Goal: Task Accomplishment & Management: Manage account settings

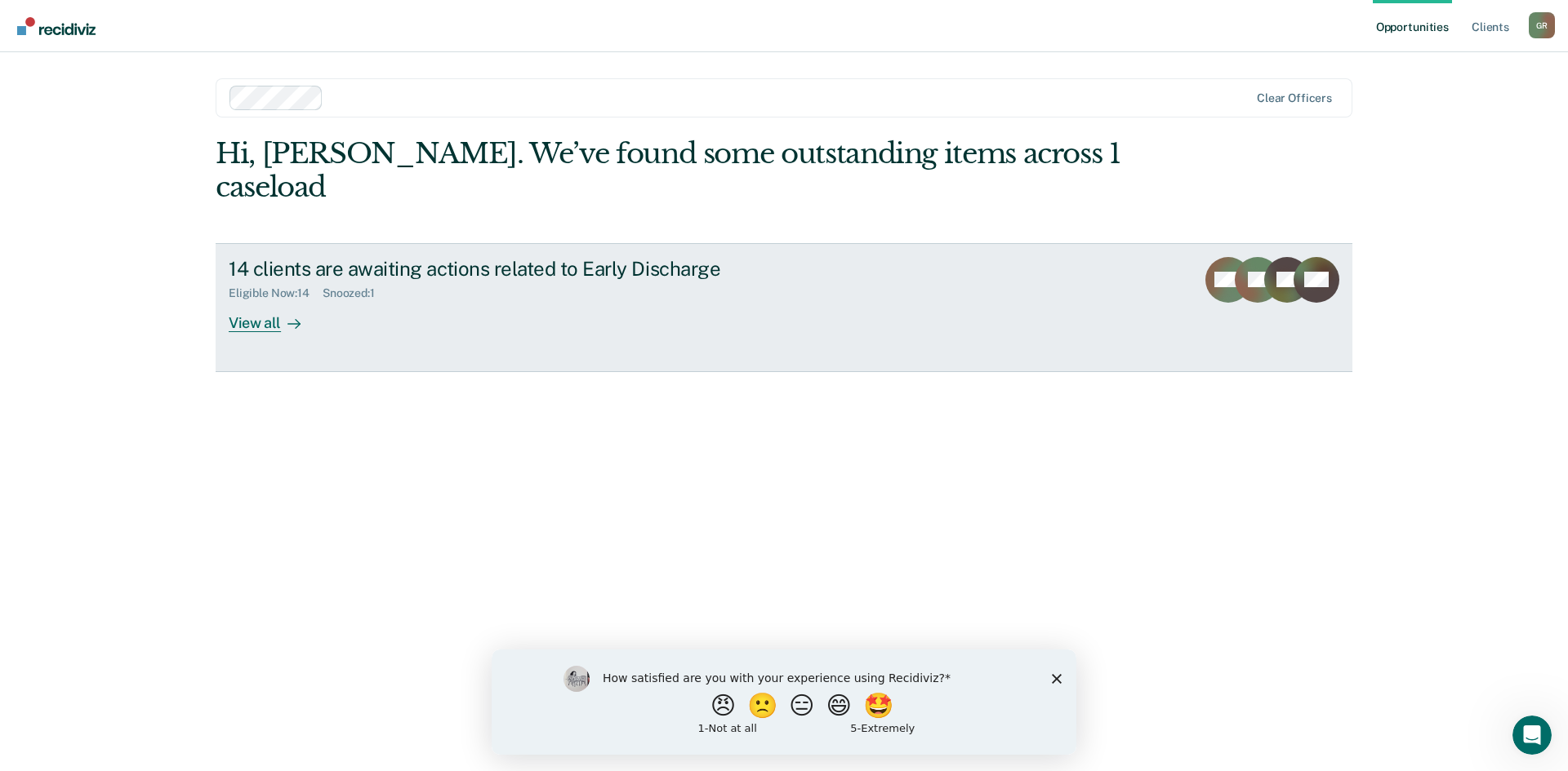
click at [242, 300] on div "View all" at bounding box center [275, 316] width 92 height 32
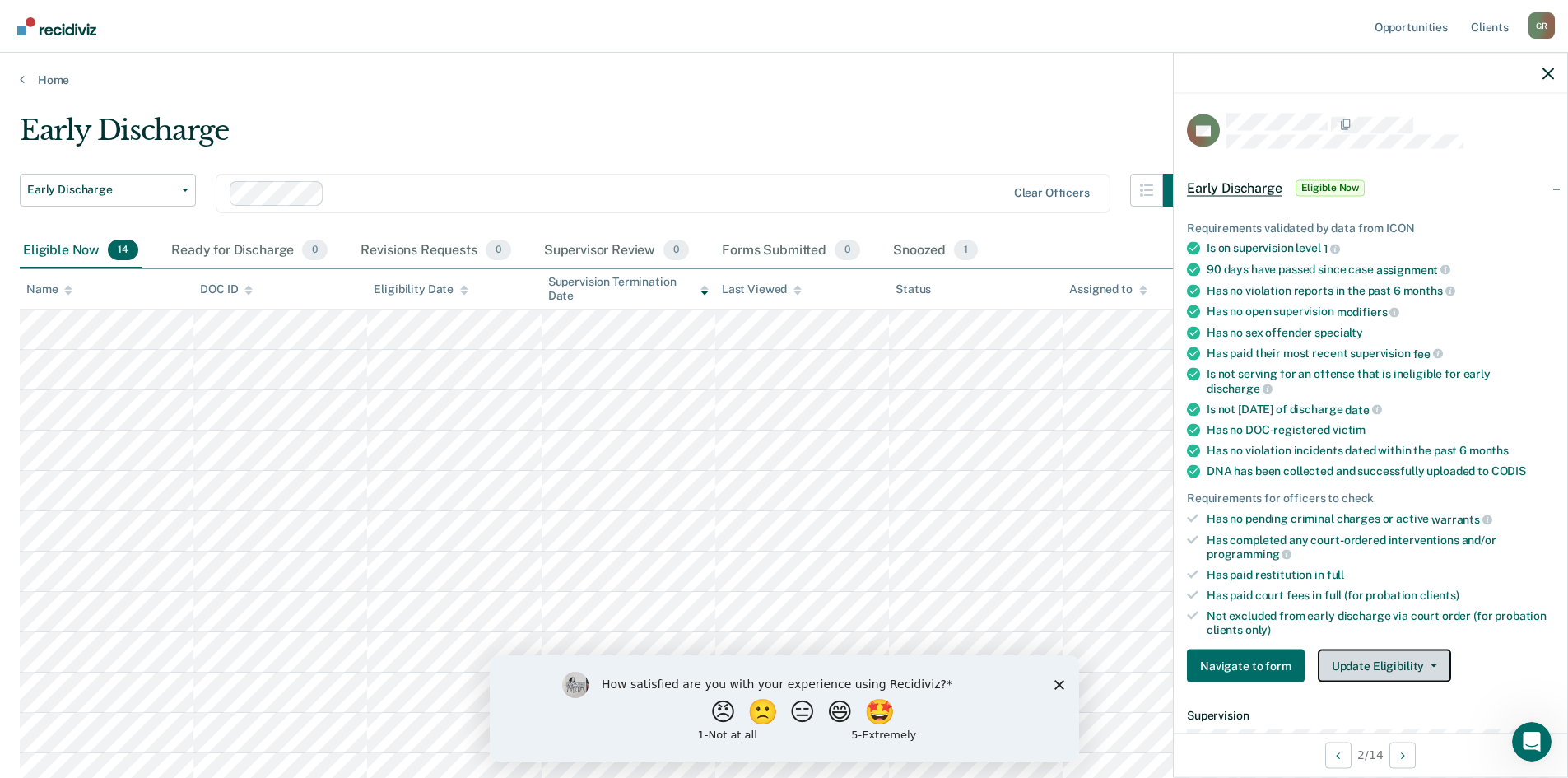
click at [1366, 658] on button "Update Eligibility" at bounding box center [1385, 666] width 133 height 33
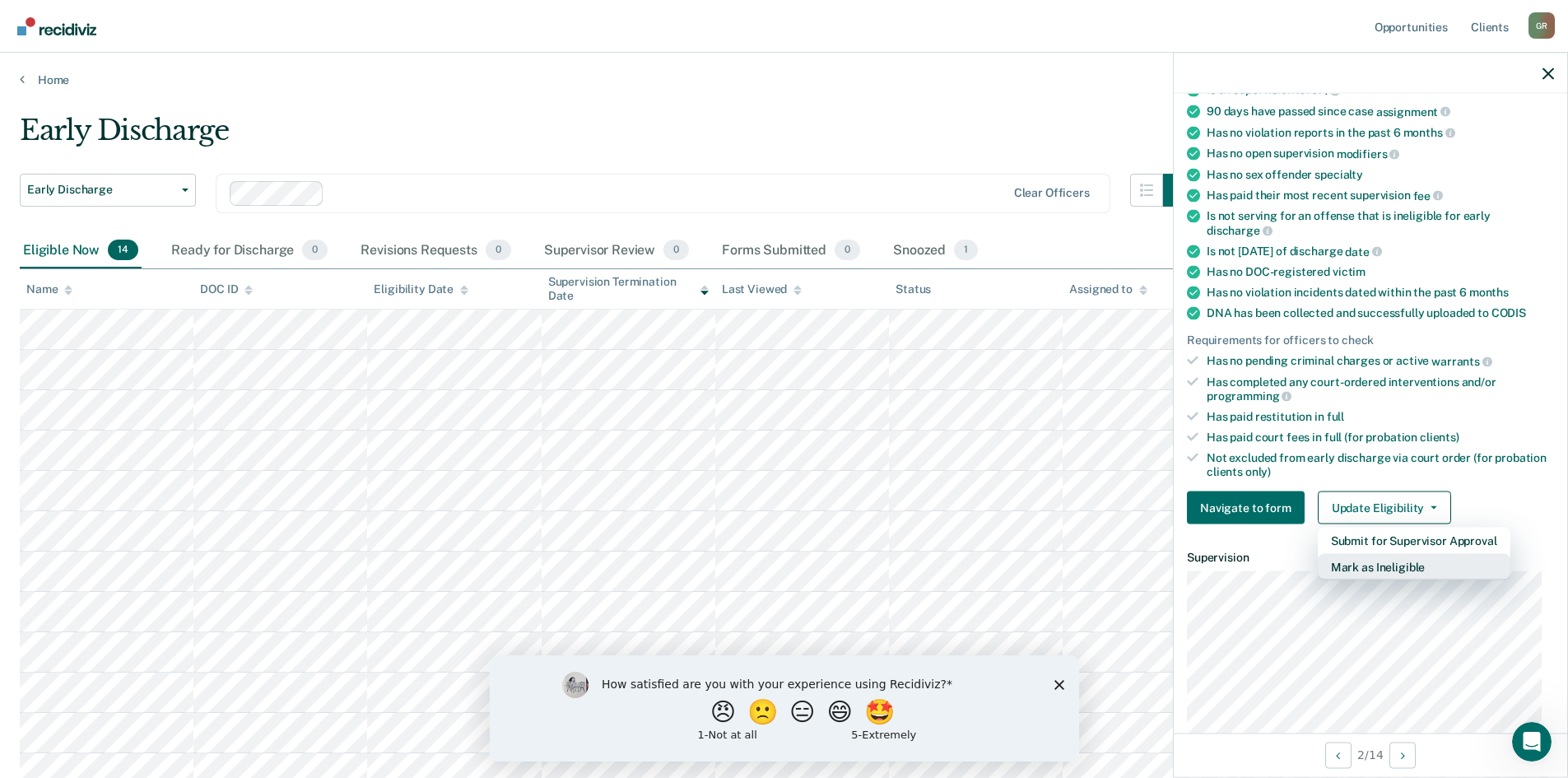
scroll to position [115, 0]
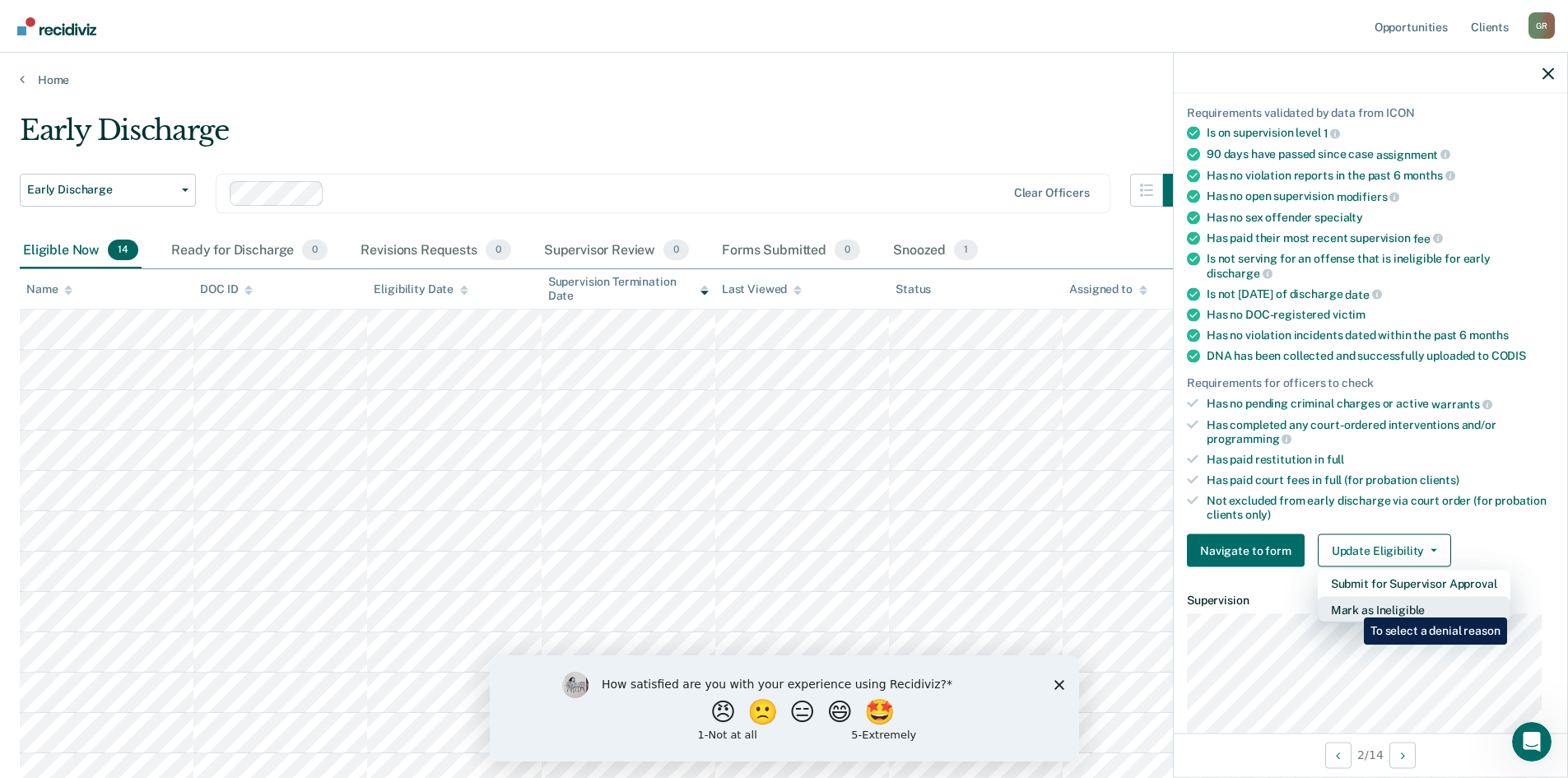
click at [1352, 605] on button "Mark as Ineligible" at bounding box center [1414, 610] width 193 height 26
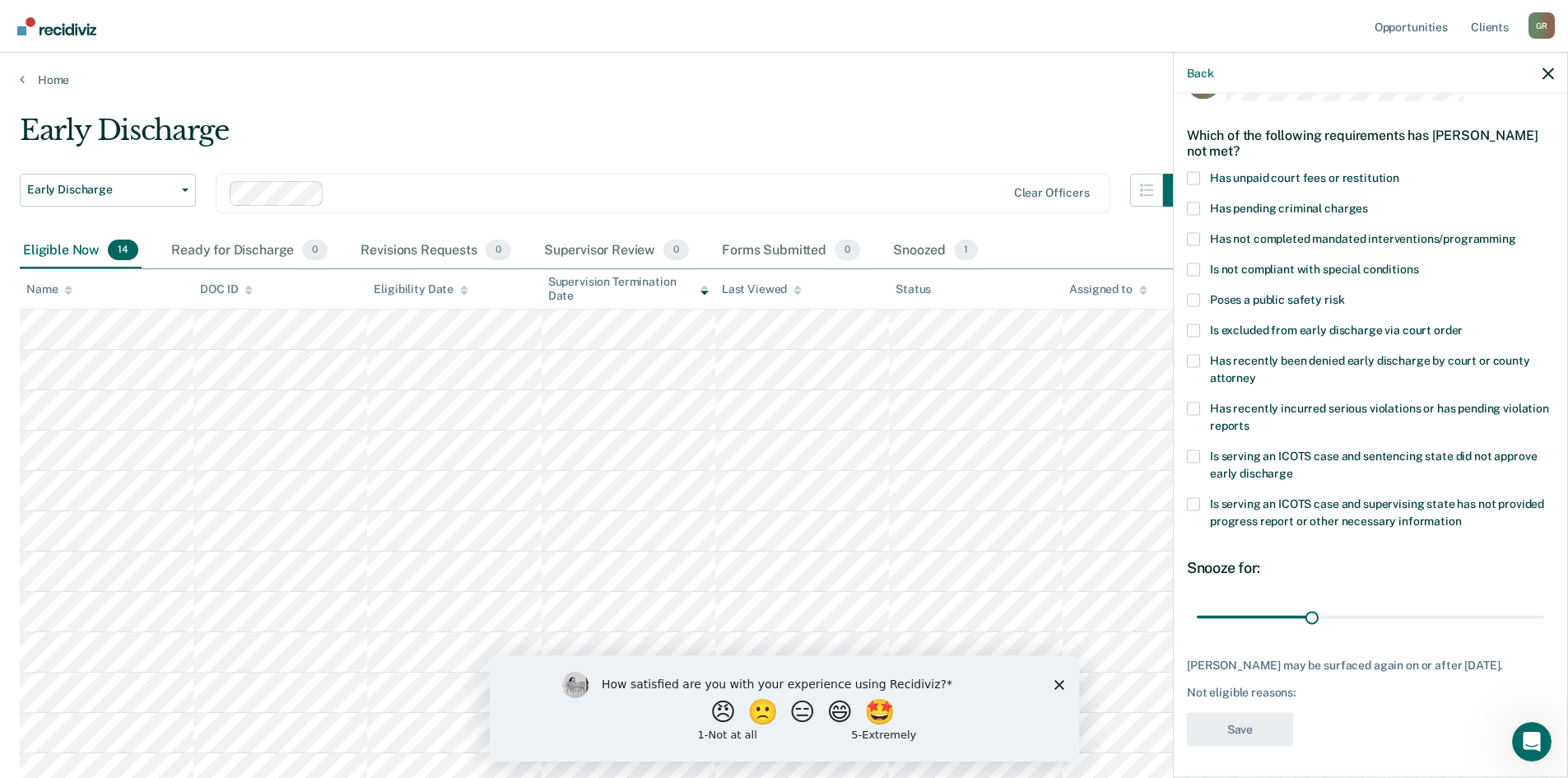
click at [1194, 178] on span at bounding box center [1193, 178] width 13 height 13
click at [1400, 171] on input "Has unpaid court fees or restitution" at bounding box center [1400, 171] width 0 height 0
click at [1243, 722] on button "Save" at bounding box center [1240, 729] width 106 height 34
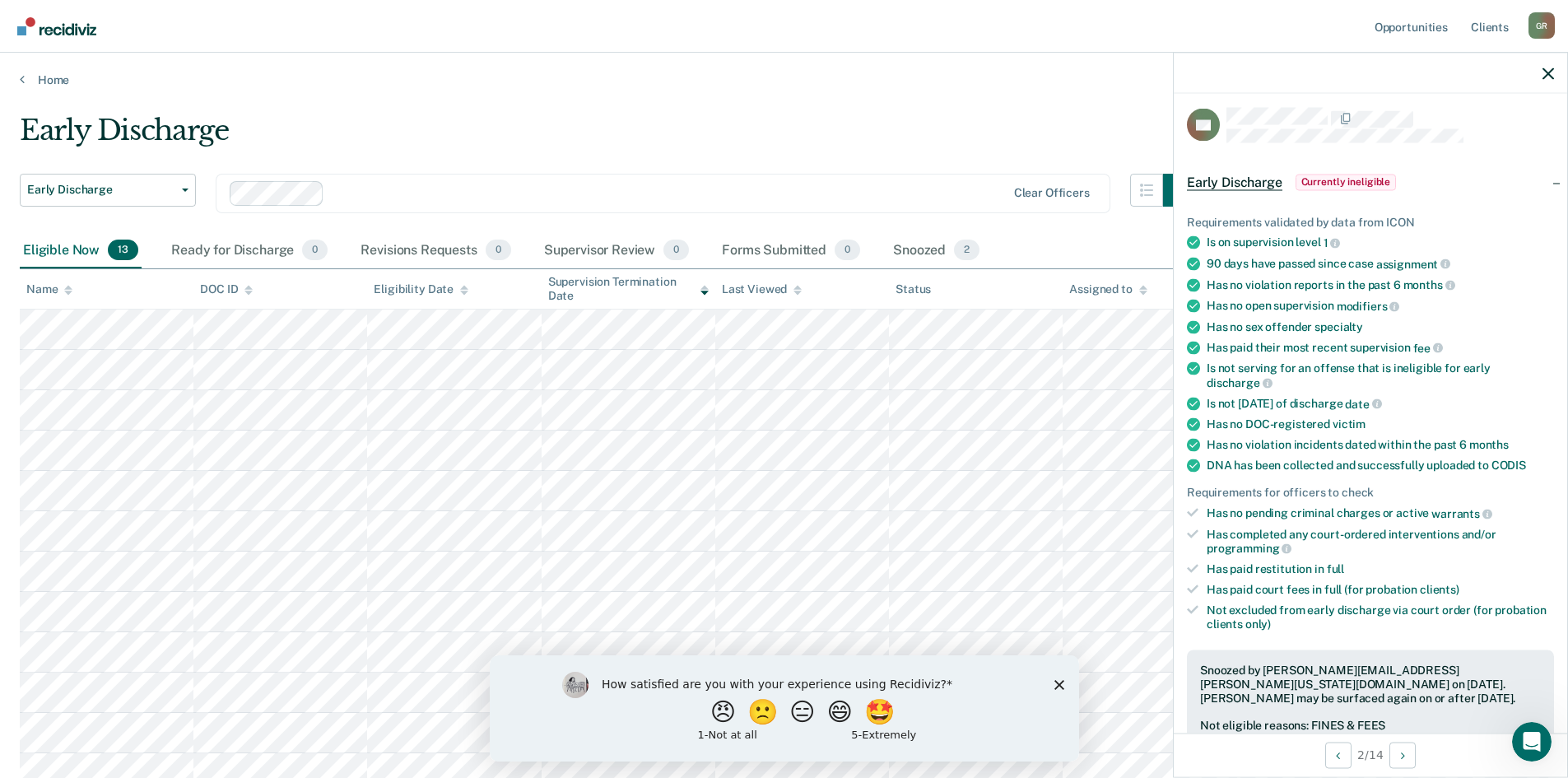
scroll to position [0, 0]
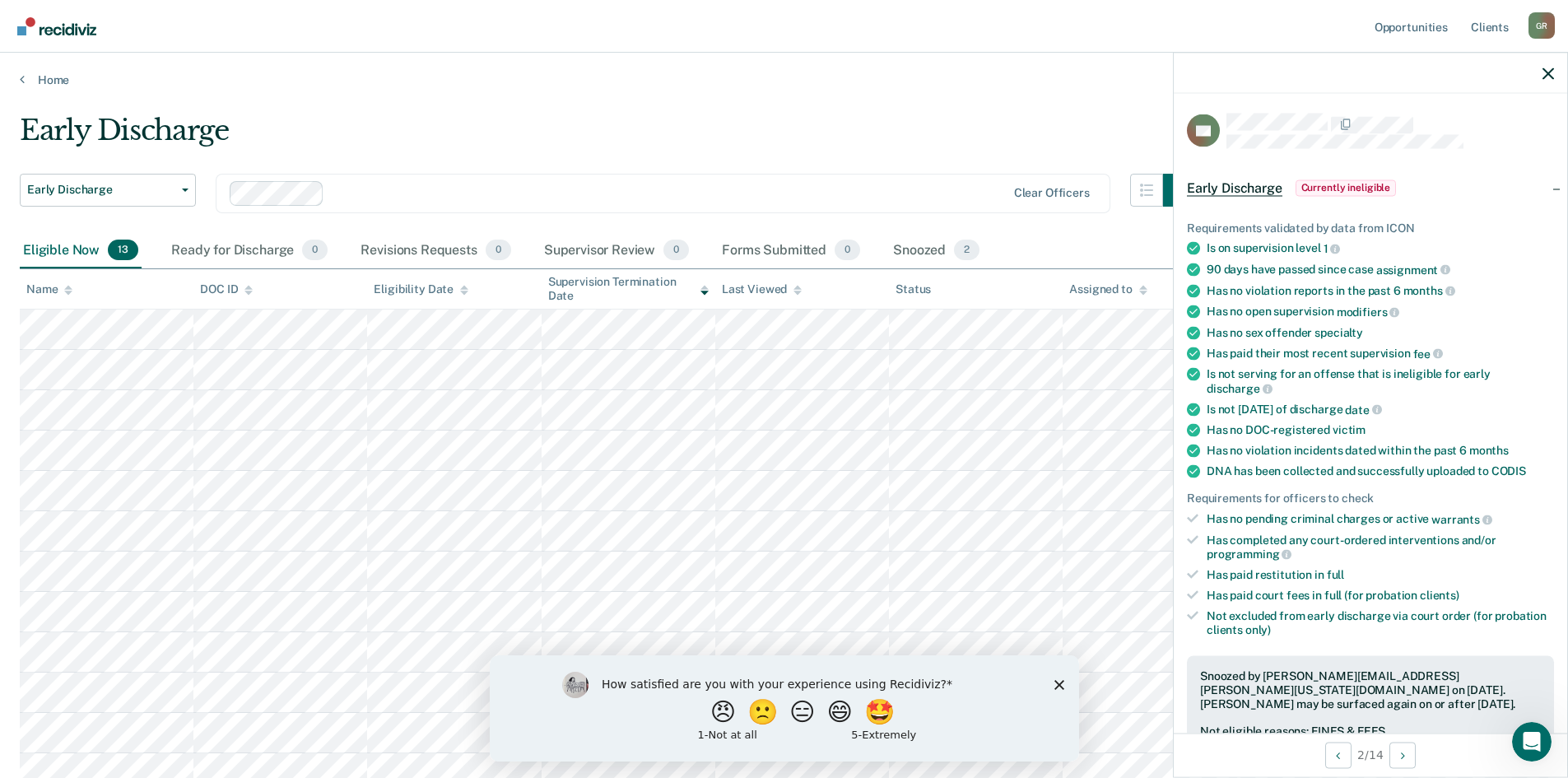
click at [1343, 184] on span "Currently ineligible" at bounding box center [1346, 188] width 101 height 17
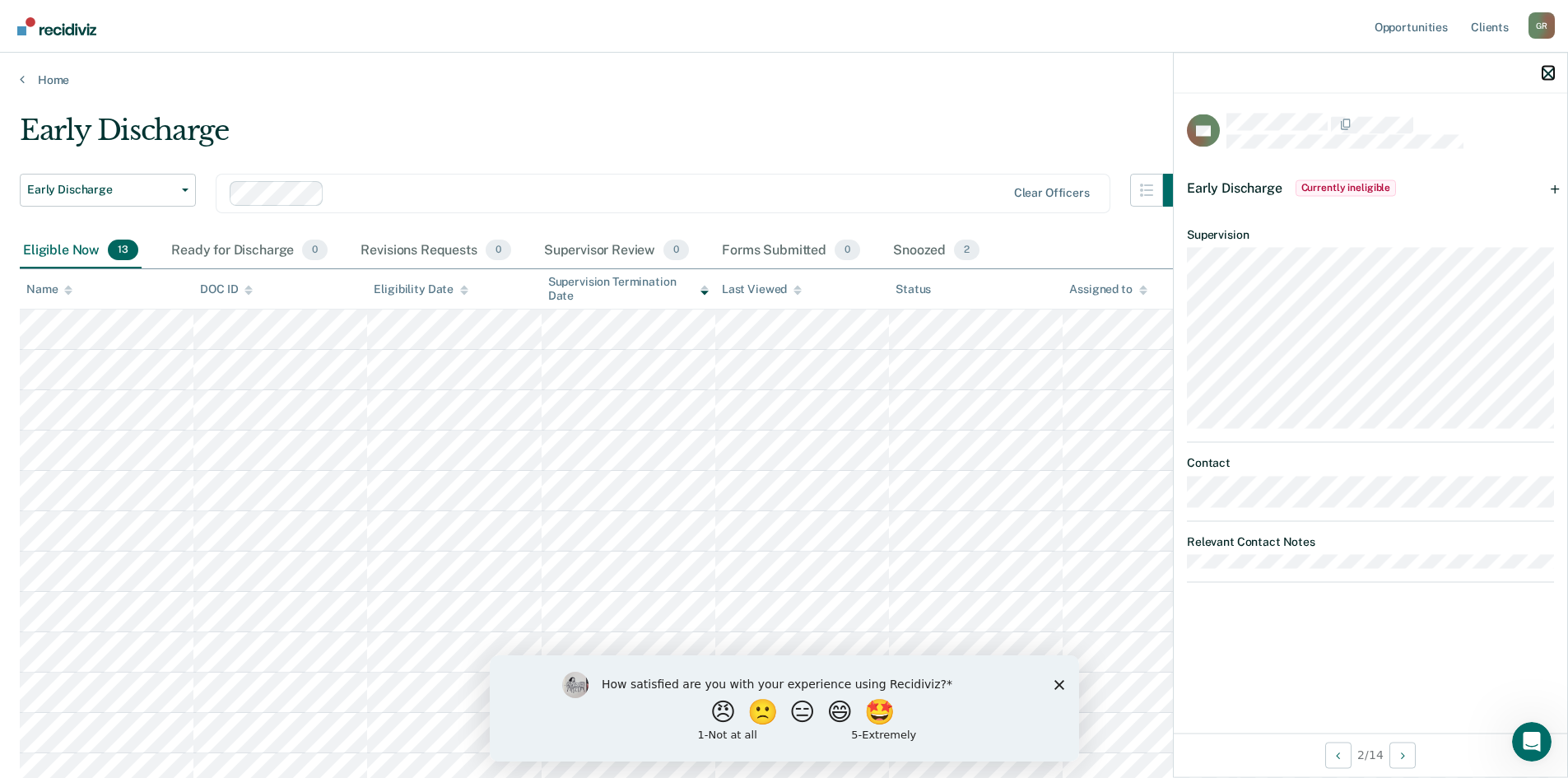
click at [1549, 71] on icon "button" at bounding box center [1549, 73] width 12 height 12
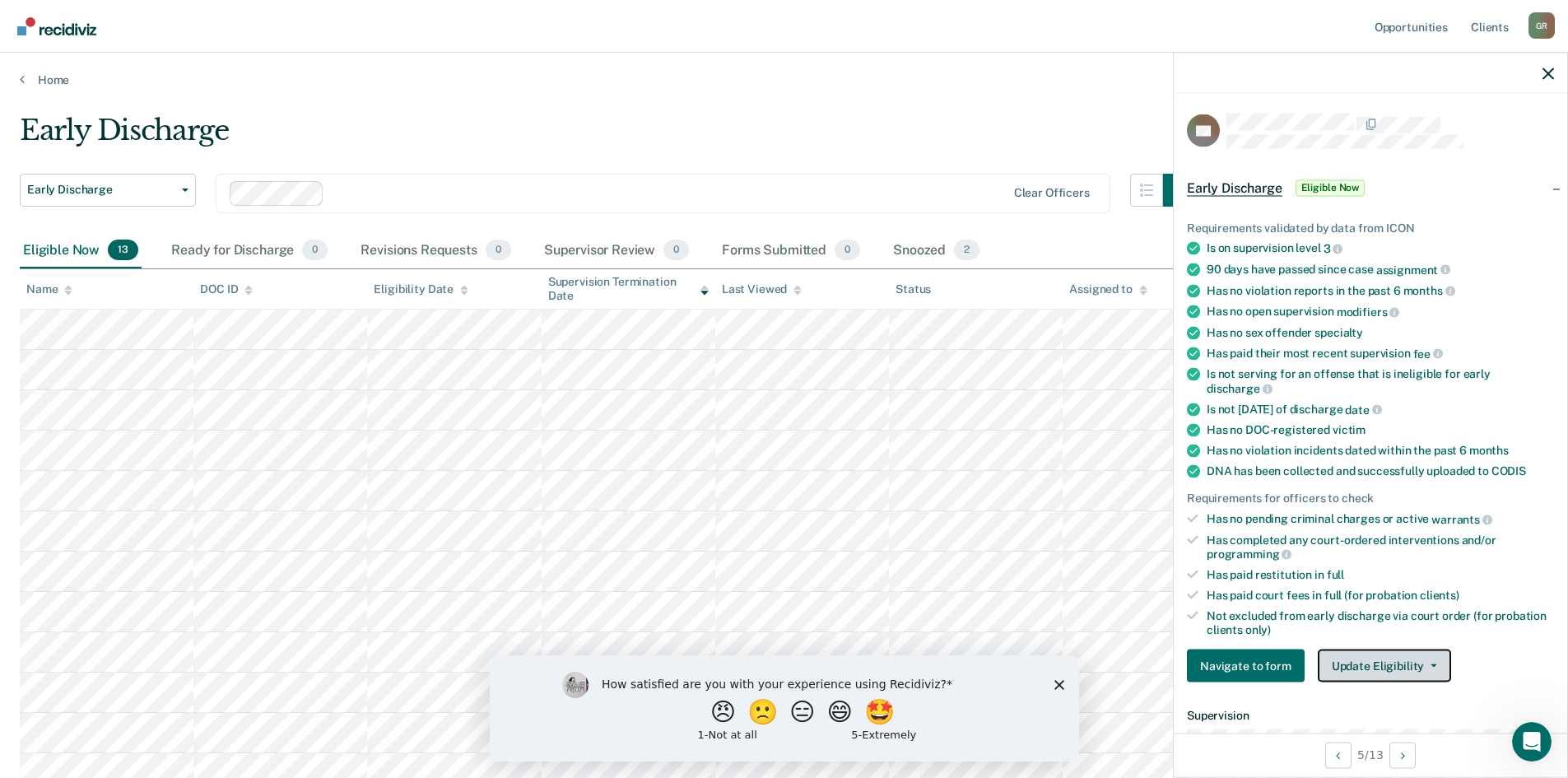
click at [1363, 663] on button "Update Eligibility" at bounding box center [1385, 666] width 133 height 33
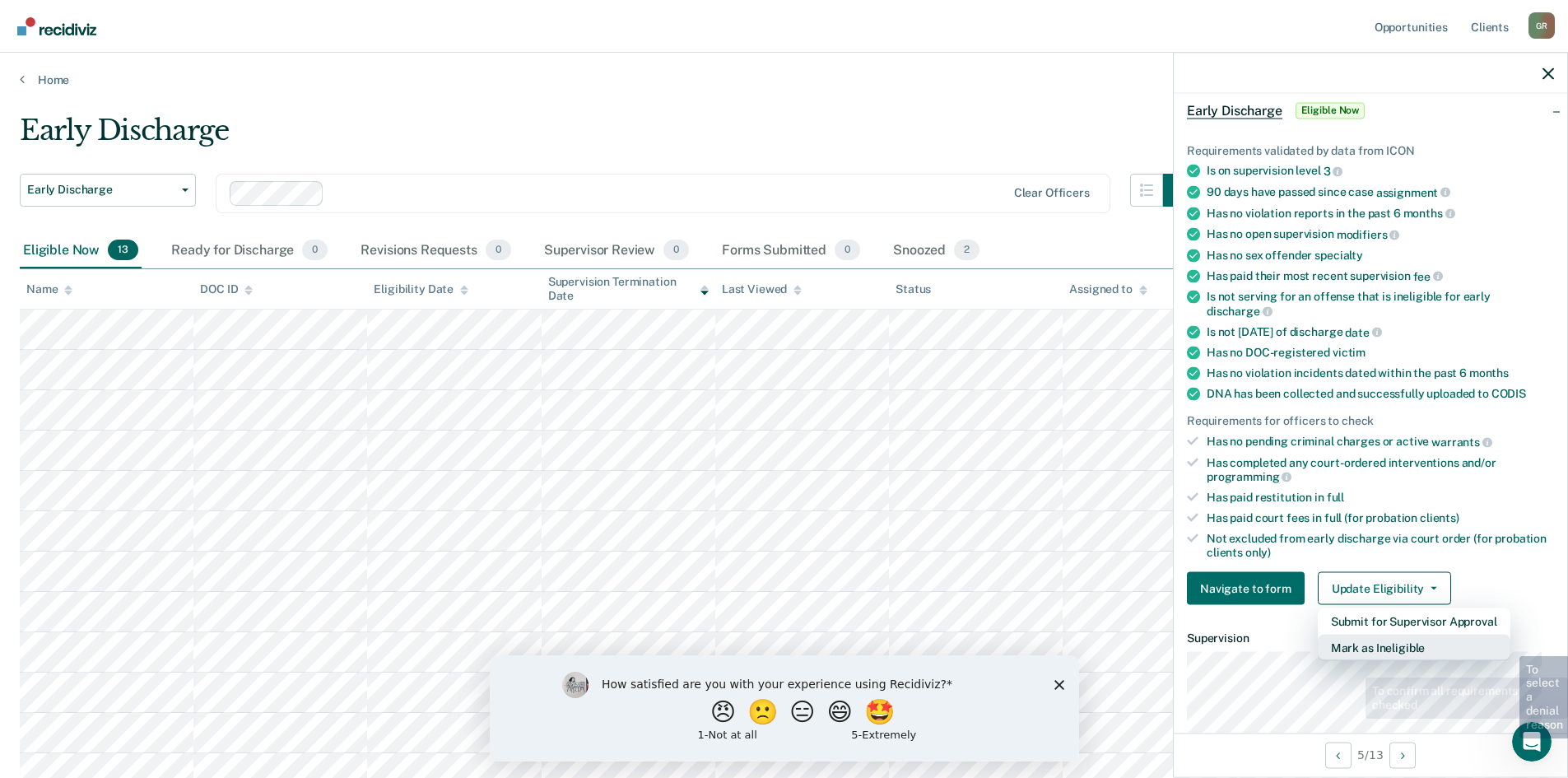
scroll to position [247, 0]
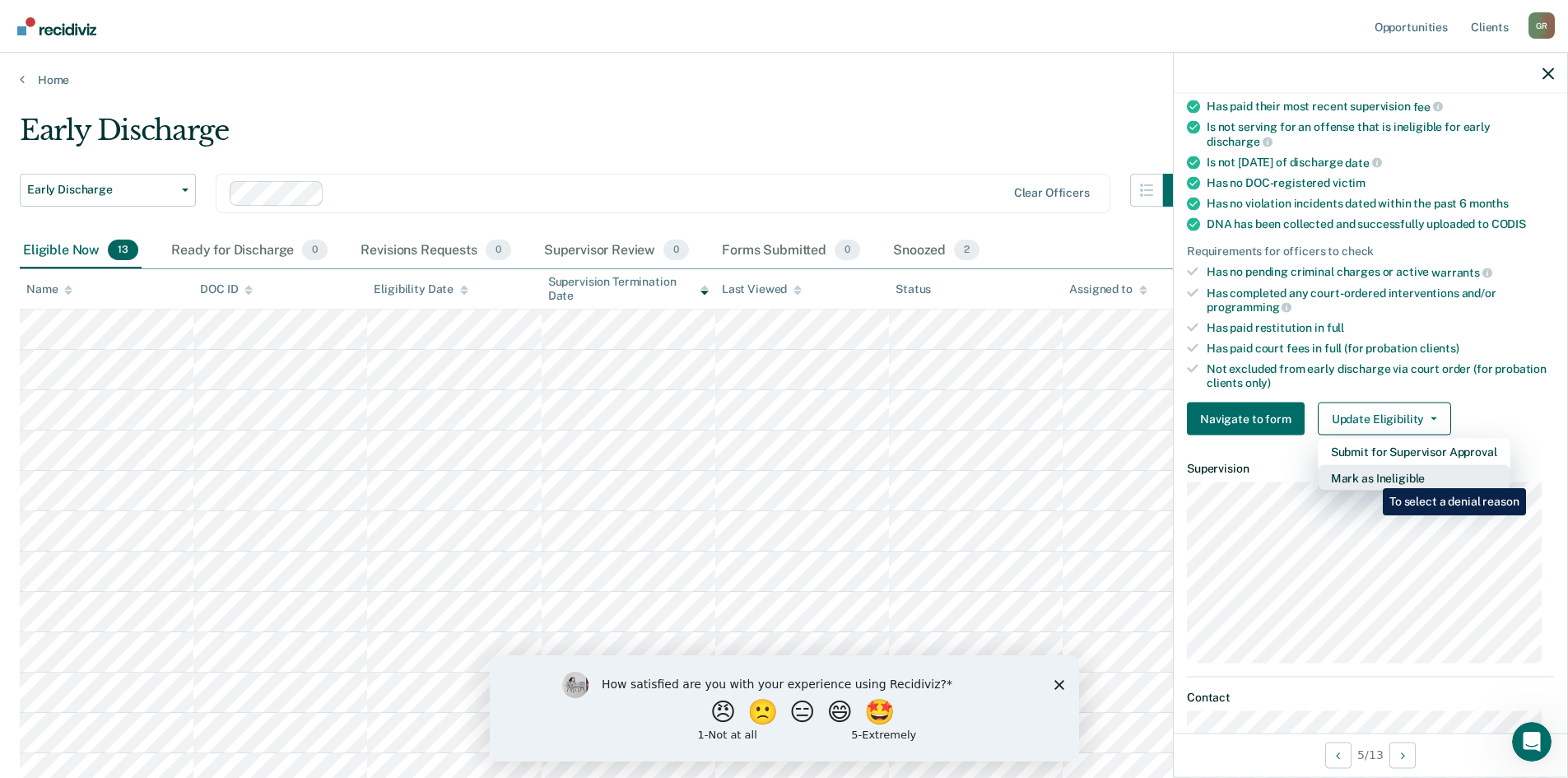
click at [1370, 476] on button "Mark as Ineligible" at bounding box center [1414, 478] width 193 height 26
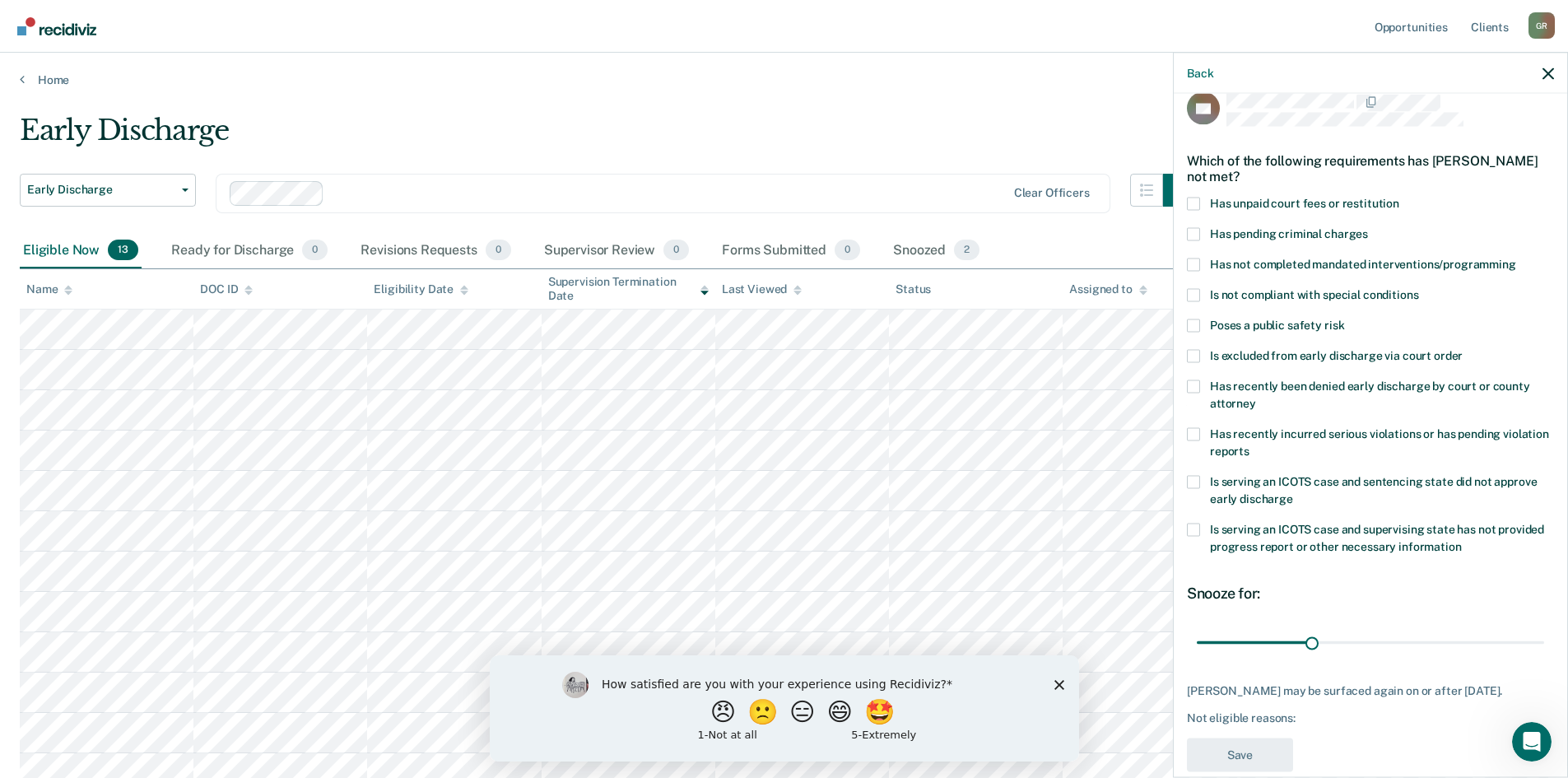
scroll to position [0, 0]
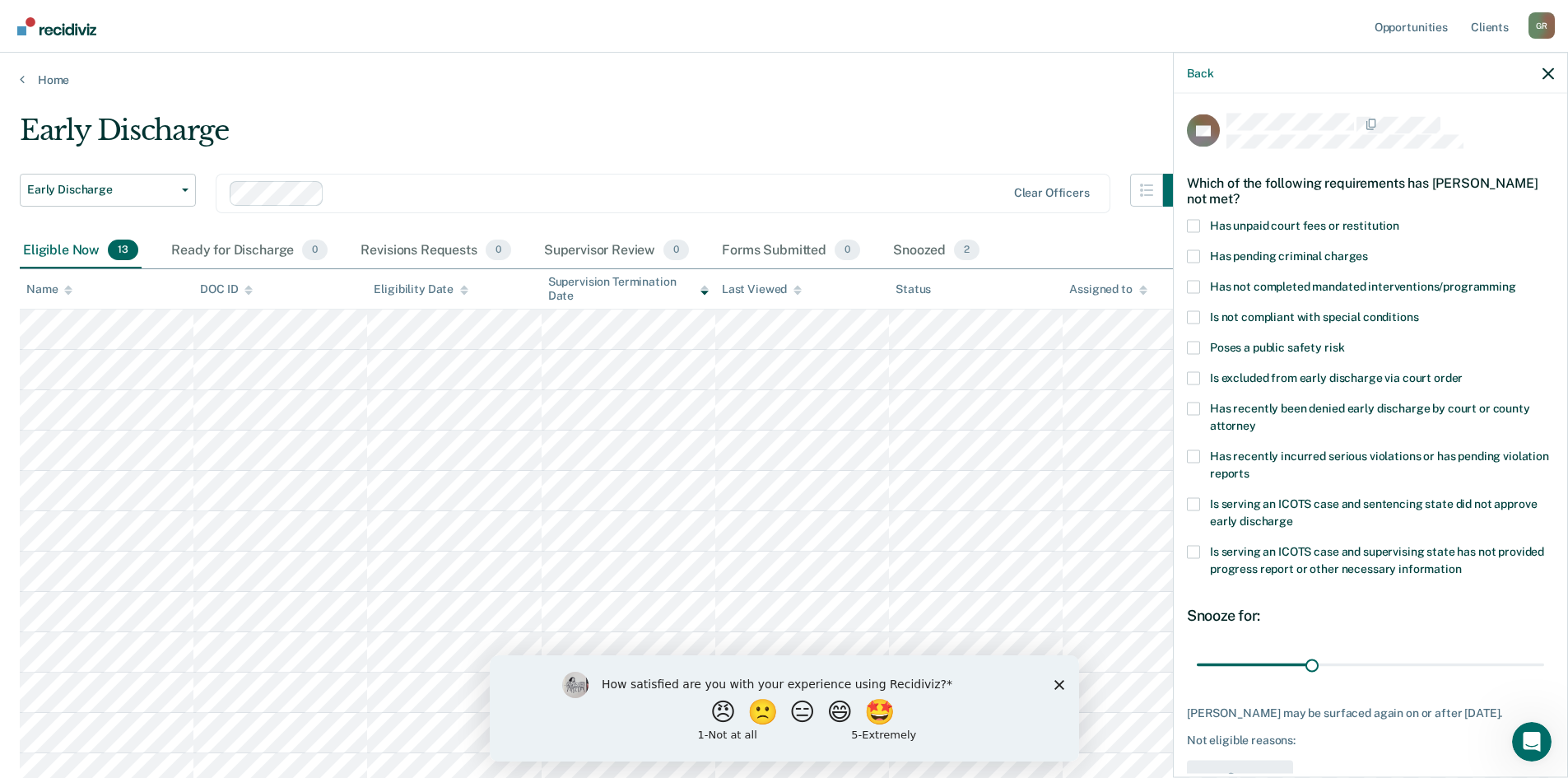
click at [1202, 224] on label "Has unpaid court fees or restitution" at bounding box center [1370, 227] width 367 height 18
click at [1400, 219] on input "Has unpaid court fees or restitution" at bounding box center [1400, 219] width 0 height 0
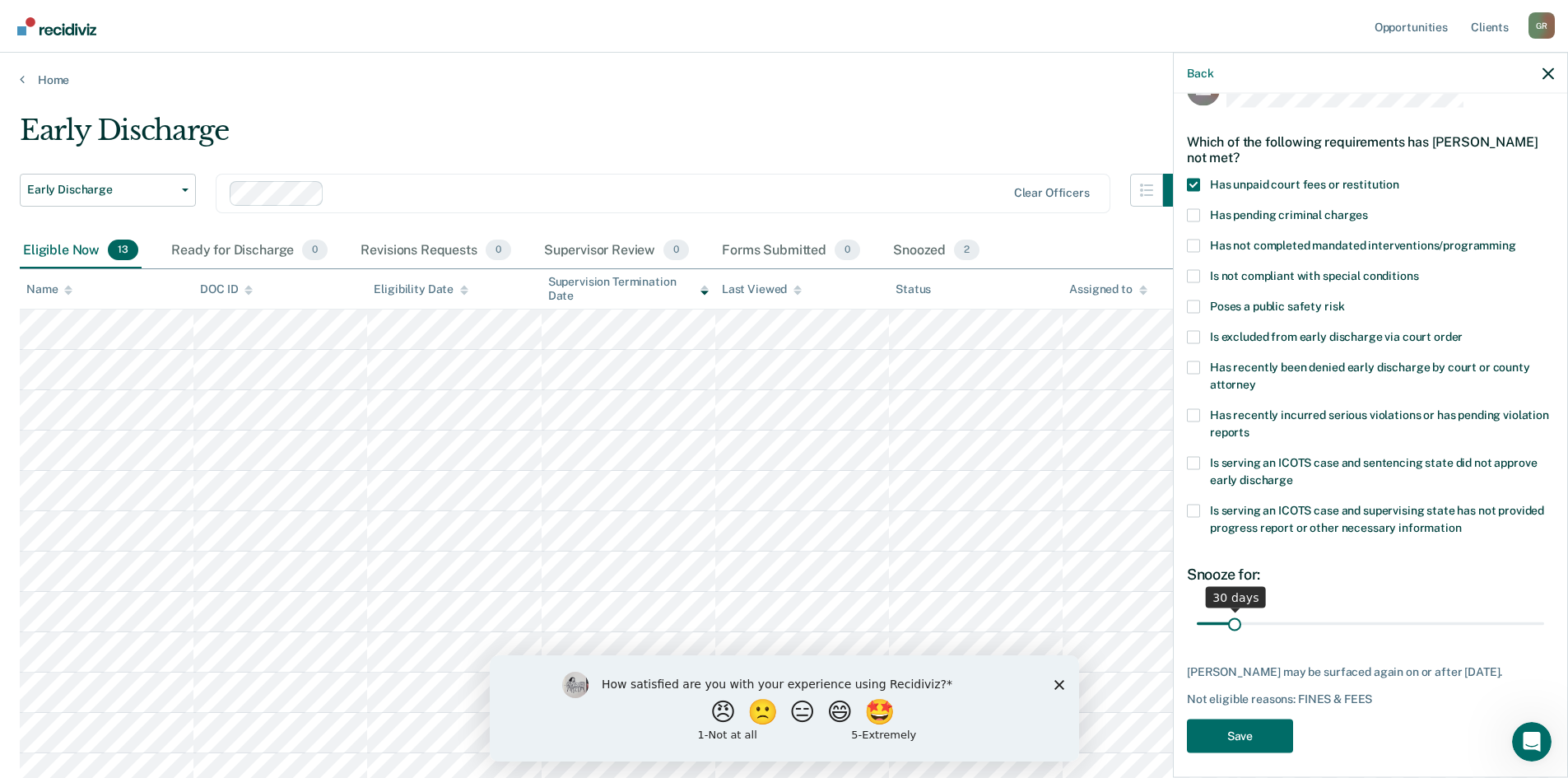
scroll to position [61, 0]
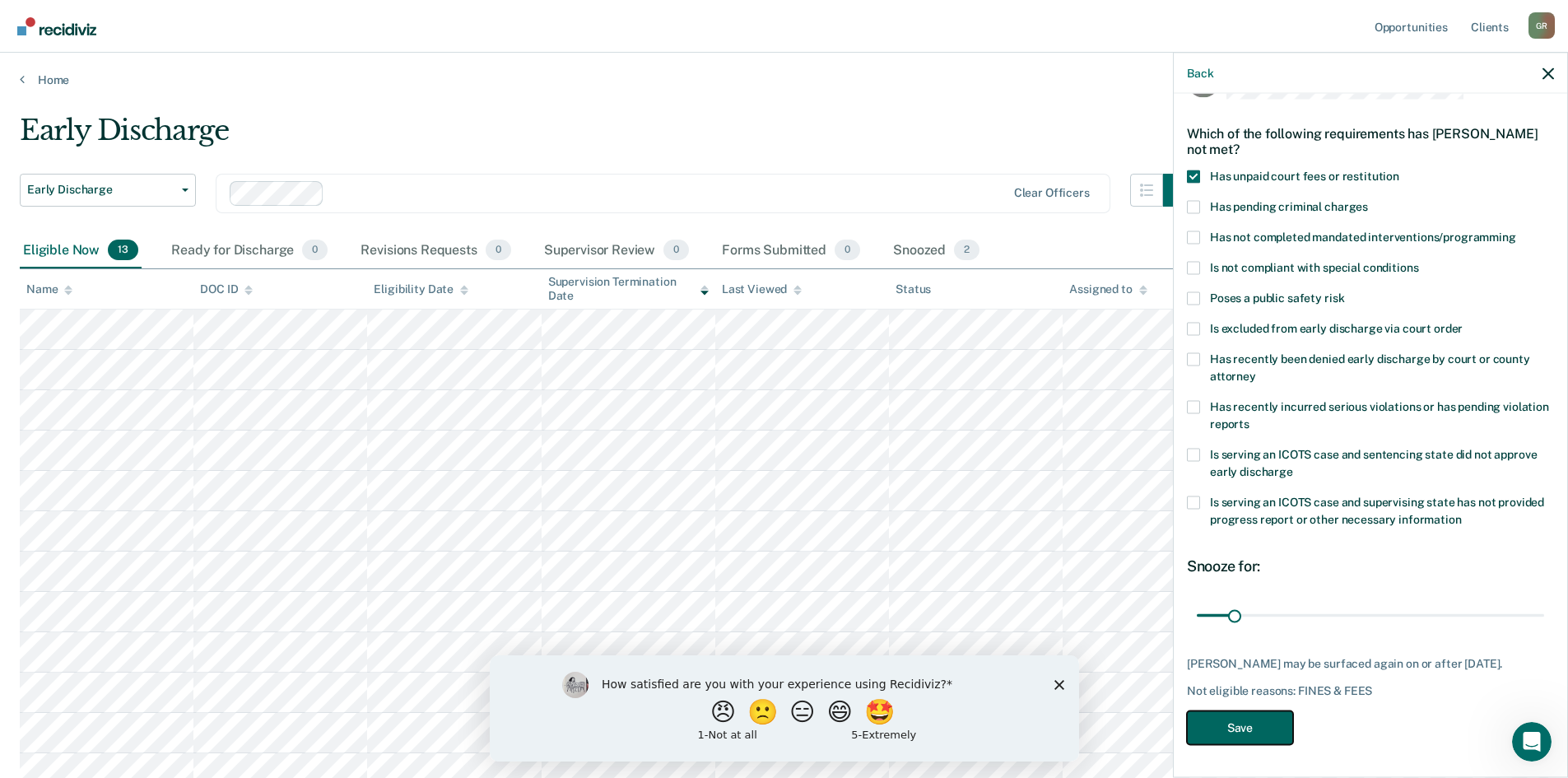
click at [1239, 722] on button "Save" at bounding box center [1240, 727] width 106 height 34
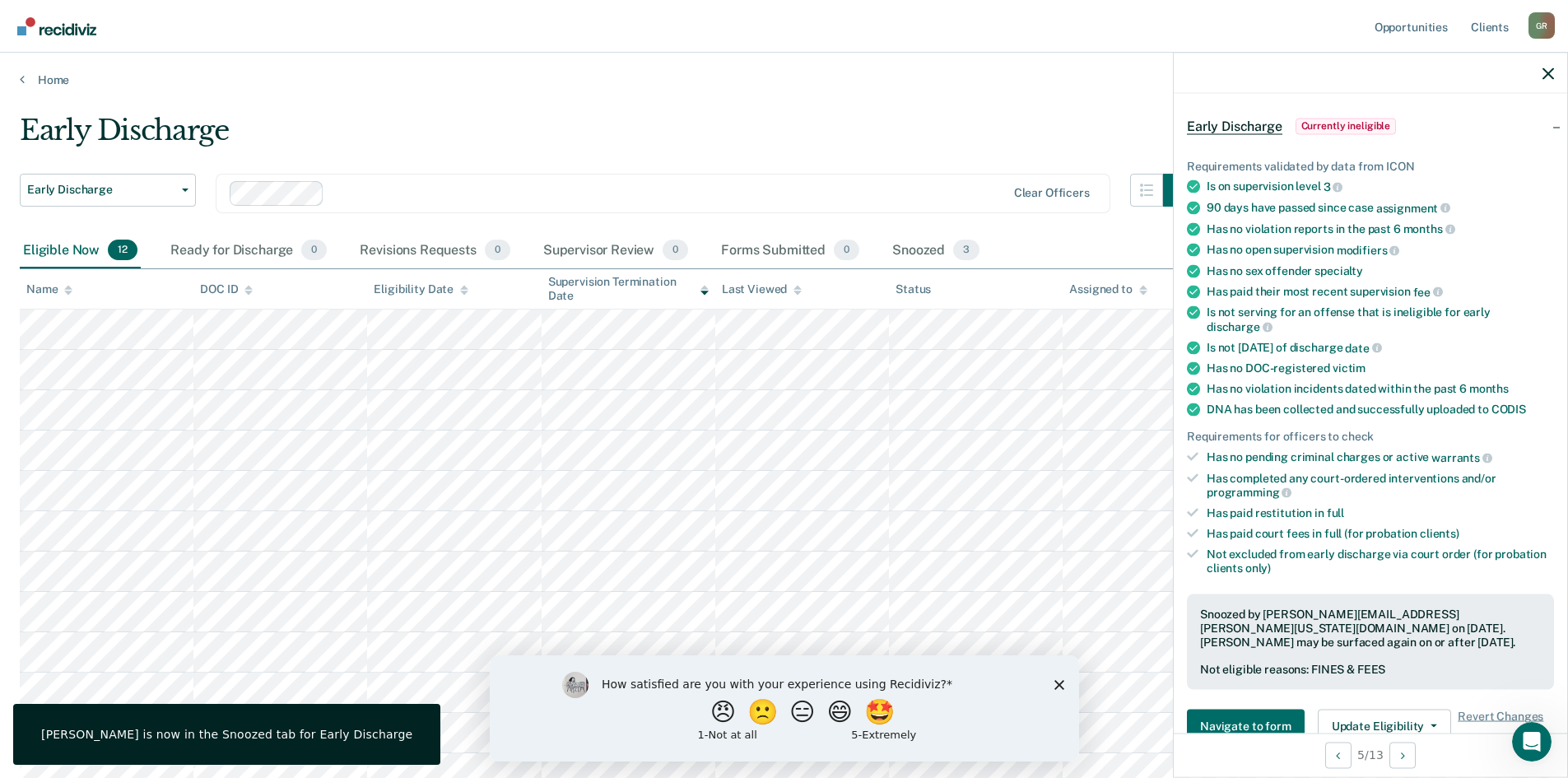
click at [1334, 120] on span "Currently ineligible" at bounding box center [1346, 126] width 101 height 17
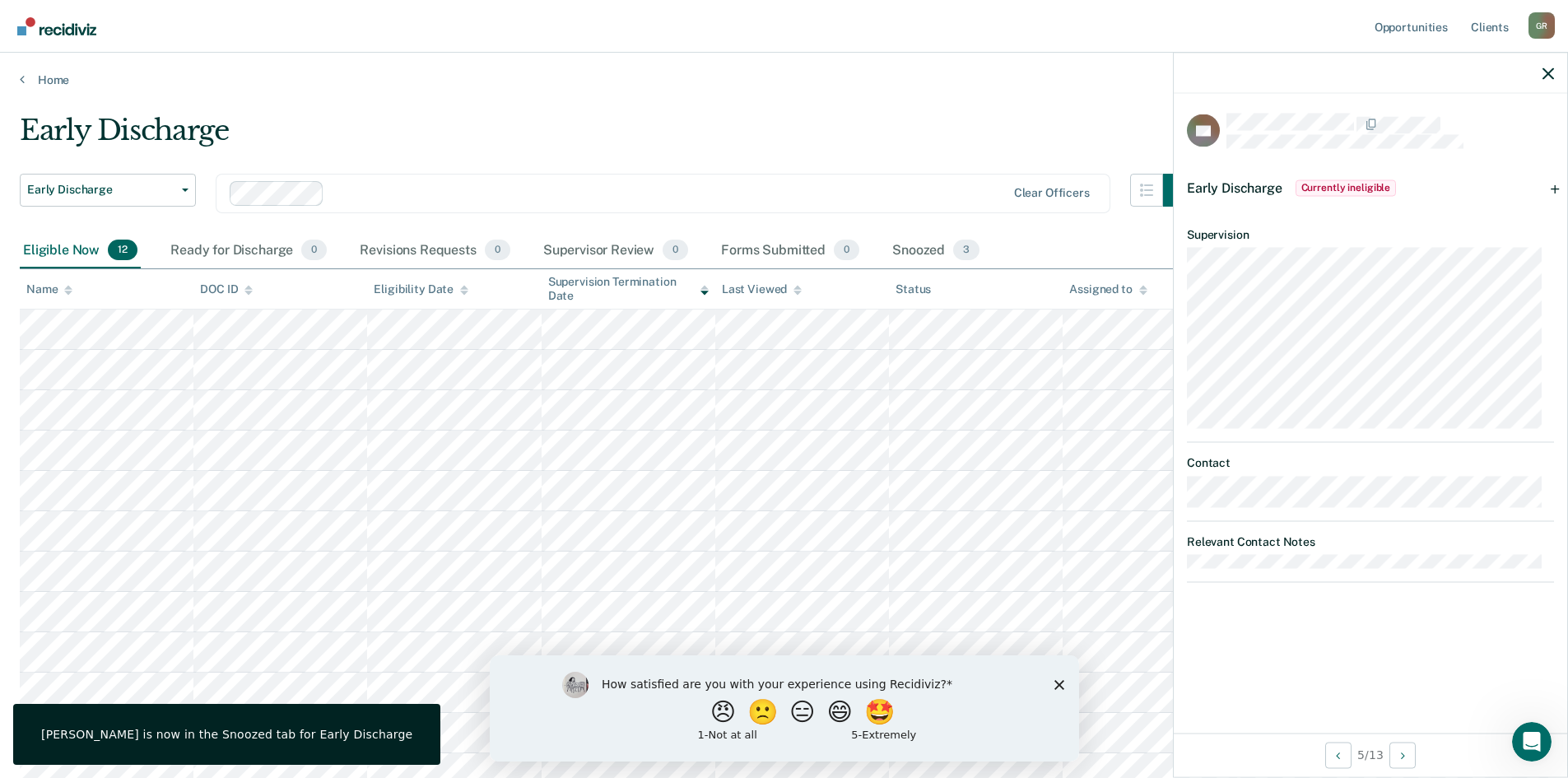
scroll to position [0, 0]
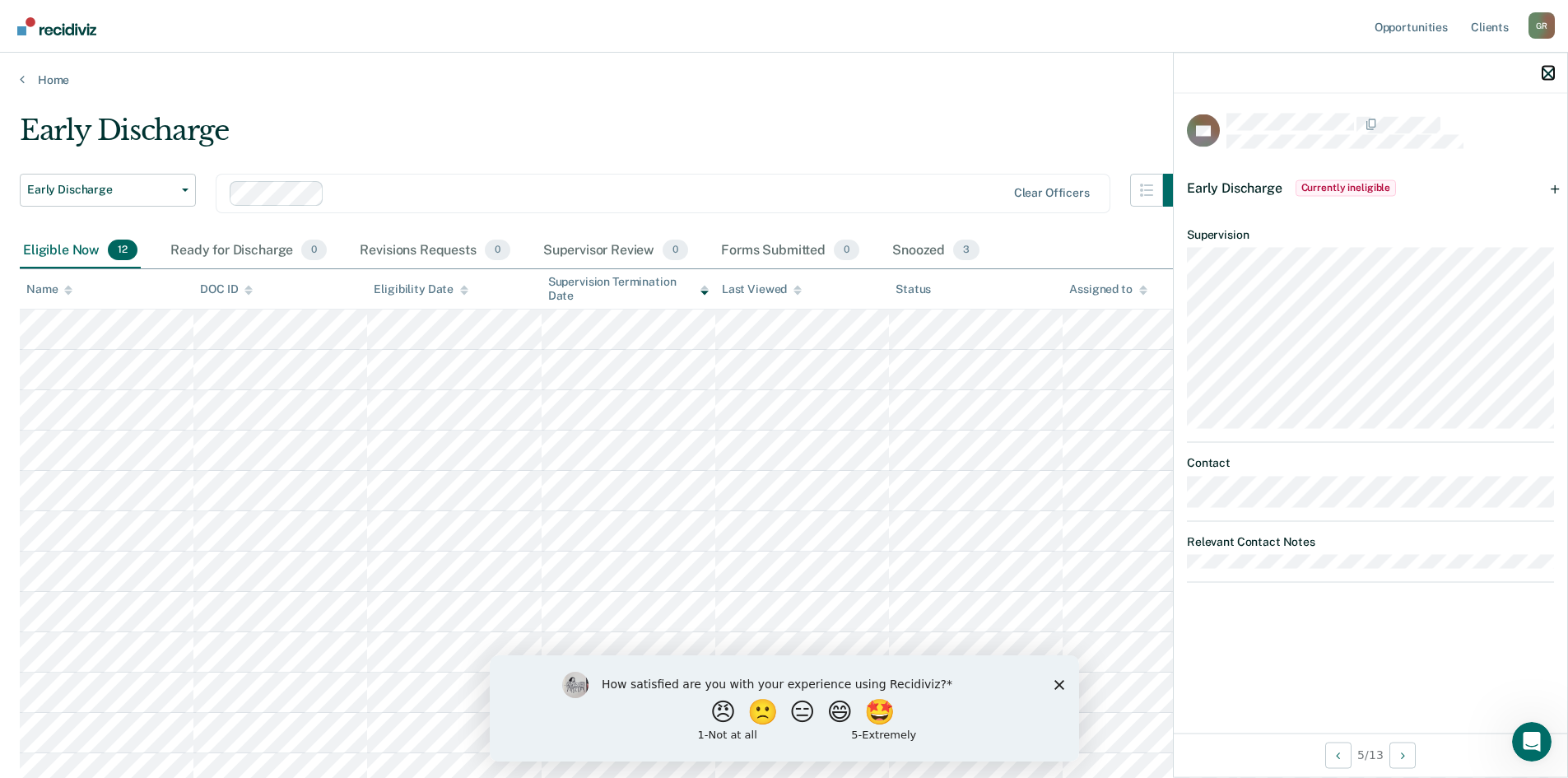
click at [1548, 69] on icon "button" at bounding box center [1549, 73] width 12 height 12
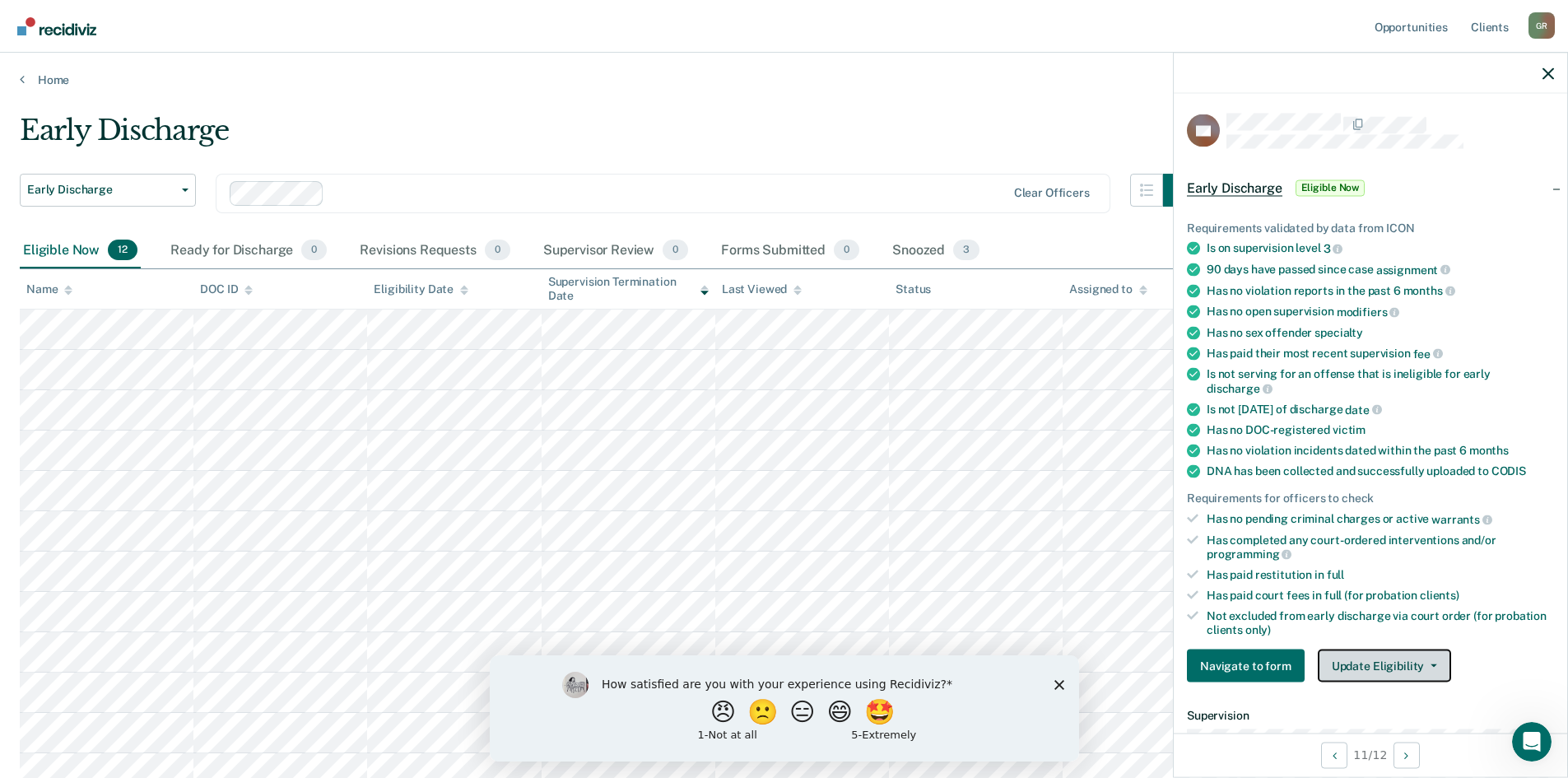
drag, startPoint x: 1355, startPoint y: 658, endPoint x: 1340, endPoint y: 667, distance: 17.5
click at [1354, 658] on button "Update Eligibility" at bounding box center [1385, 666] width 133 height 33
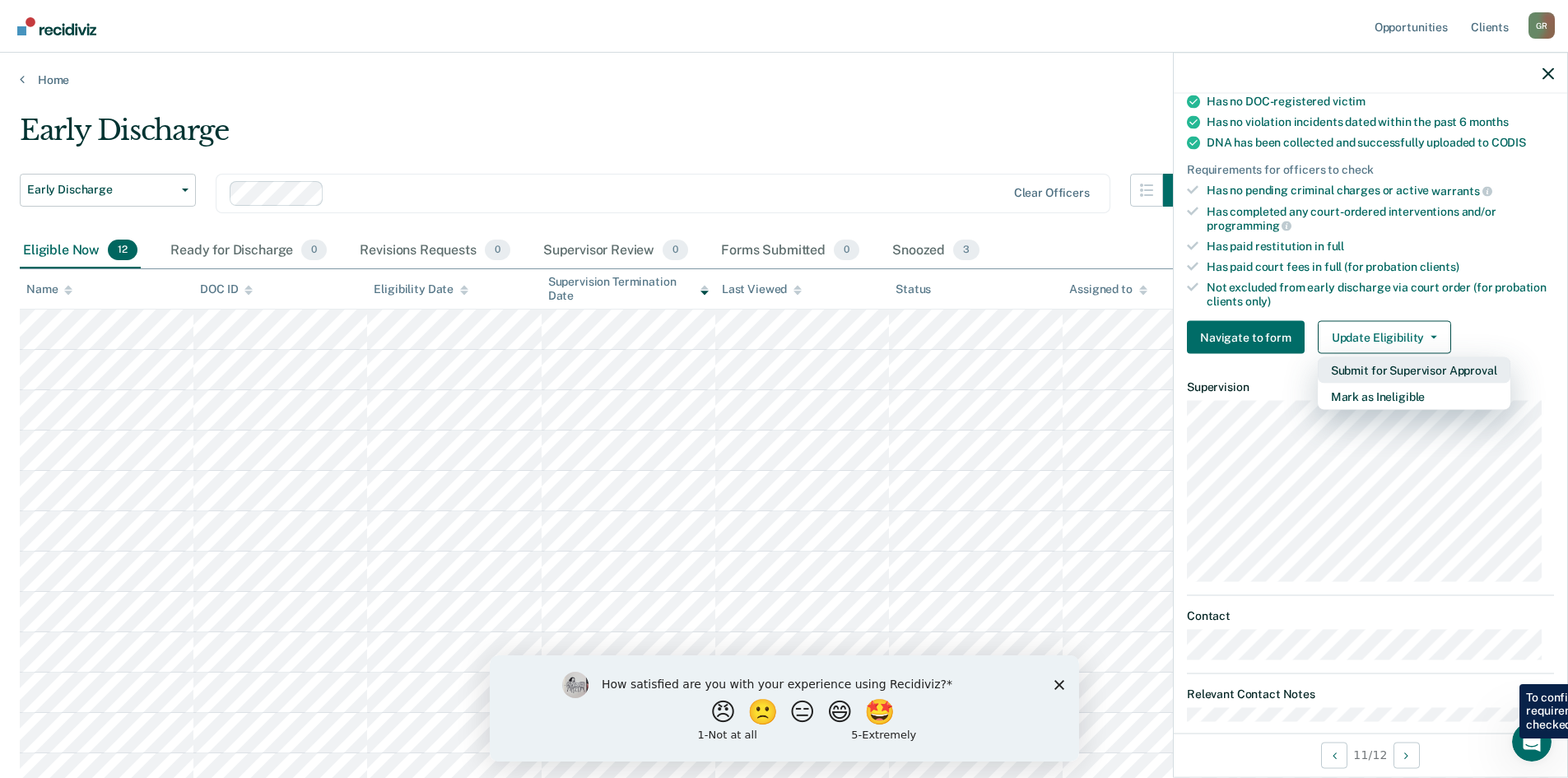
scroll to position [329, 0]
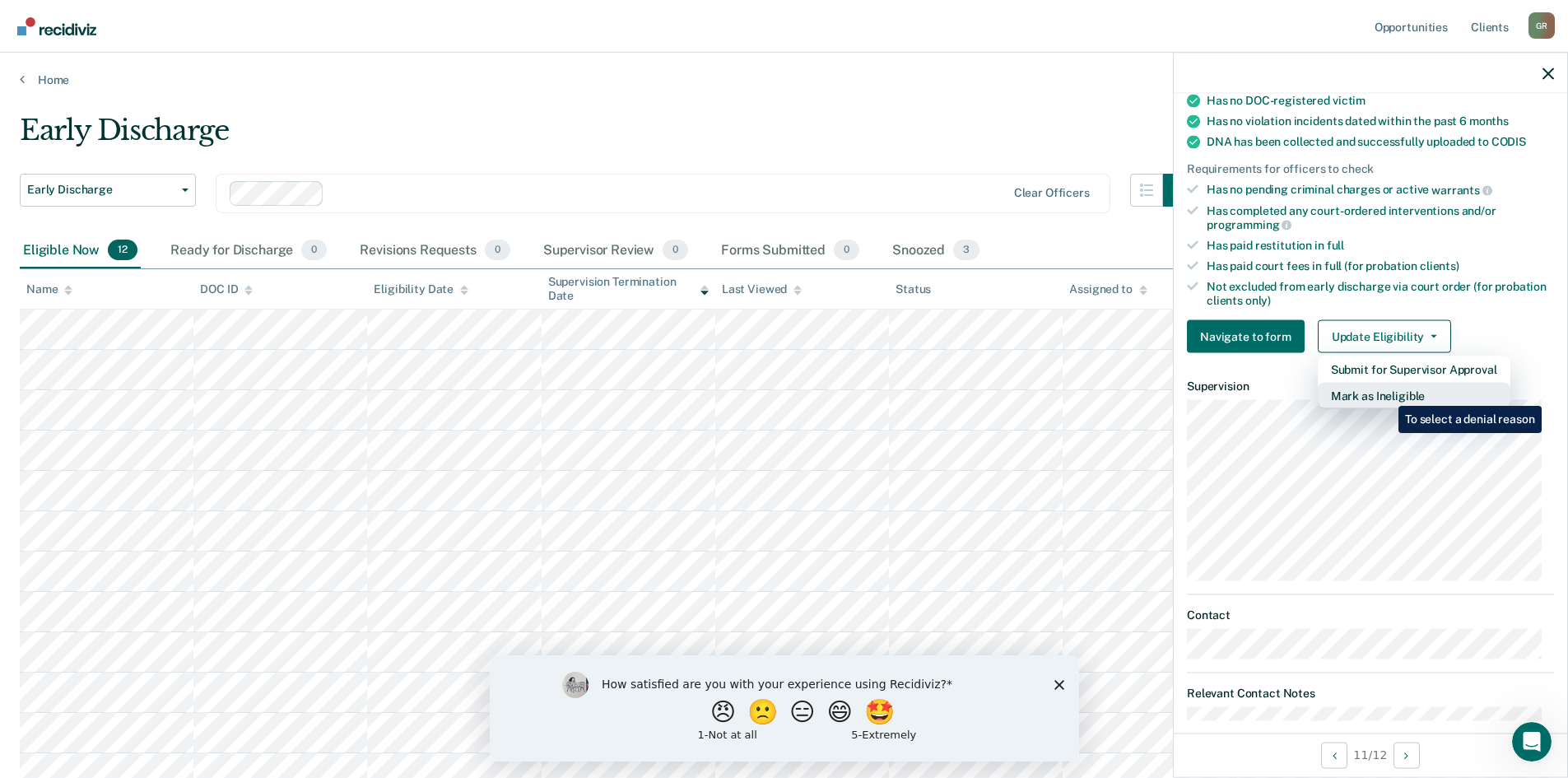
click at [1386, 393] on button "Mark as Ineligible" at bounding box center [1414, 396] width 193 height 26
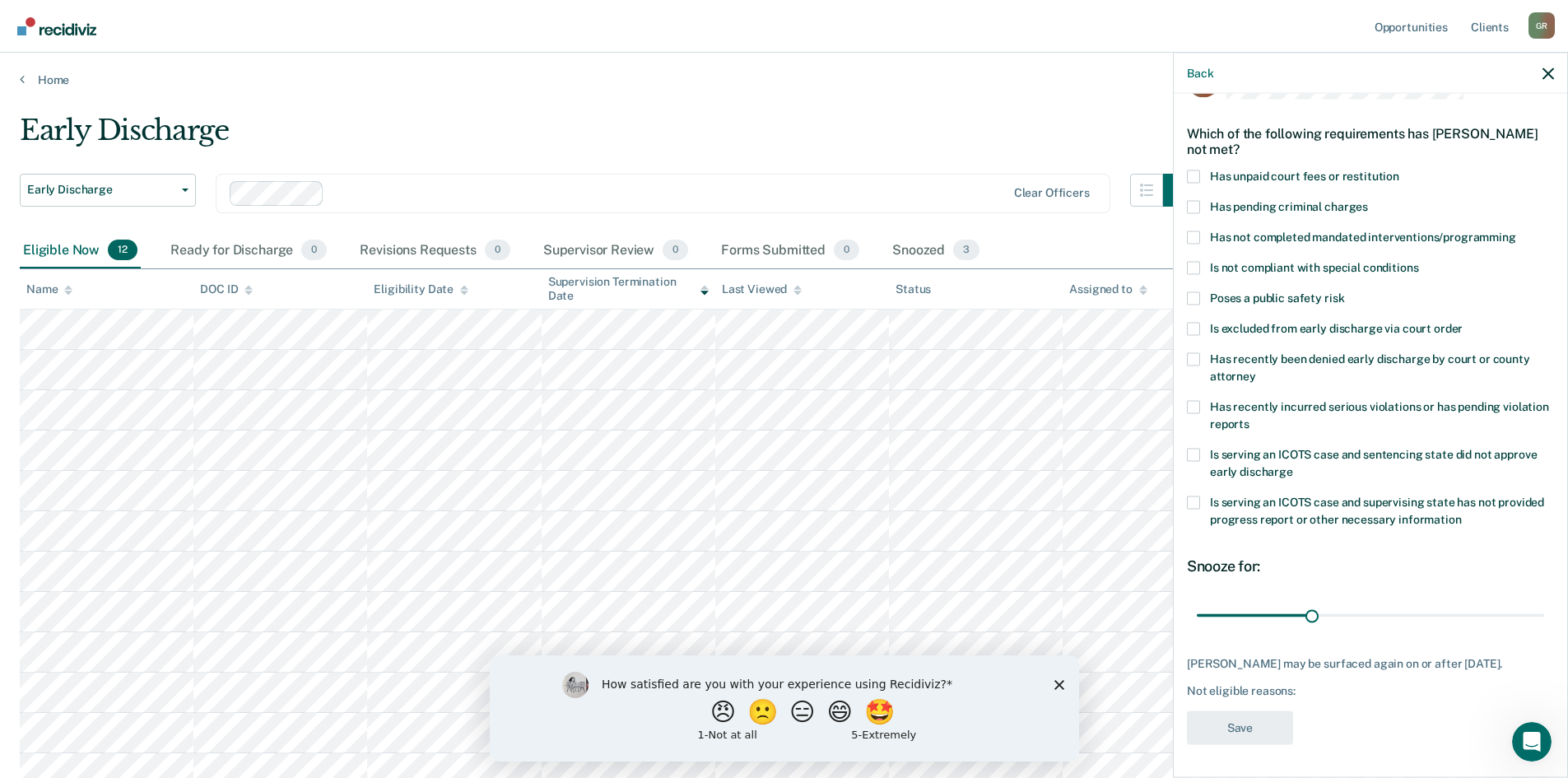
click at [1197, 169] on span at bounding box center [1193, 176] width 13 height 13
click at [1400, 169] on input "Has unpaid court fees or restitution" at bounding box center [1400, 169] width 0 height 0
click at [1229, 724] on button "Save" at bounding box center [1240, 727] width 106 height 34
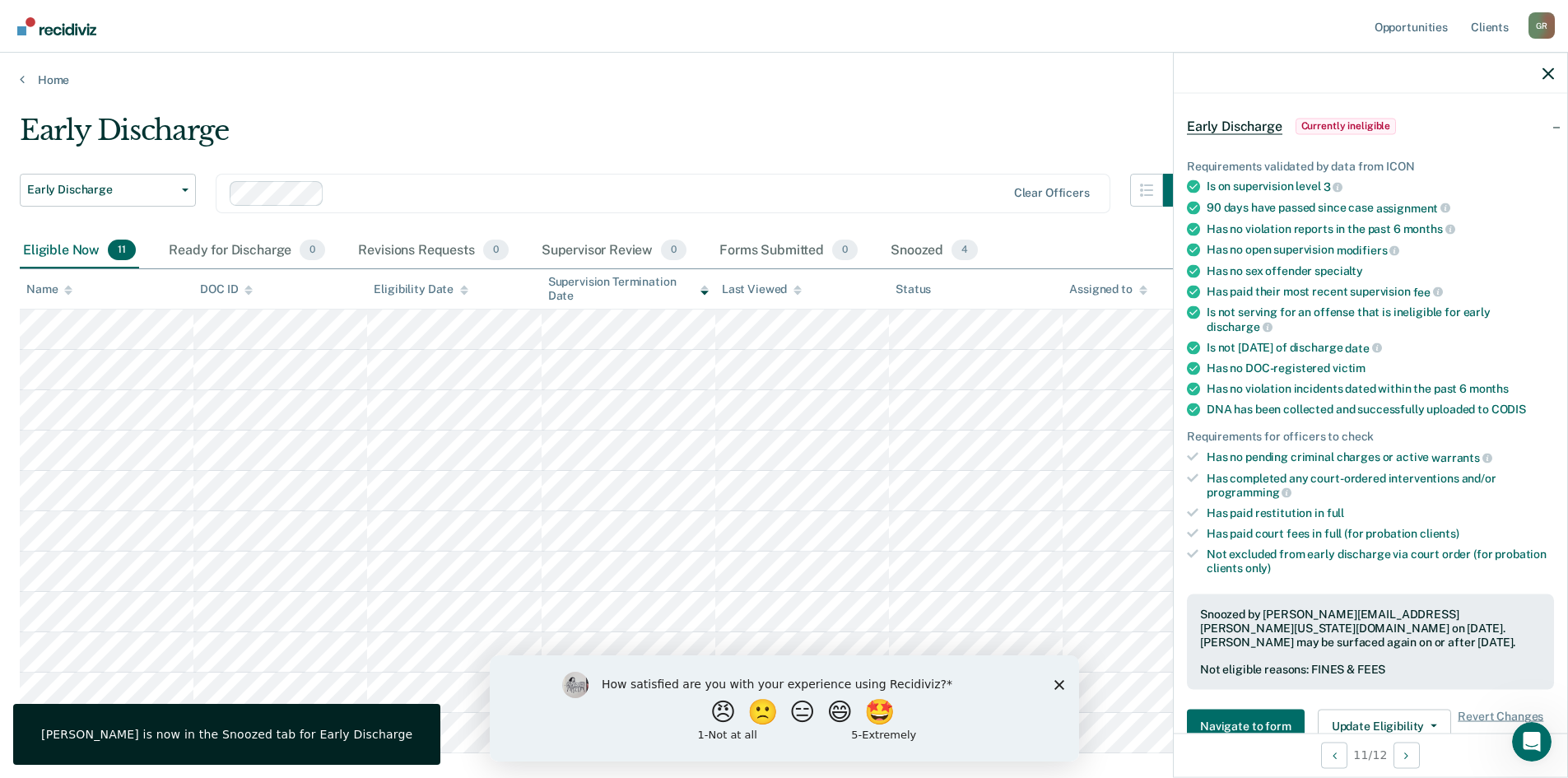
click at [1349, 121] on span "Currently ineligible" at bounding box center [1346, 126] width 101 height 17
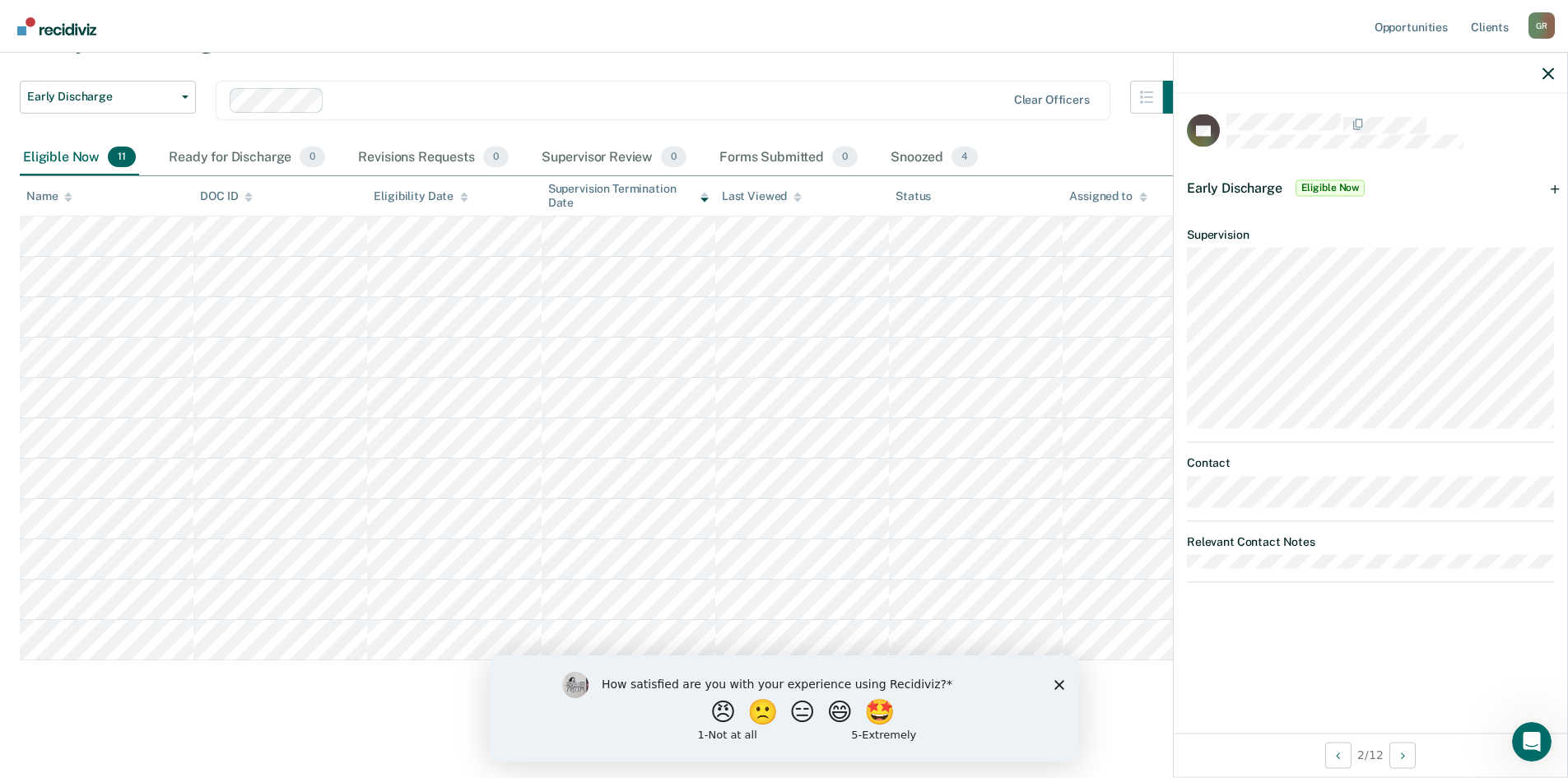
scroll to position [93, 0]
click at [1551, 68] on icon "button" at bounding box center [1549, 73] width 12 height 12
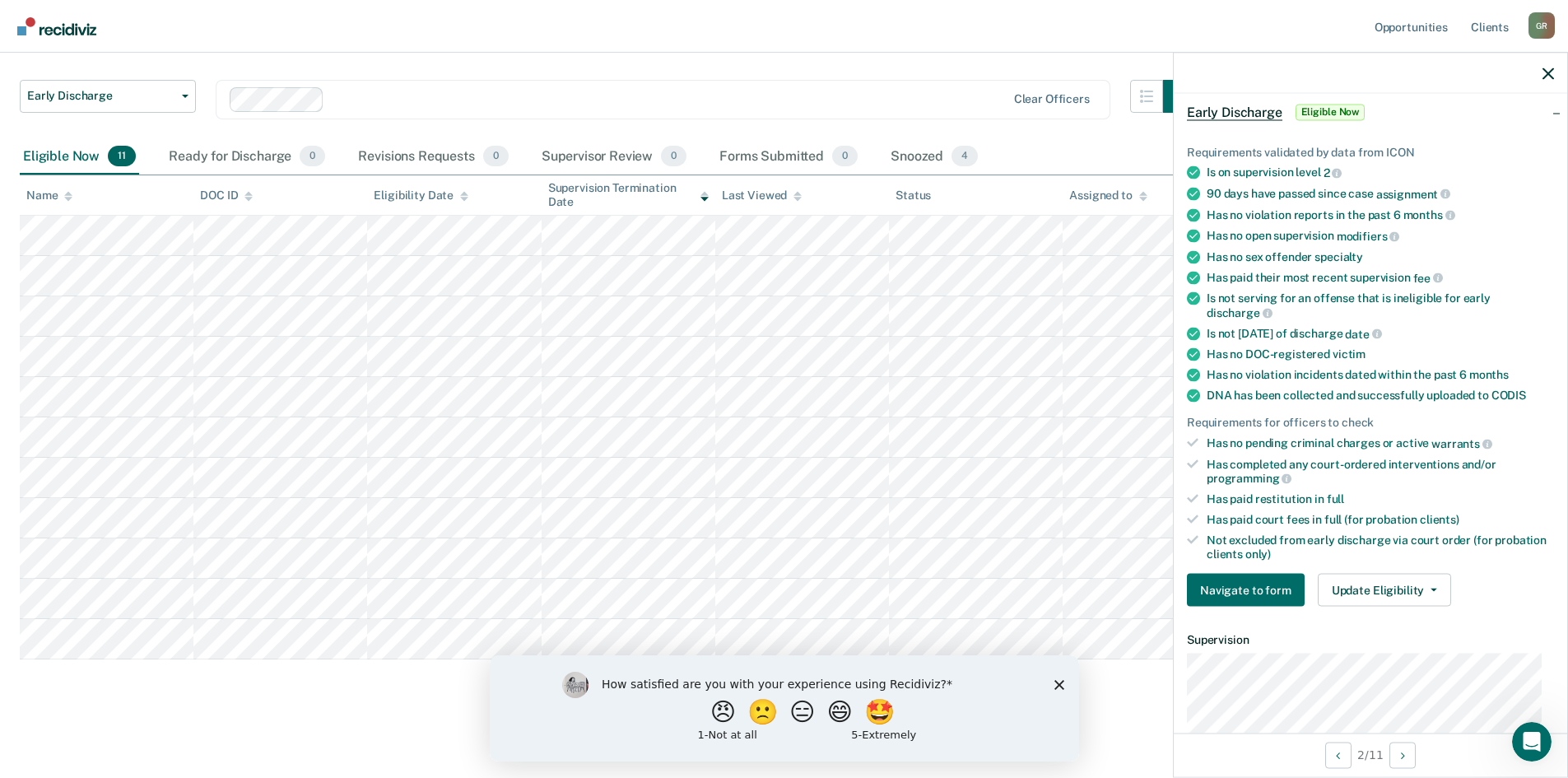
scroll to position [329, 0]
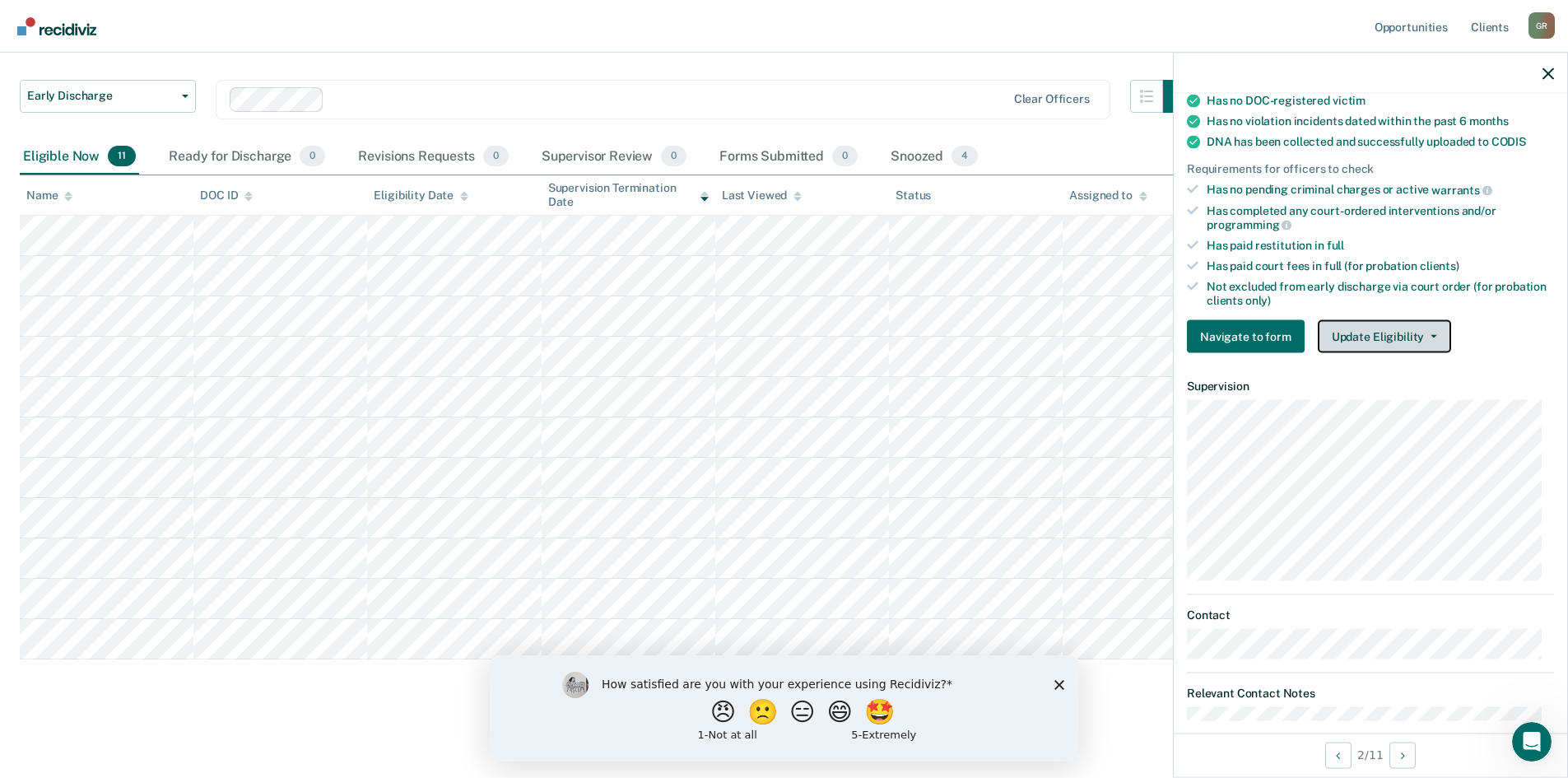
click at [1378, 336] on button "Update Eligibility" at bounding box center [1385, 336] width 133 height 33
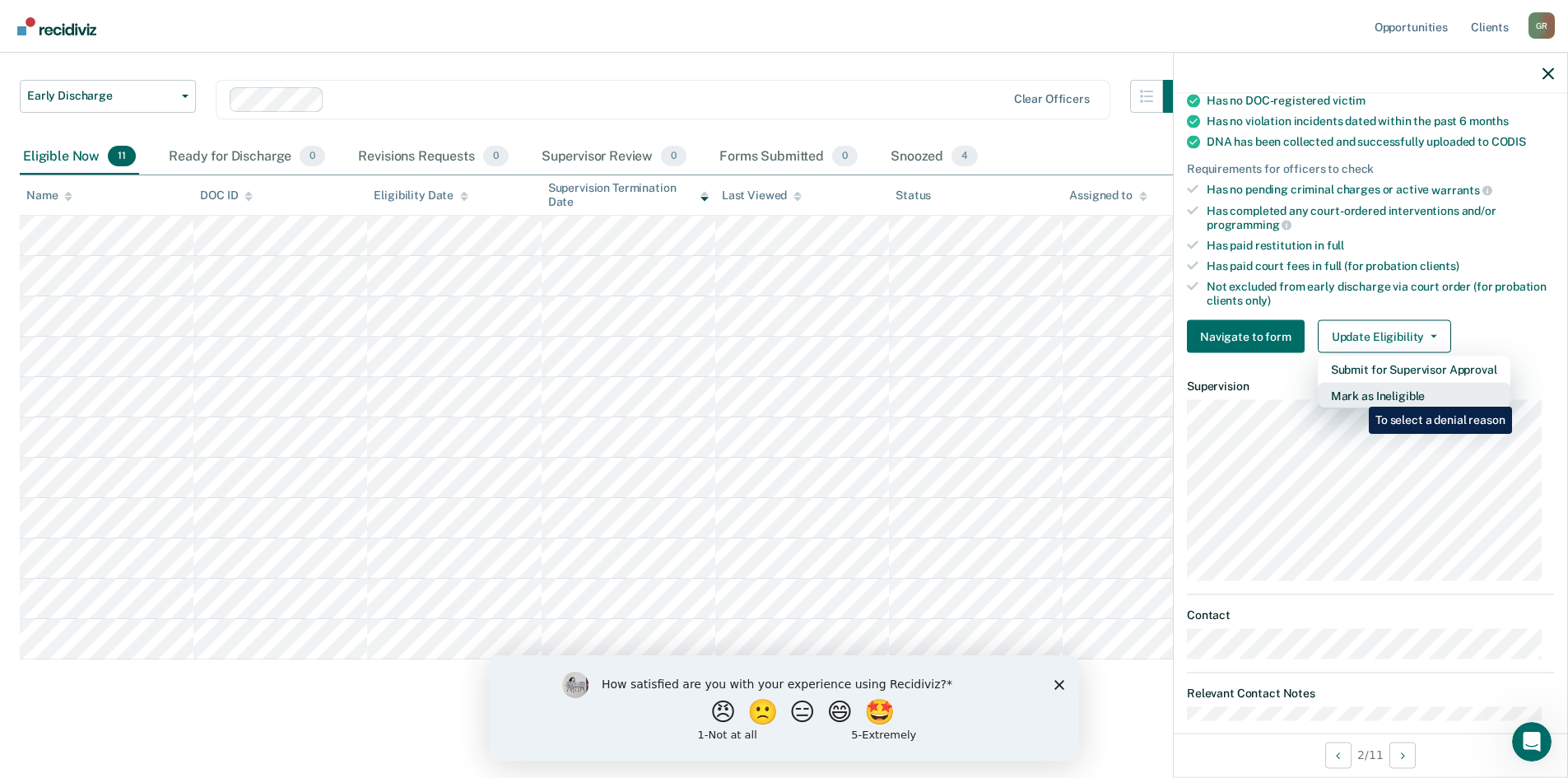
click at [1357, 393] on button "Mark as Ineligible" at bounding box center [1414, 396] width 193 height 26
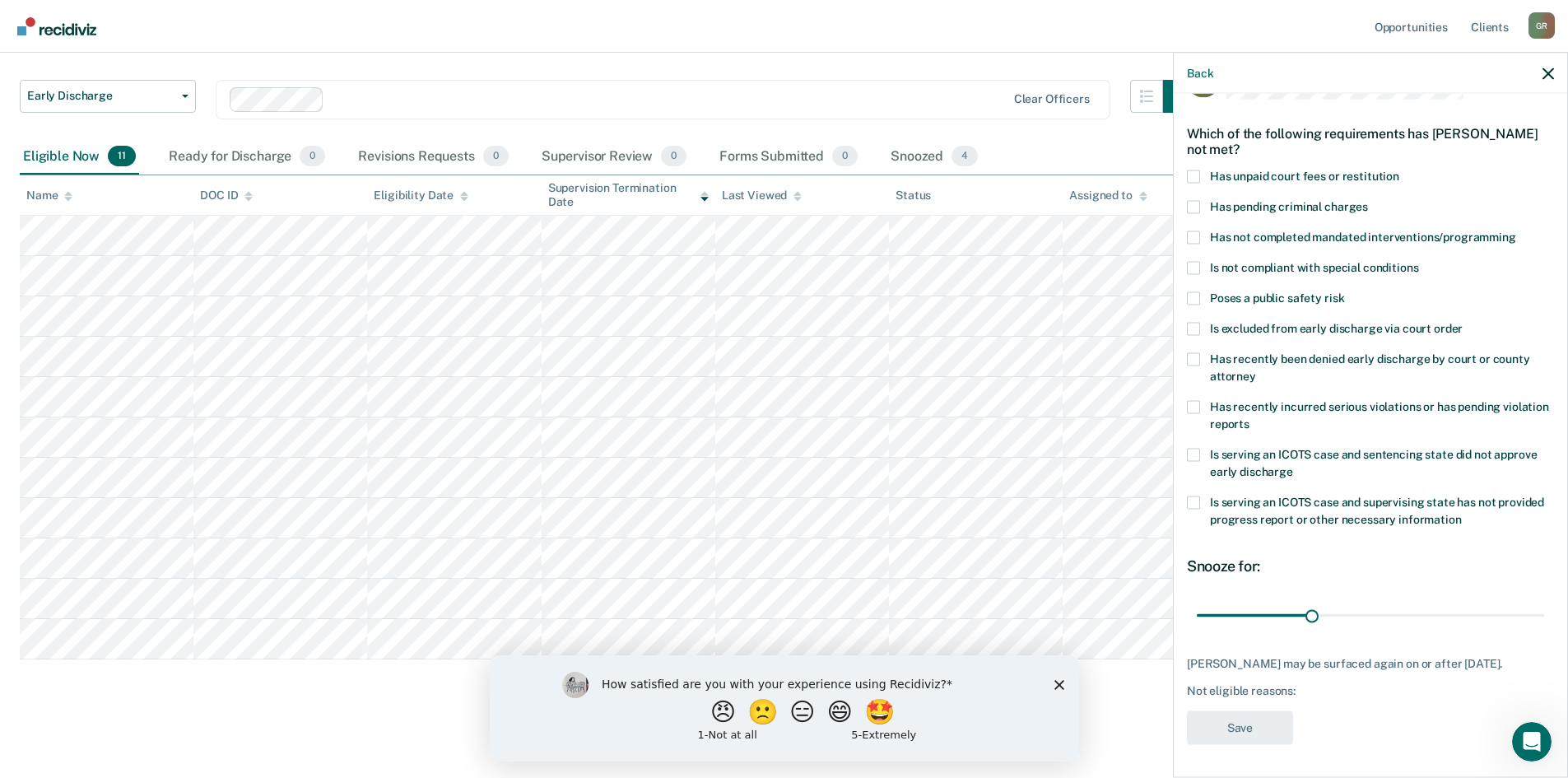
scroll to position [48, 0]
click at [1192, 179] on span at bounding box center [1193, 178] width 13 height 13
click at [1400, 171] on input "Has unpaid court fees or restitution" at bounding box center [1400, 171] width 0 height 0
click at [1245, 725] on button "Save" at bounding box center [1240, 729] width 106 height 34
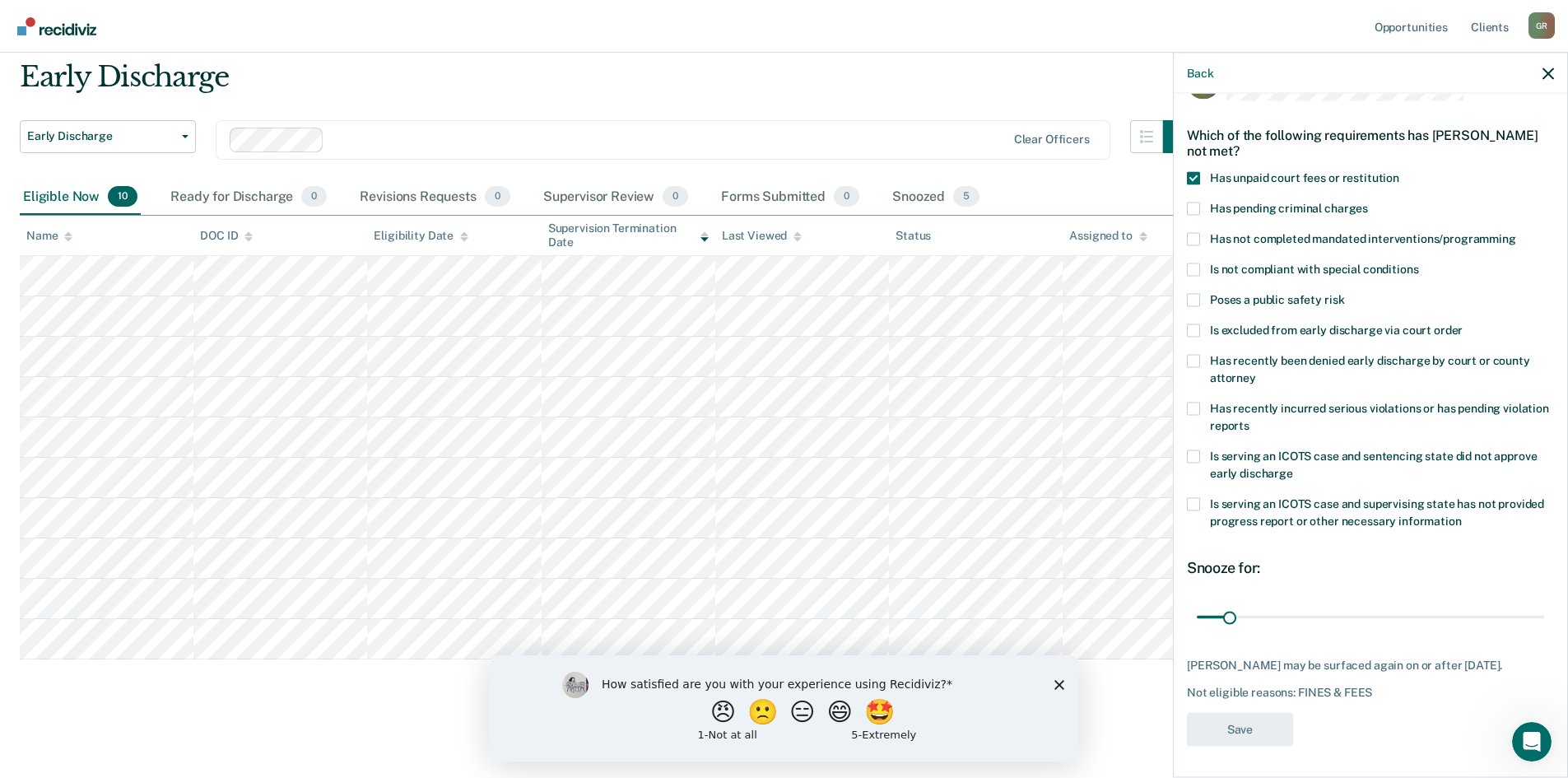
scroll to position [54, 0]
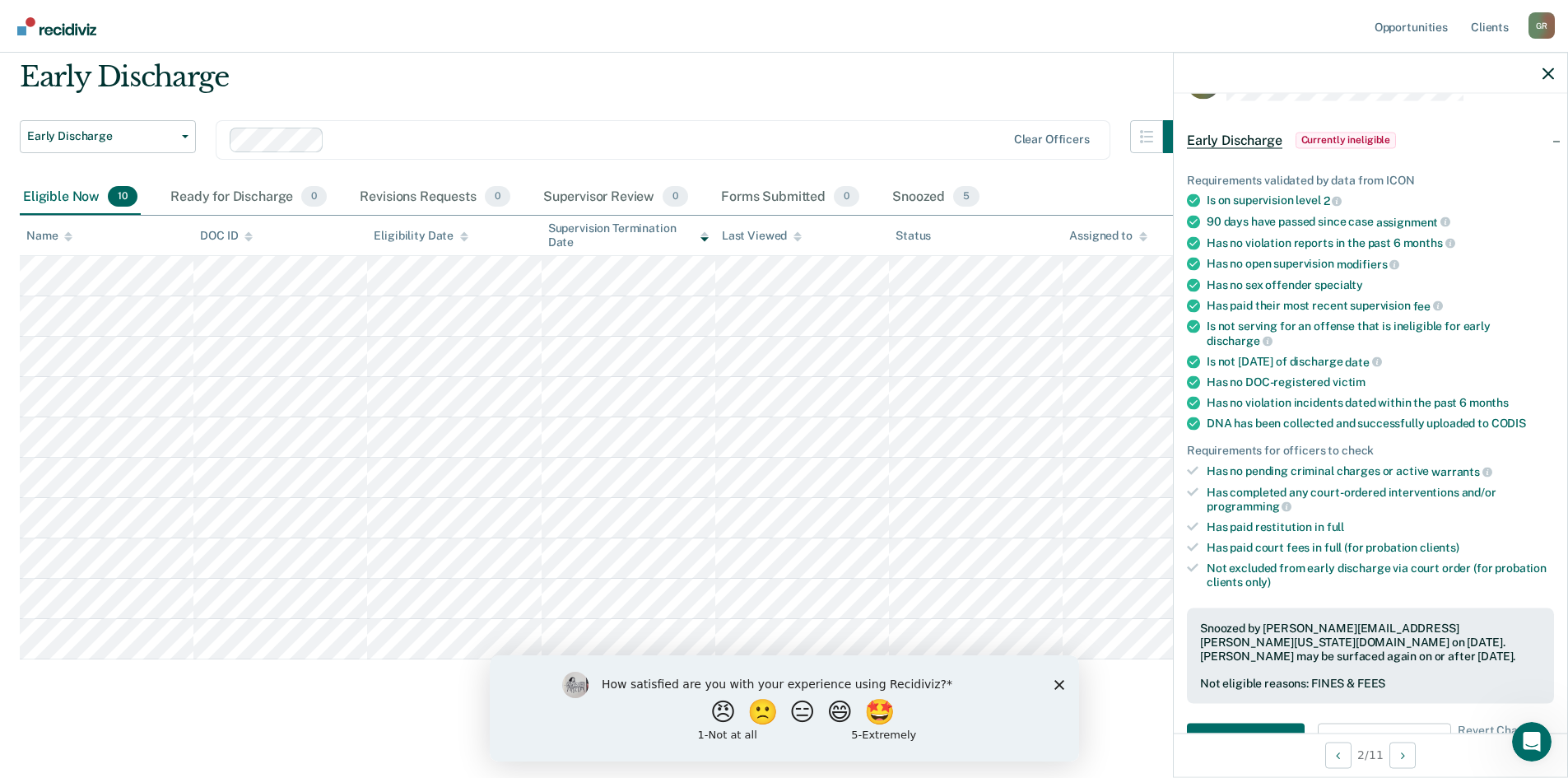
click at [1331, 135] on span "Currently ineligible" at bounding box center [1346, 140] width 101 height 17
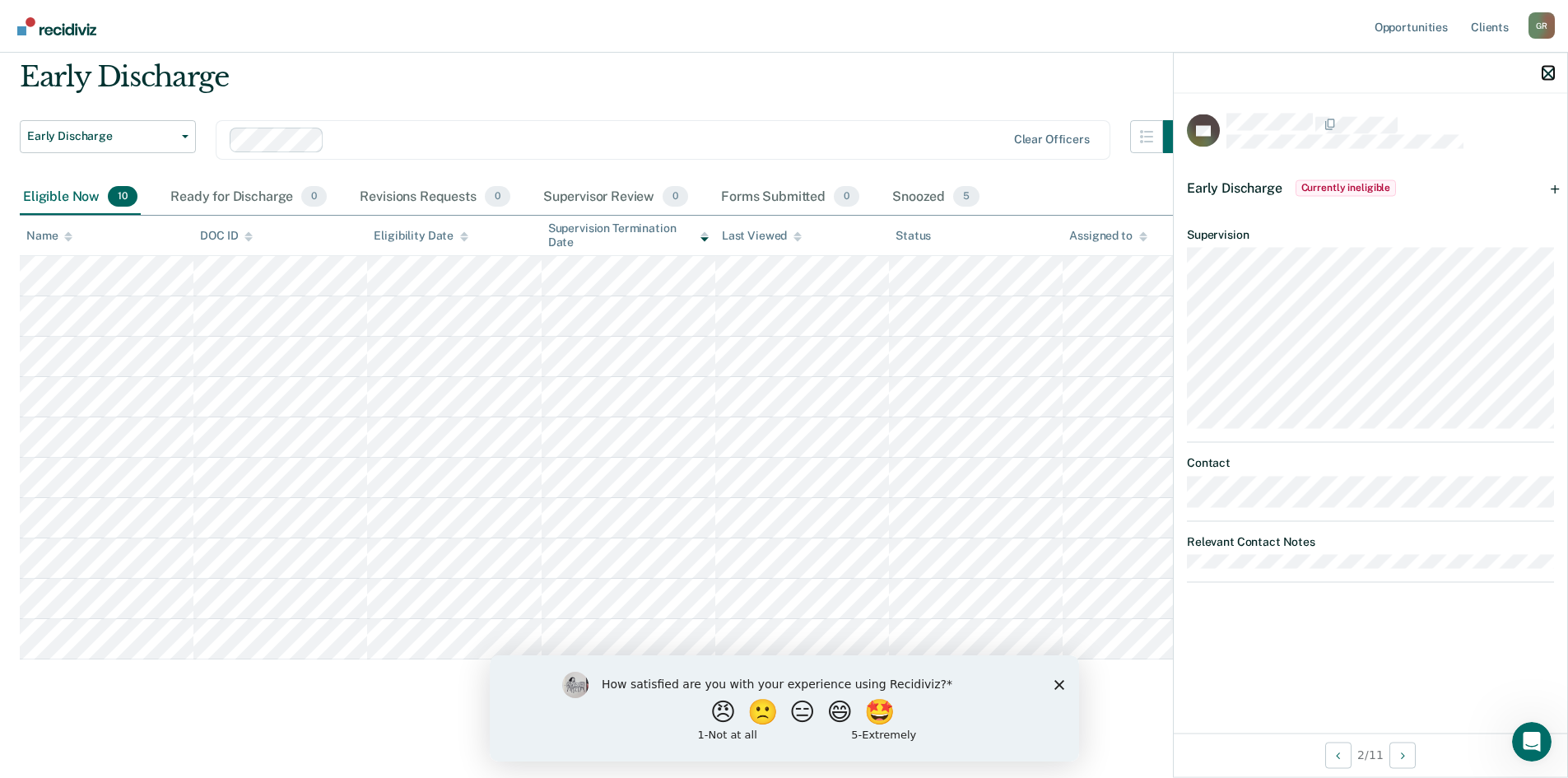
click at [1548, 78] on icon "button" at bounding box center [1549, 73] width 12 height 12
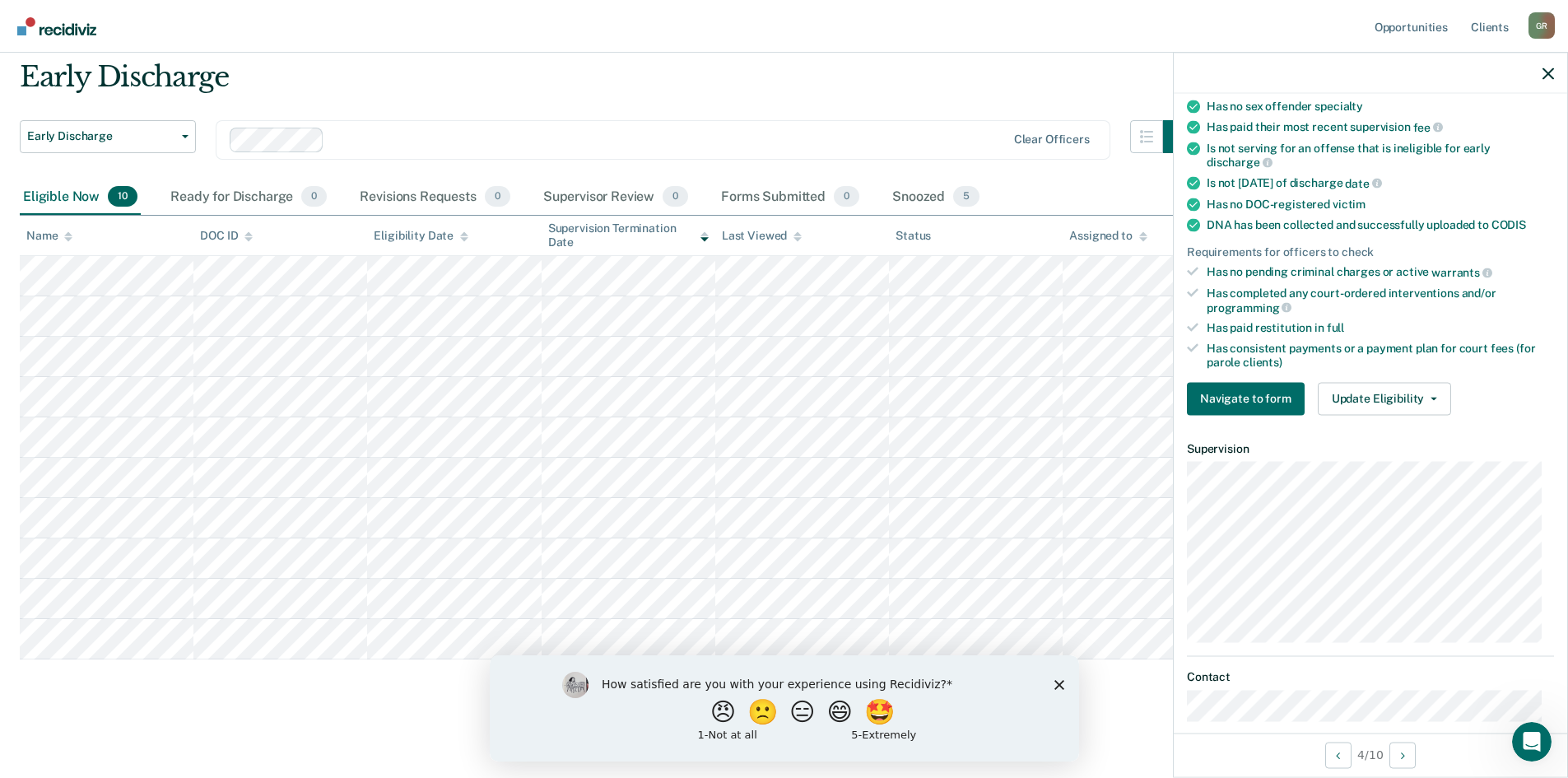
scroll to position [329, 0]
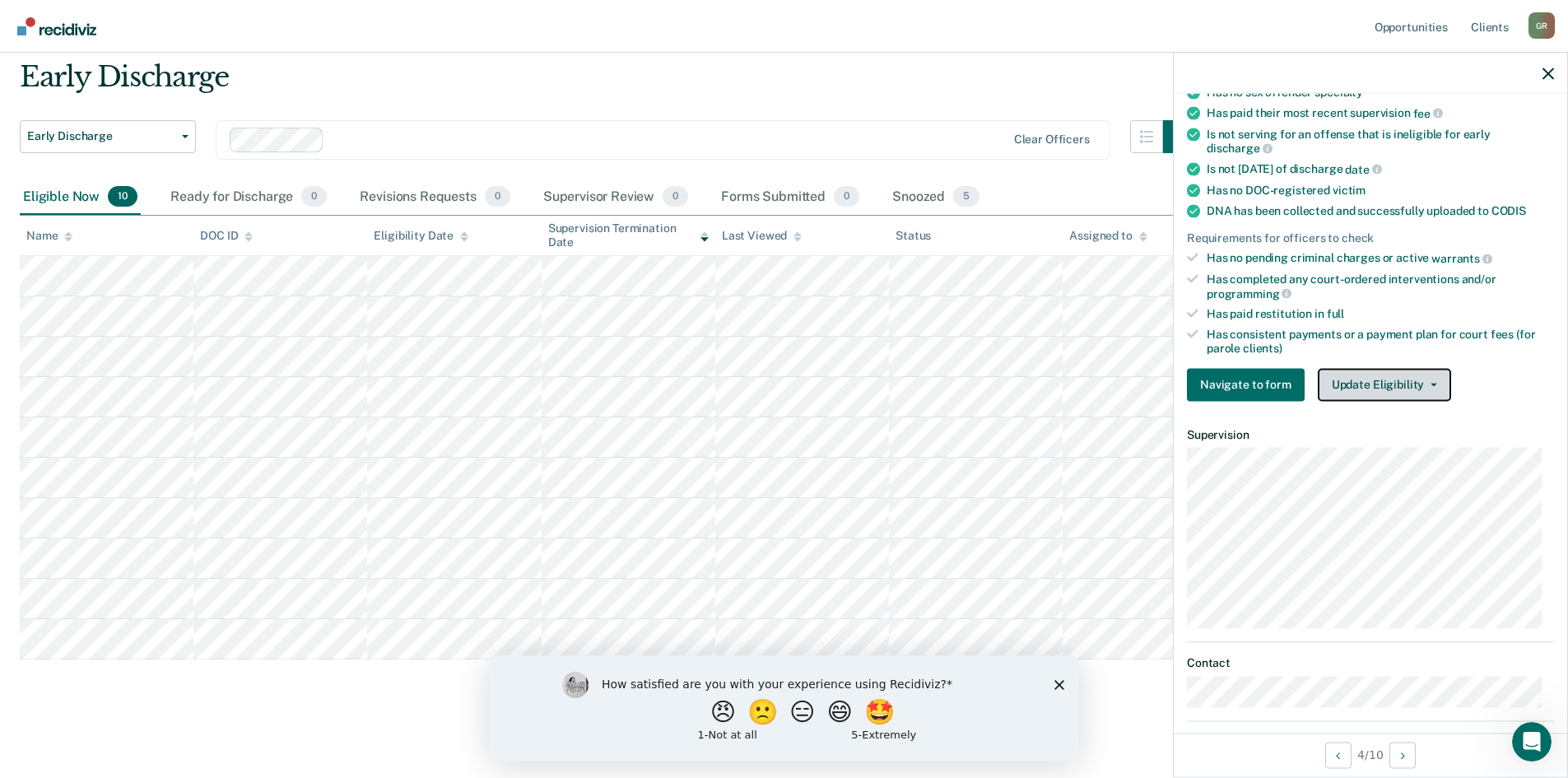
click at [1370, 384] on button "Update Eligibility" at bounding box center [1385, 384] width 133 height 33
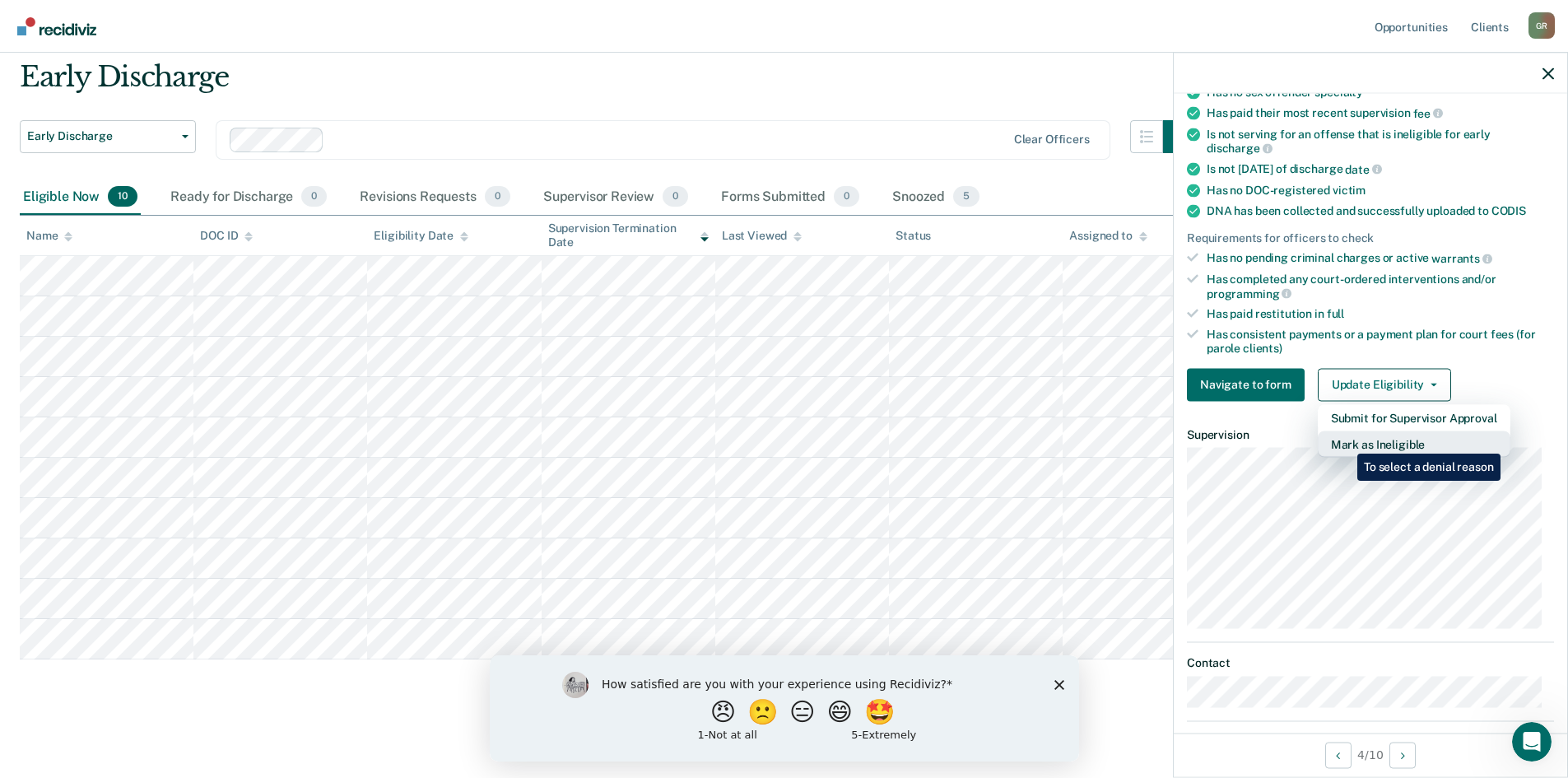
click at [1345, 441] on button "Mark as Ineligible" at bounding box center [1414, 443] width 193 height 26
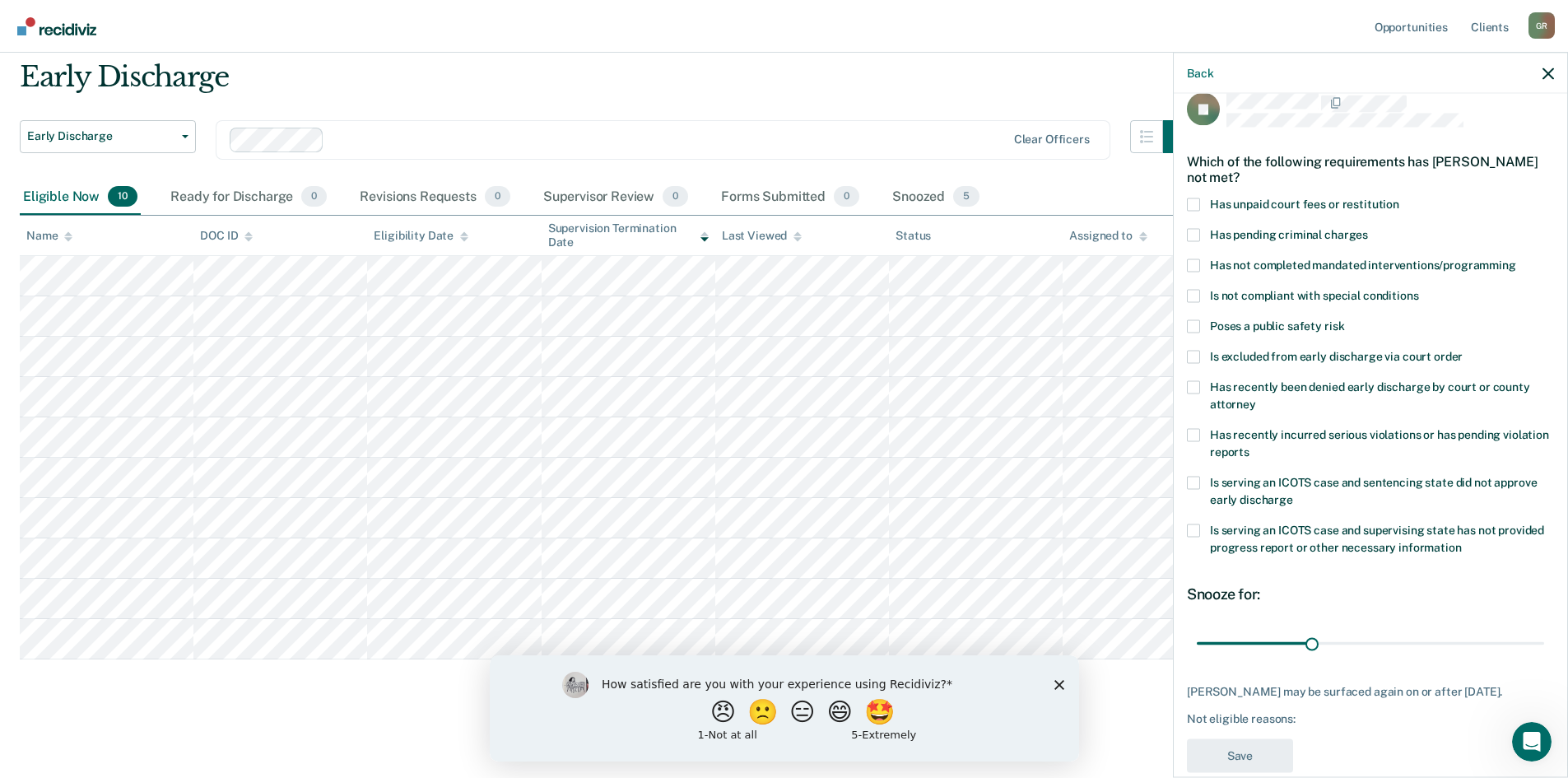
scroll to position [0, 0]
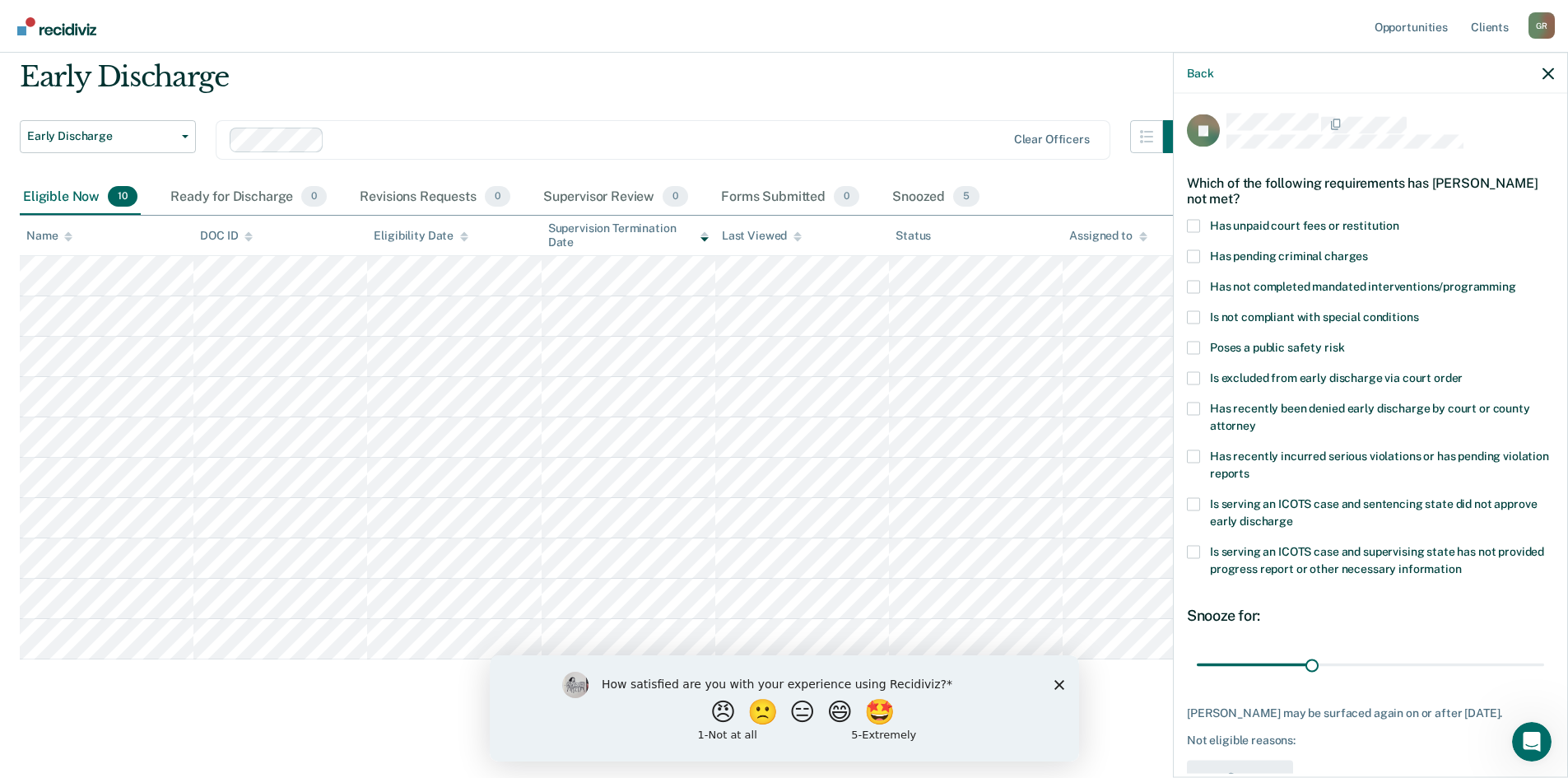
click at [1190, 224] on span at bounding box center [1193, 226] width 13 height 13
click at [1400, 219] on input "Has unpaid court fees or restitution" at bounding box center [1400, 219] width 0 height 0
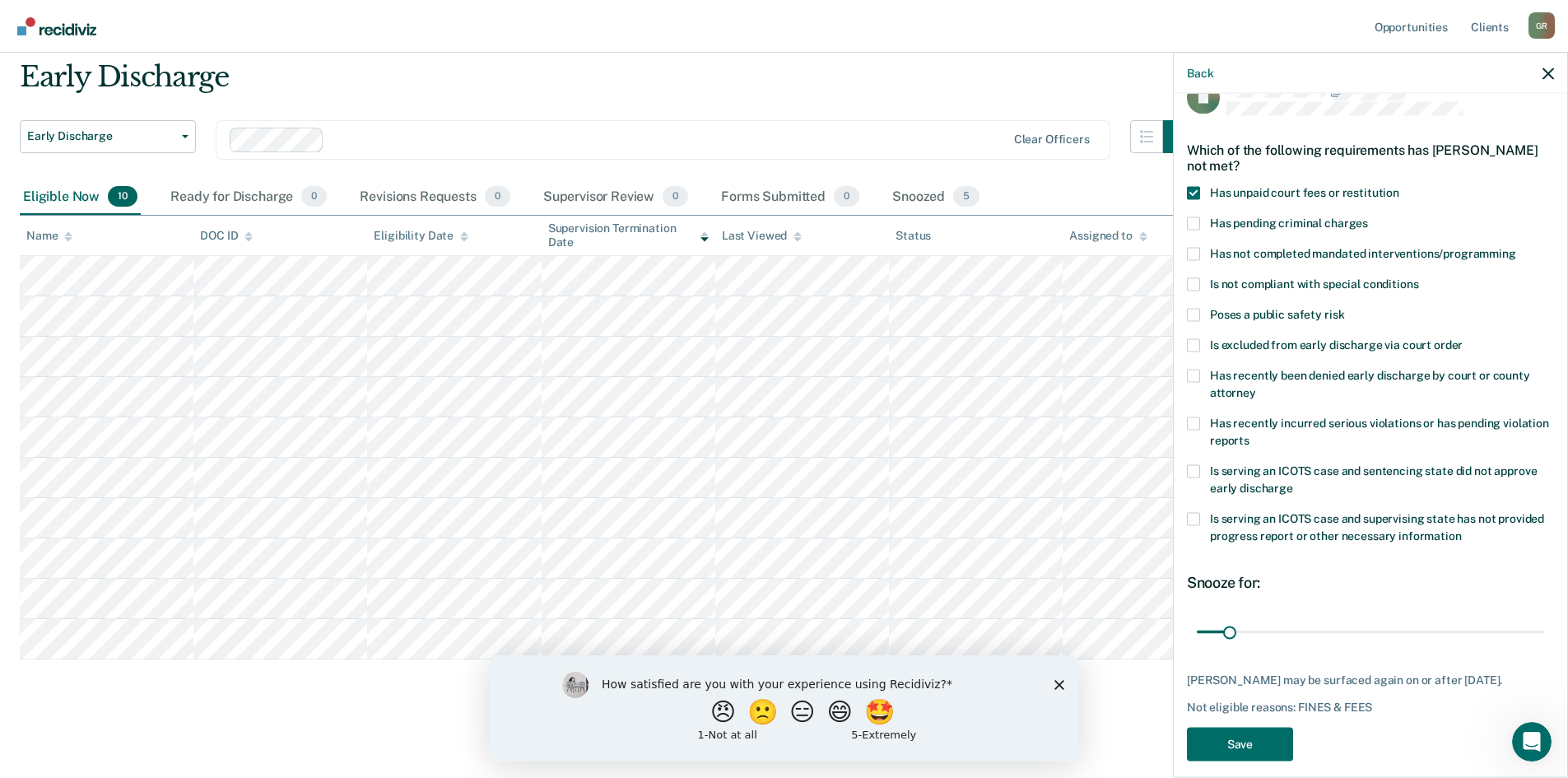
scroll to position [48, 0]
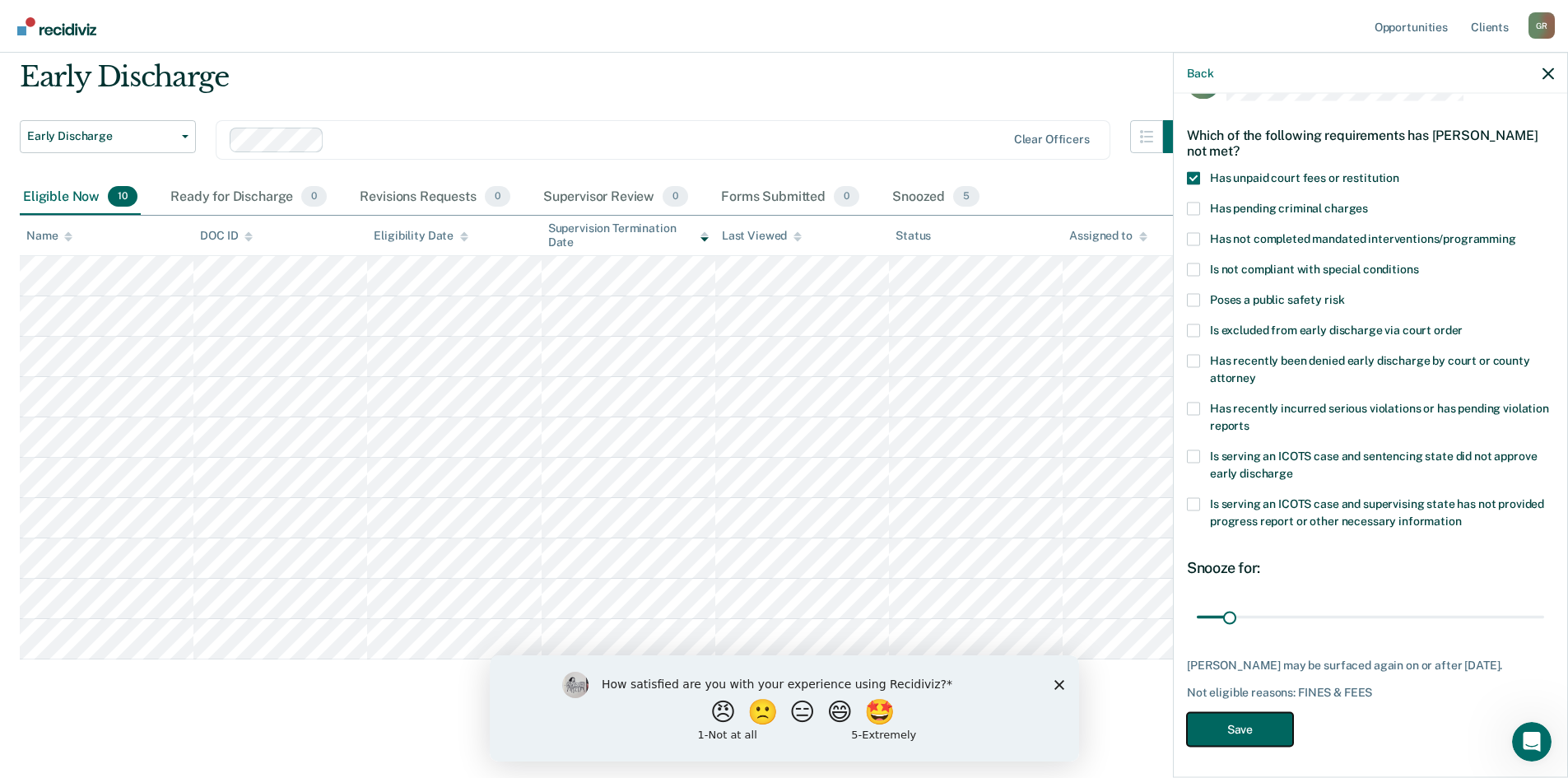
click at [1245, 730] on button "Save" at bounding box center [1240, 729] width 106 height 34
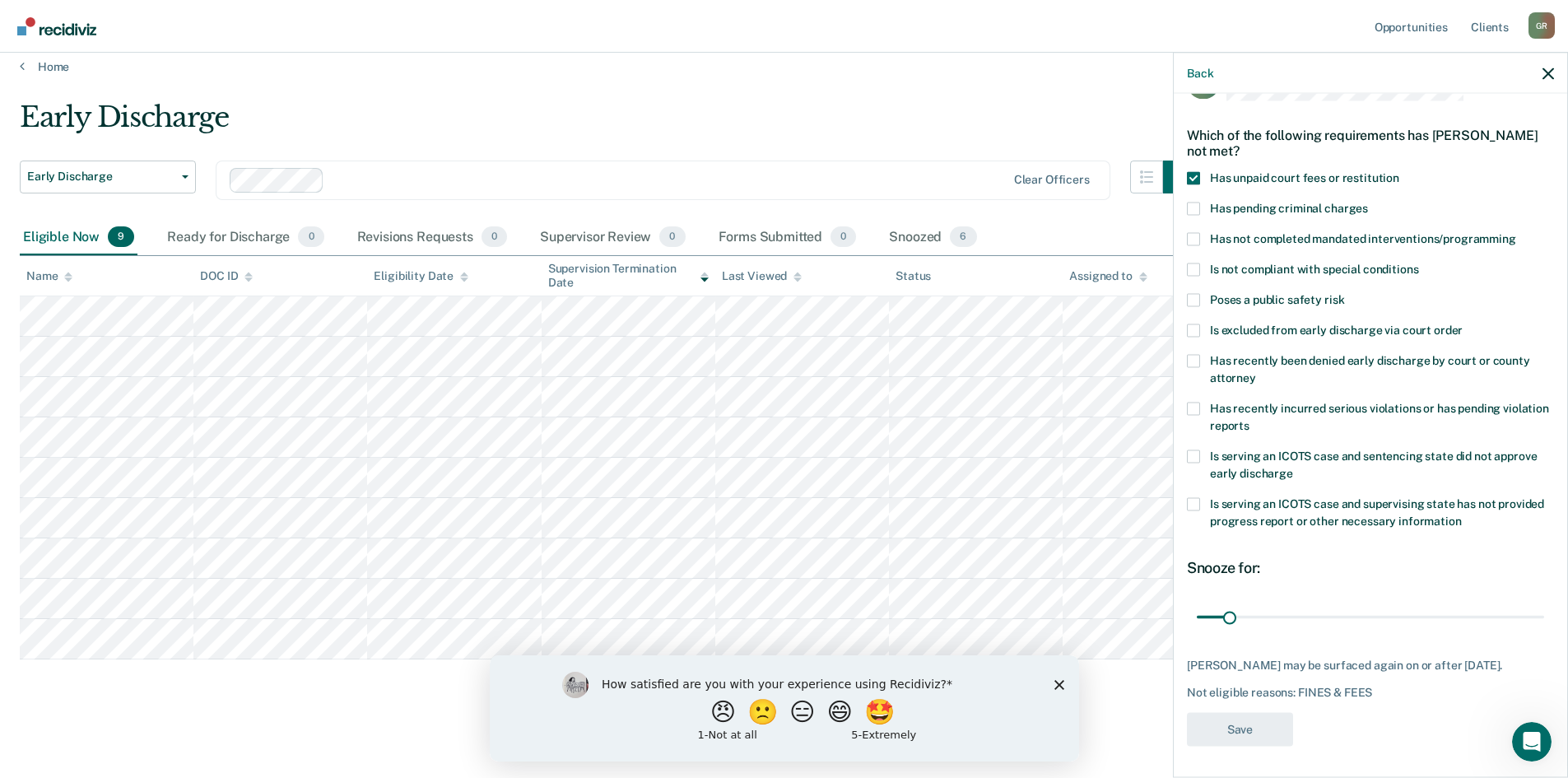
scroll to position [13, 0]
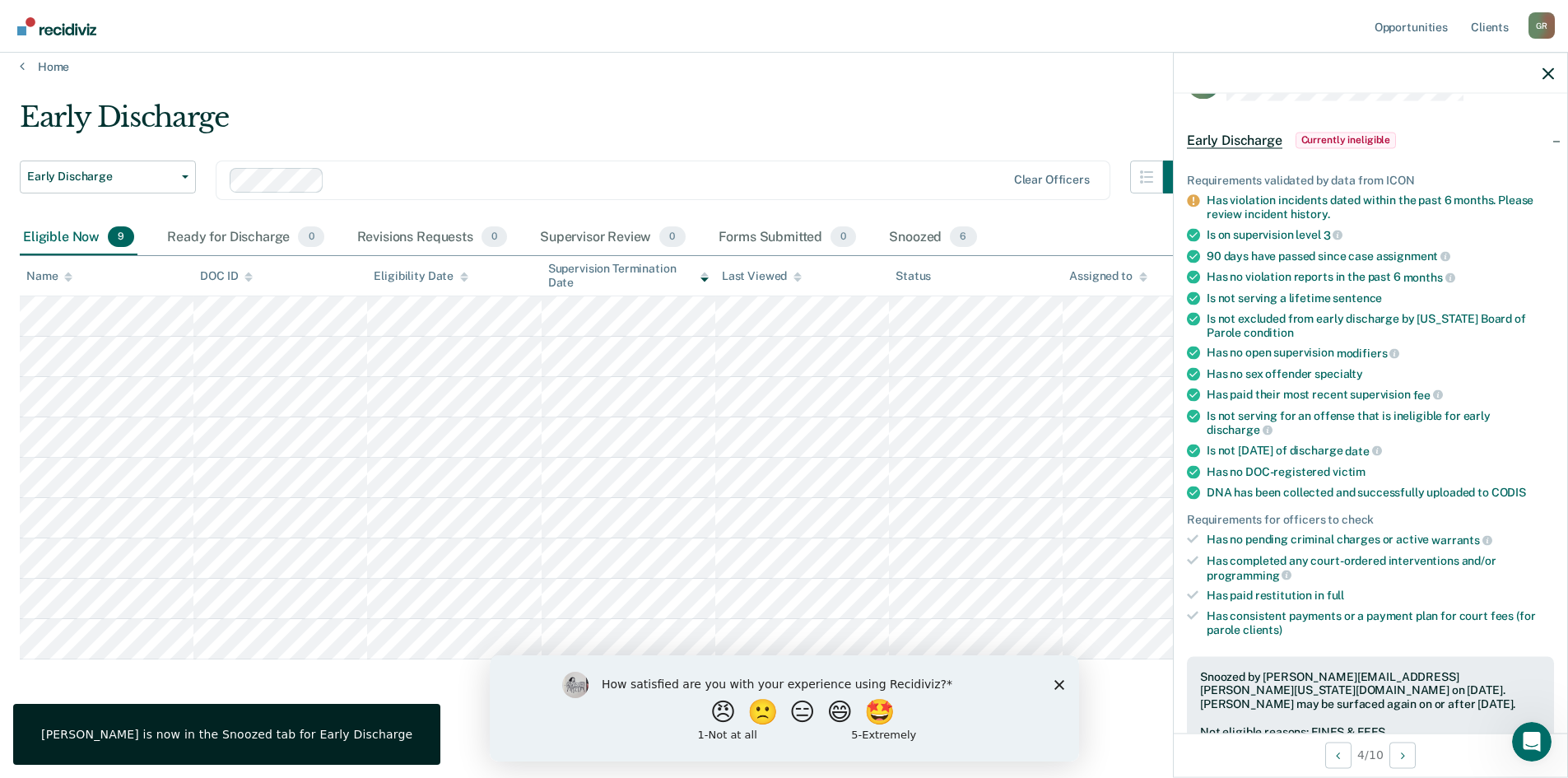
click at [1342, 135] on span "Currently ineligible" at bounding box center [1346, 140] width 101 height 17
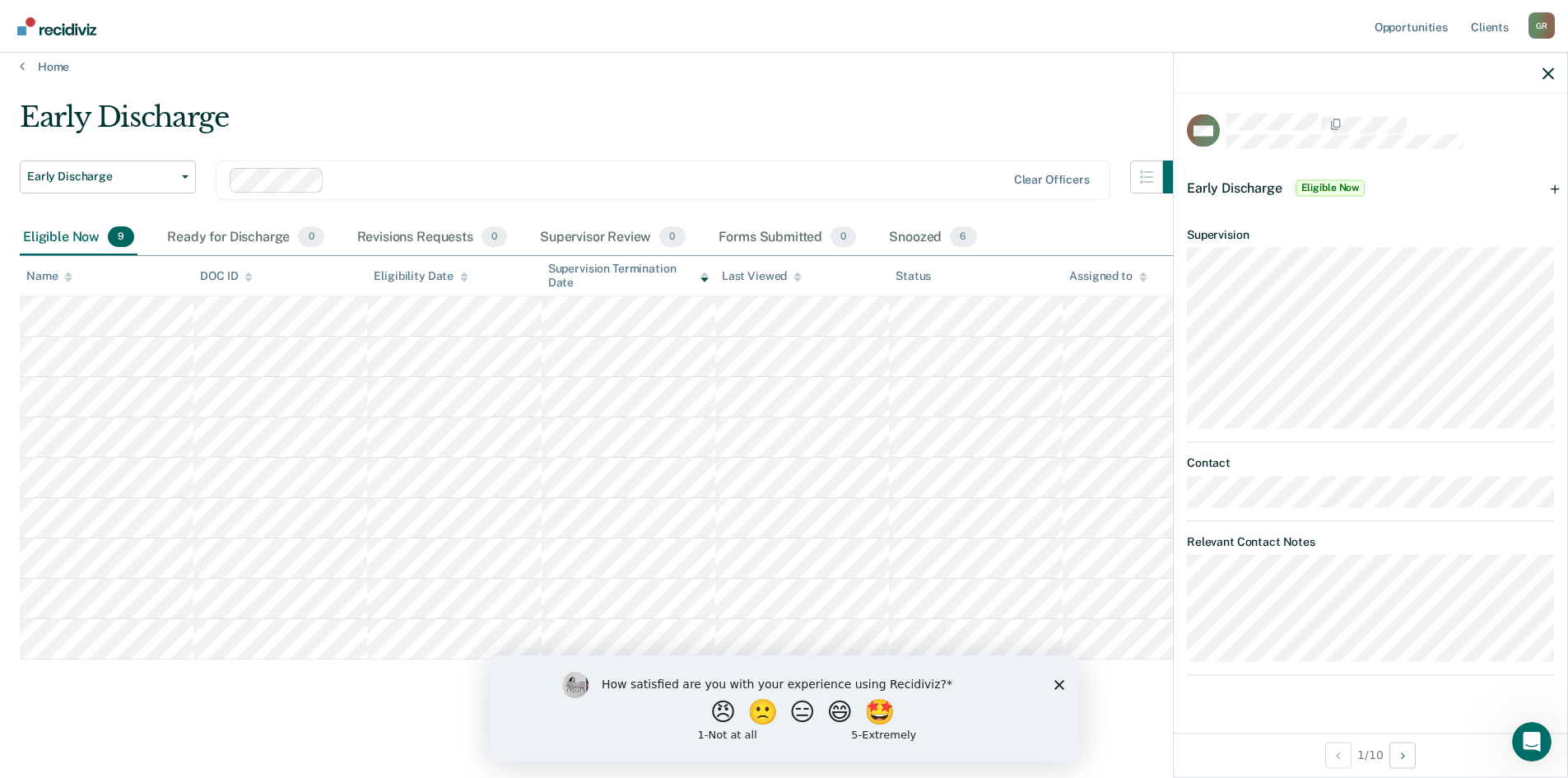
scroll to position [0, 0]
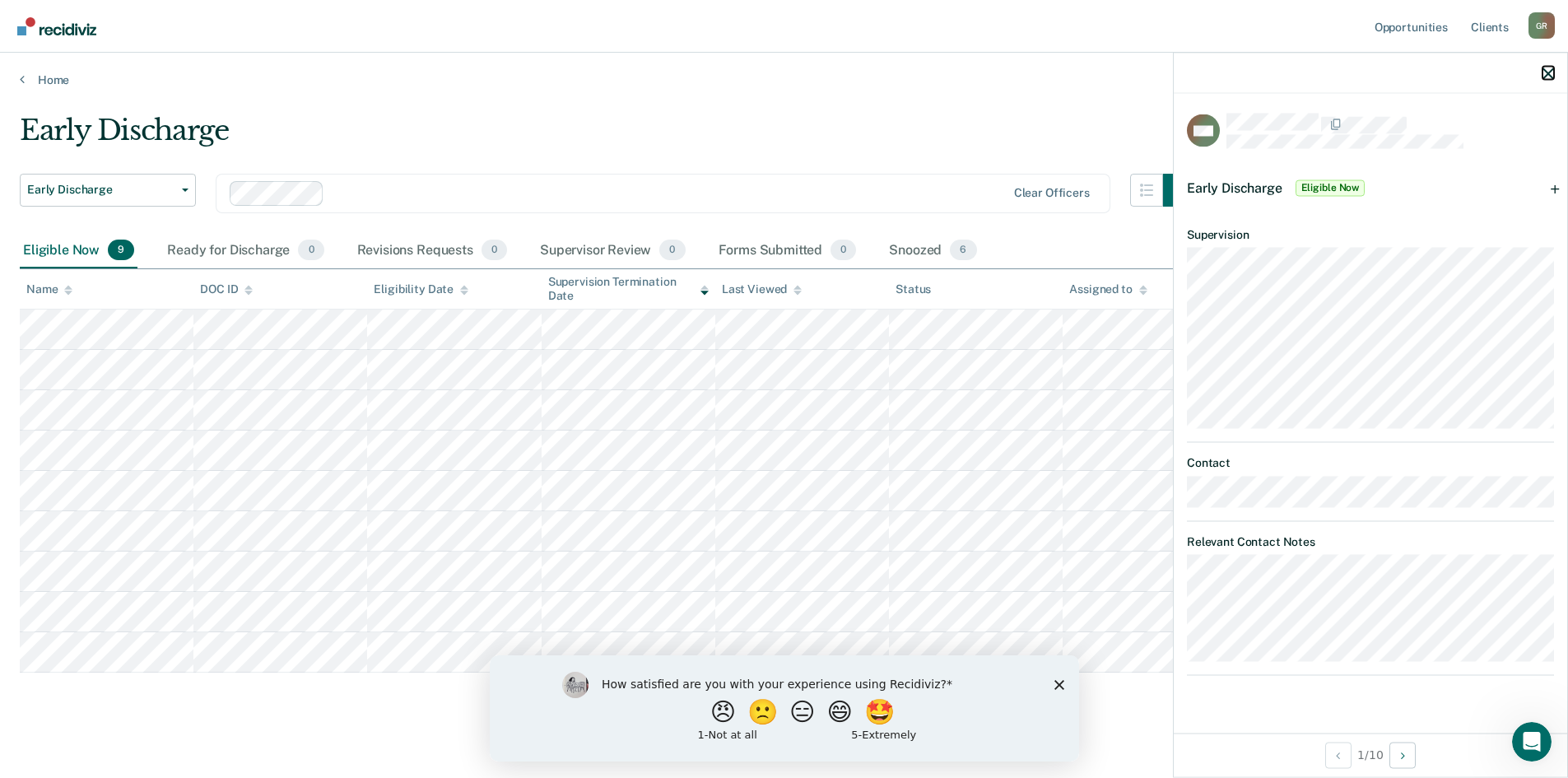
click at [1544, 71] on icon "button" at bounding box center [1549, 73] width 12 height 12
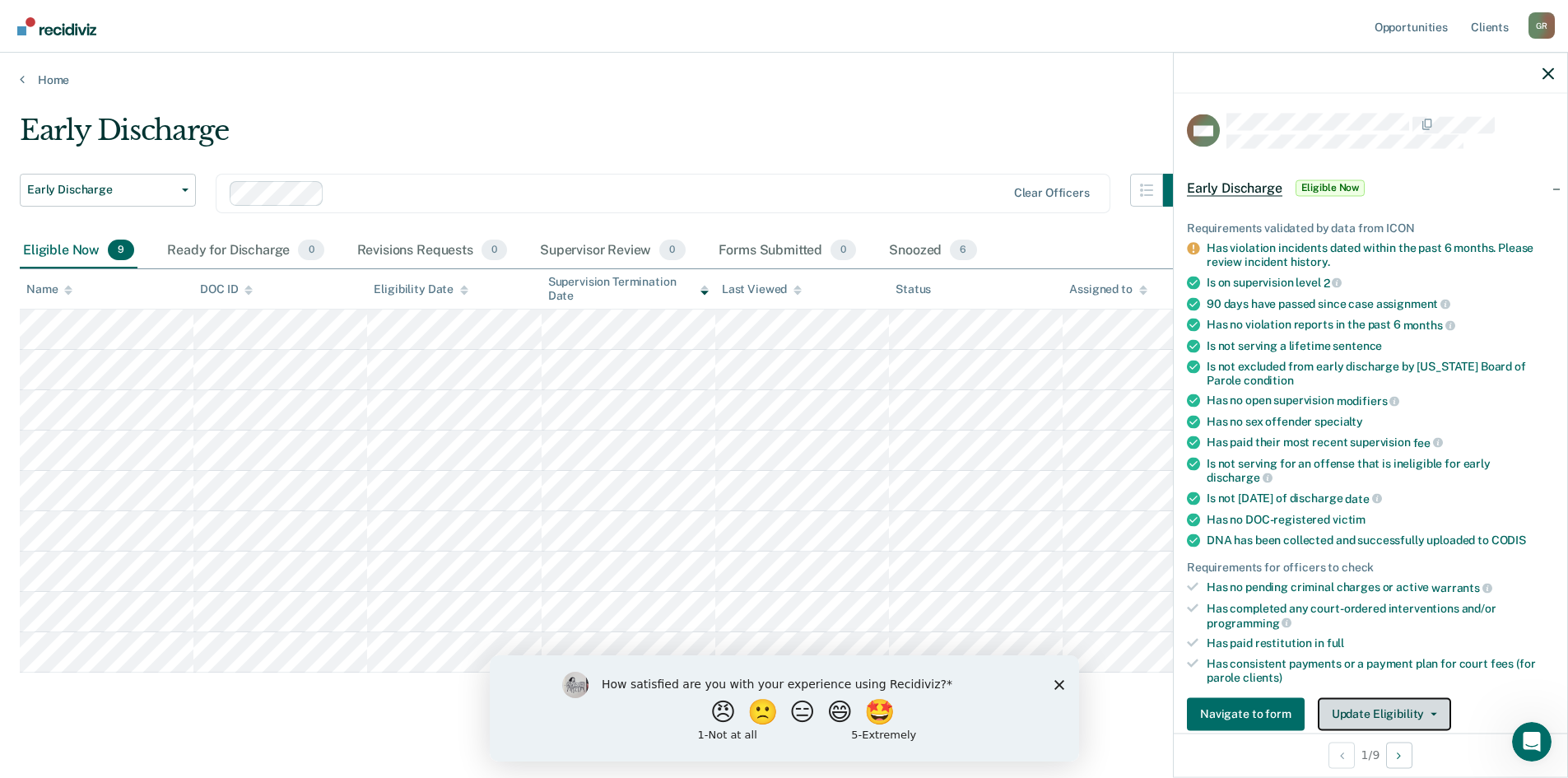
click at [1379, 712] on button "Update Eligibility" at bounding box center [1385, 713] width 133 height 33
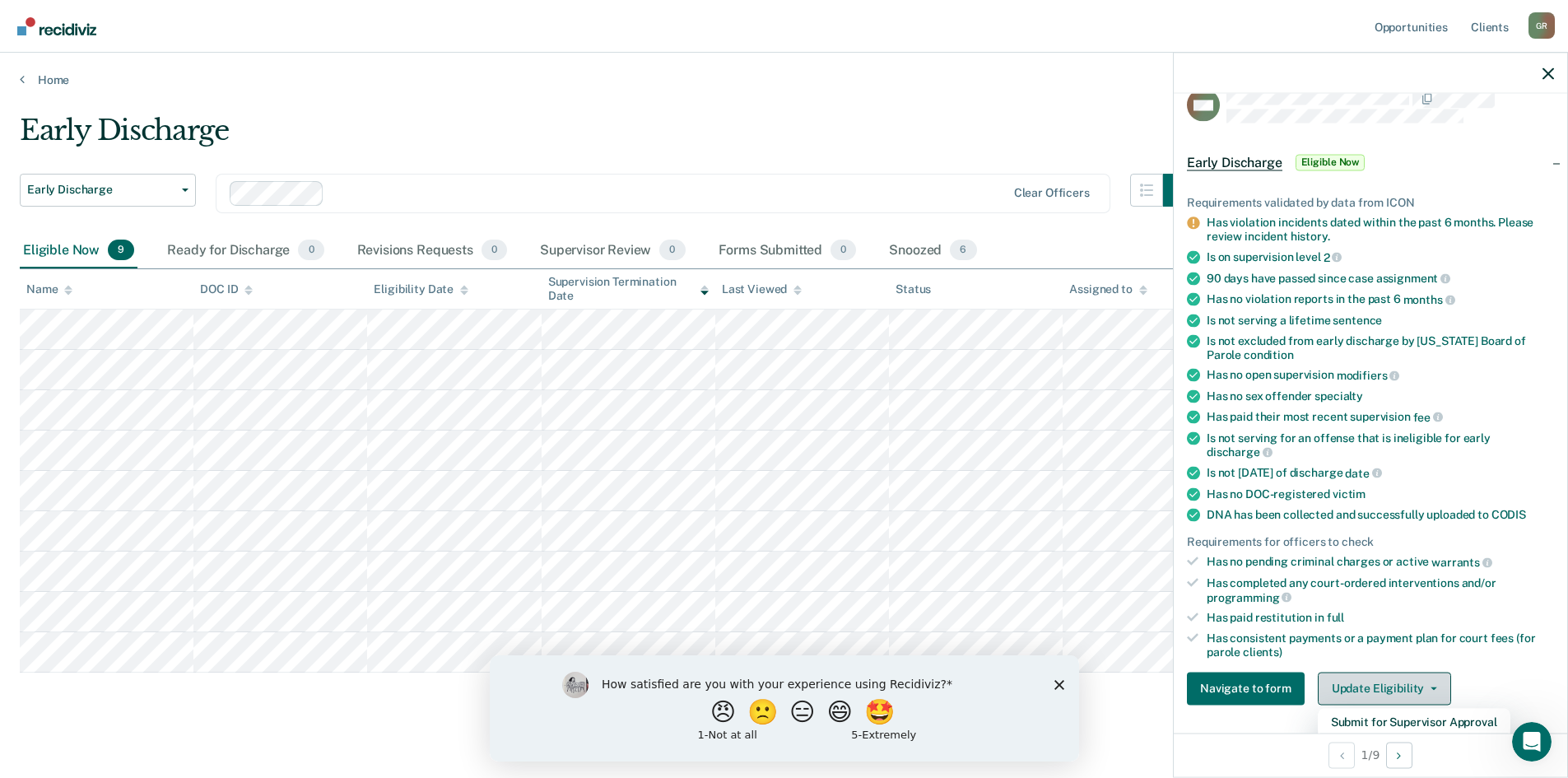
click at [1372, 686] on button "Update Eligibility" at bounding box center [1385, 688] width 133 height 33
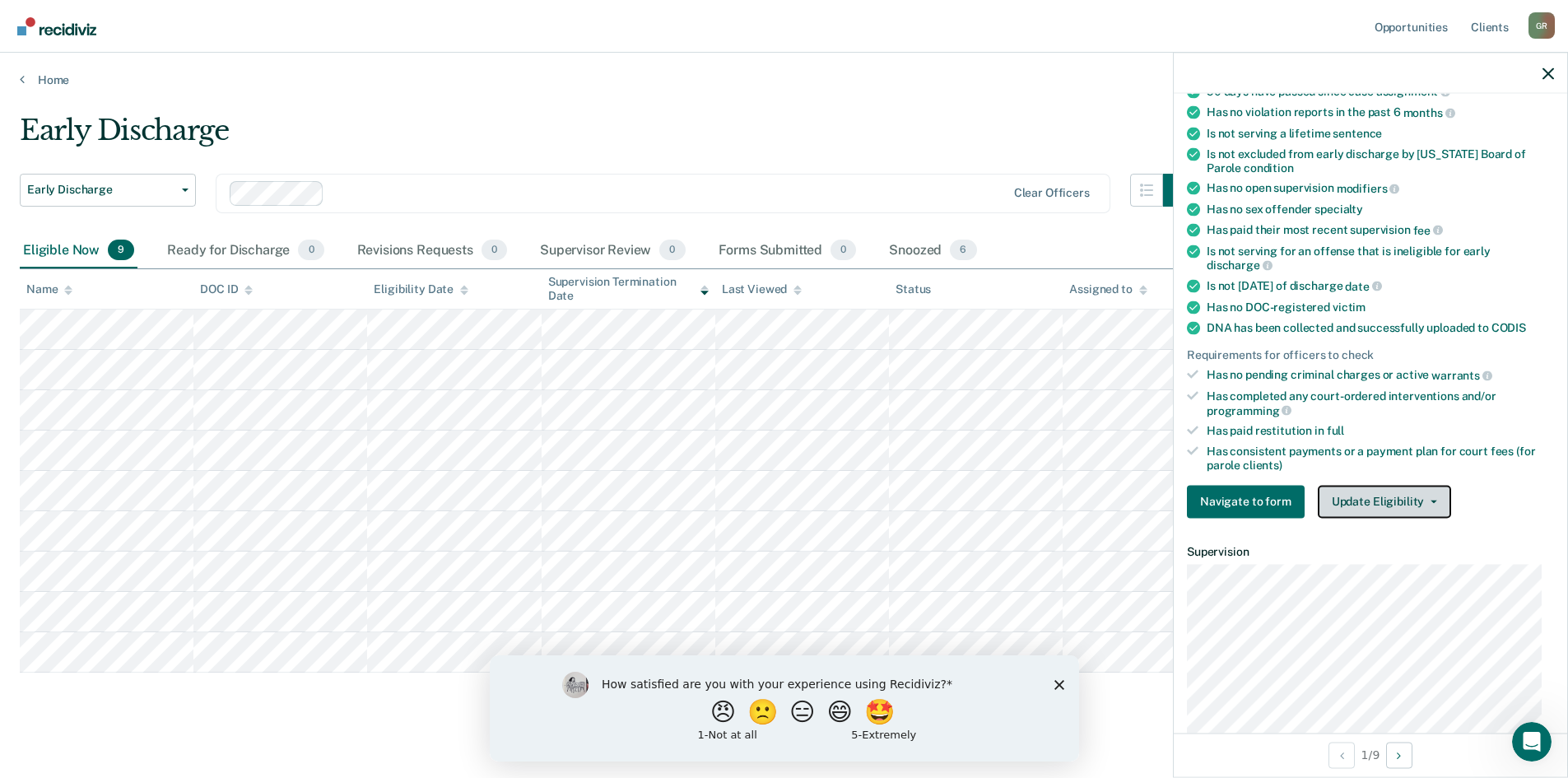
scroll to position [92, 0]
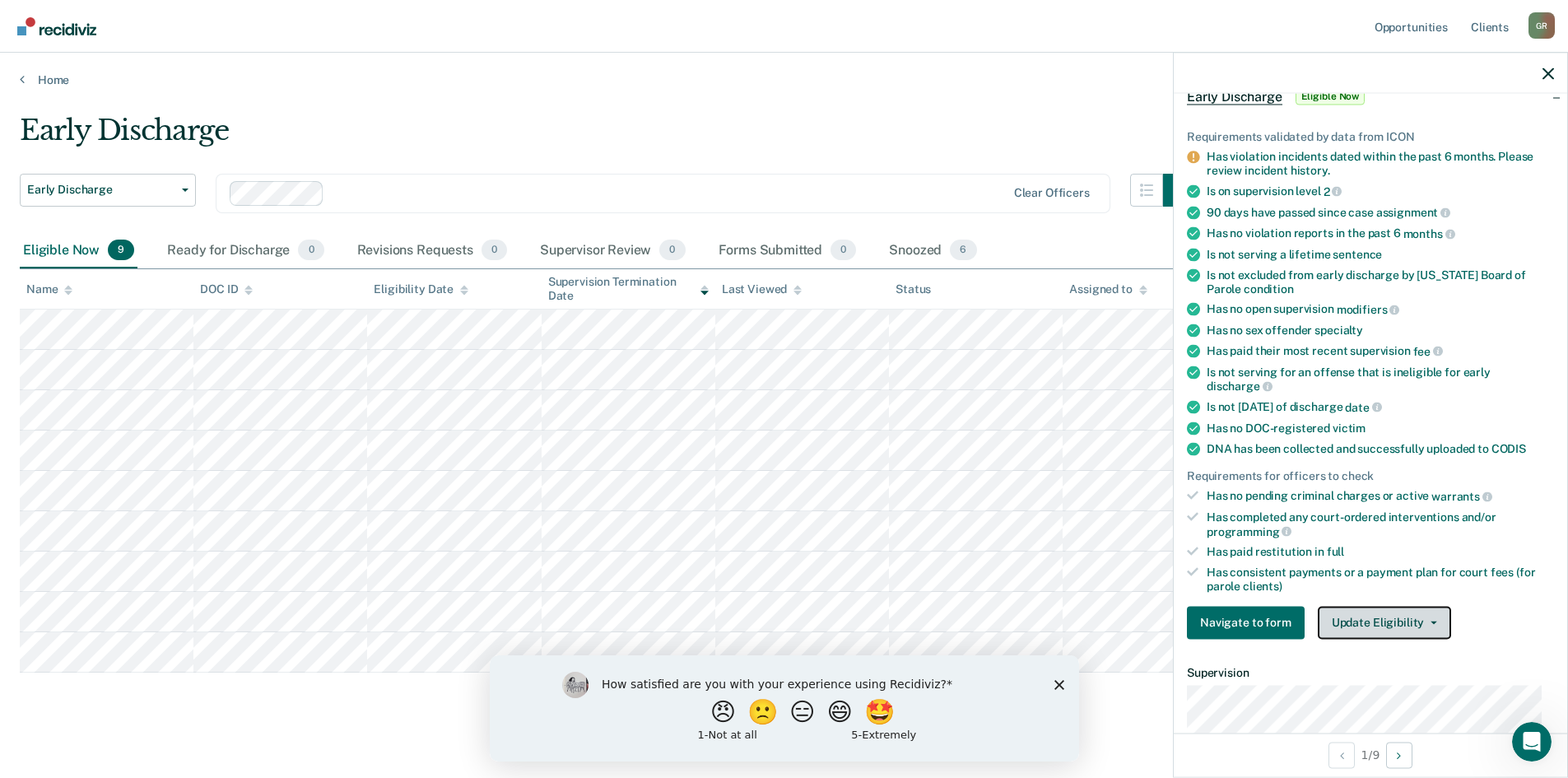
click at [1382, 617] on button "Update Eligibility" at bounding box center [1385, 622] width 133 height 33
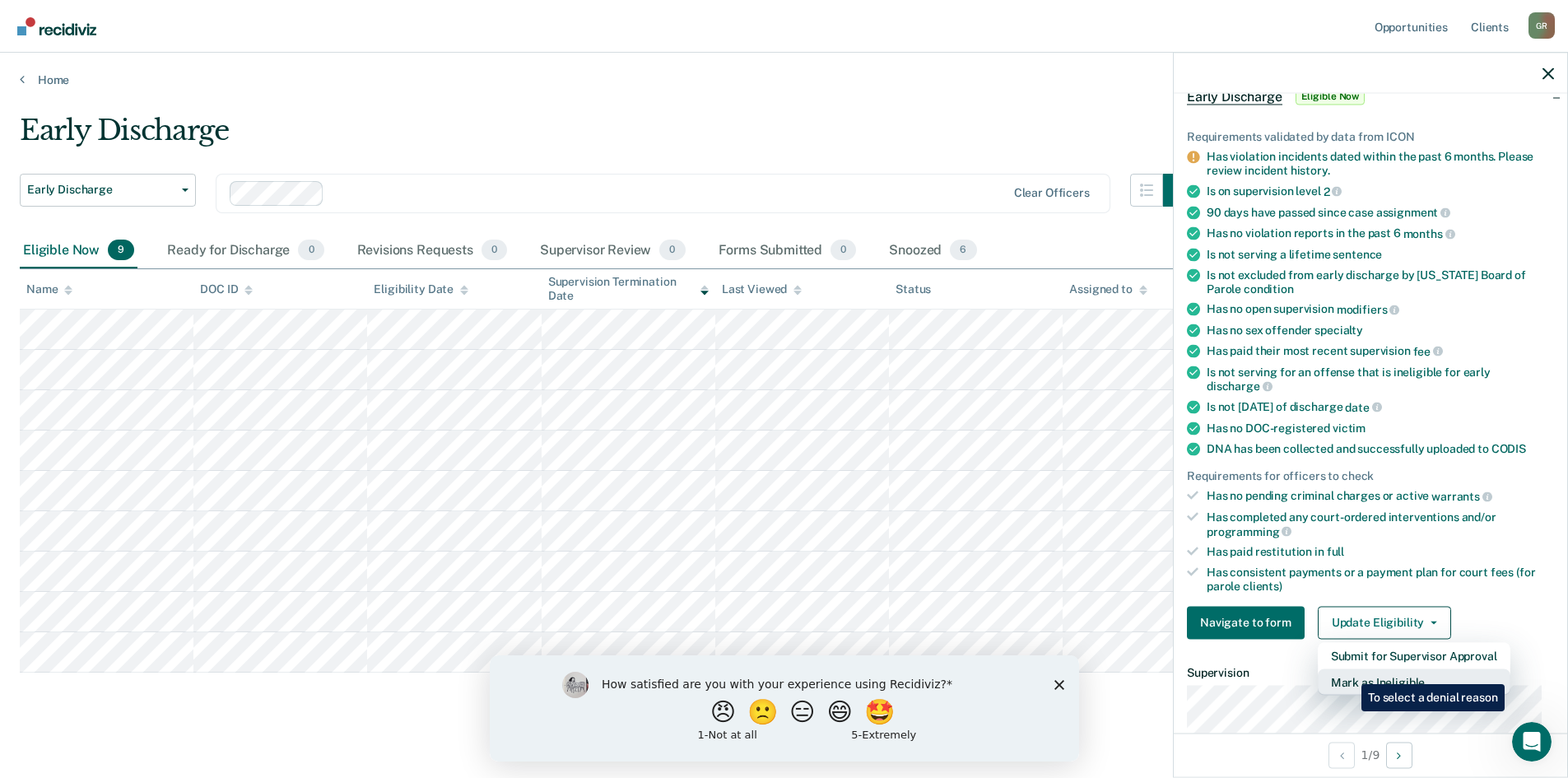
click at [1349, 672] on button "Mark as Ineligible" at bounding box center [1414, 681] width 193 height 26
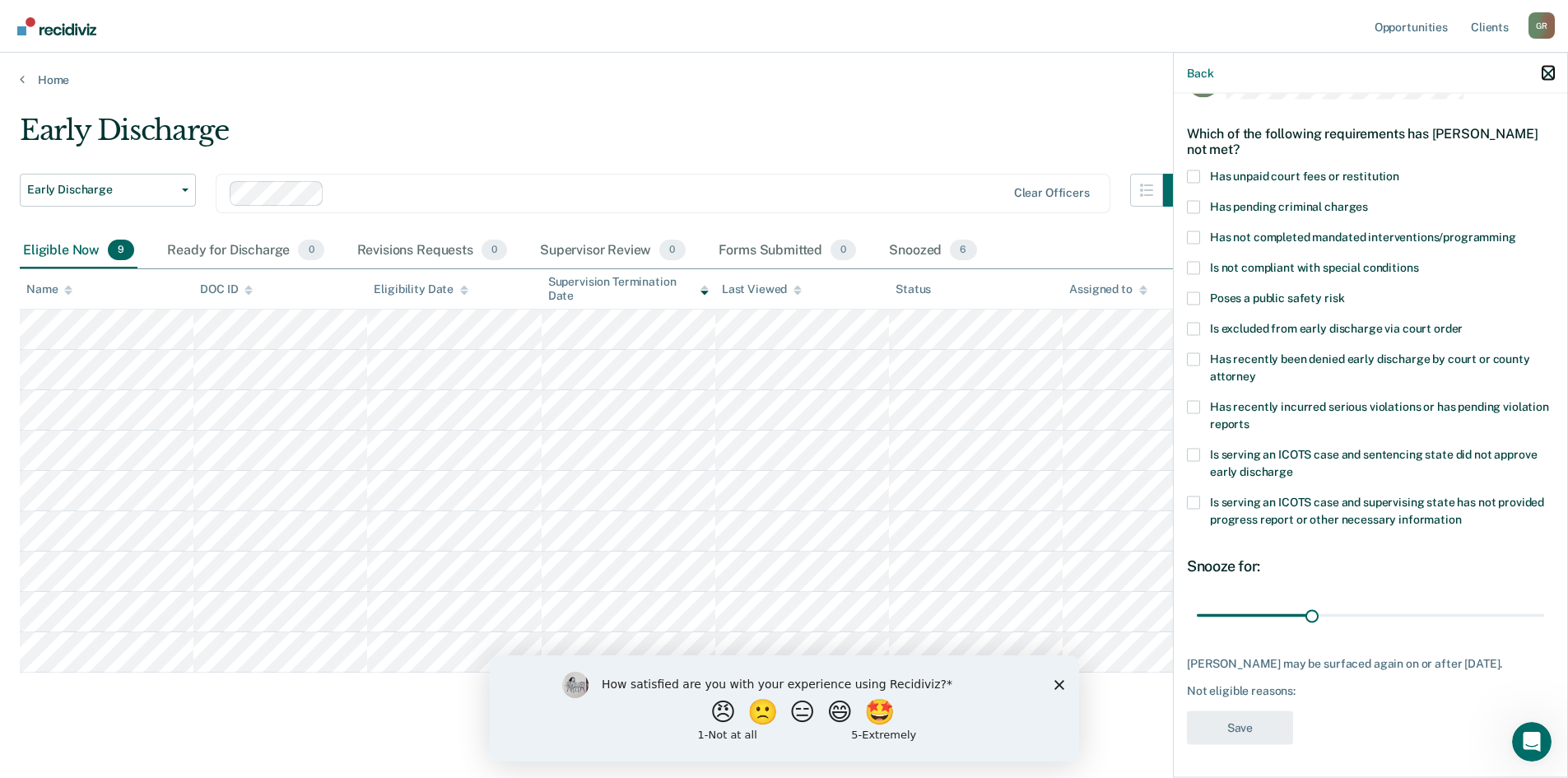
click at [1551, 75] on icon "button" at bounding box center [1549, 73] width 12 height 12
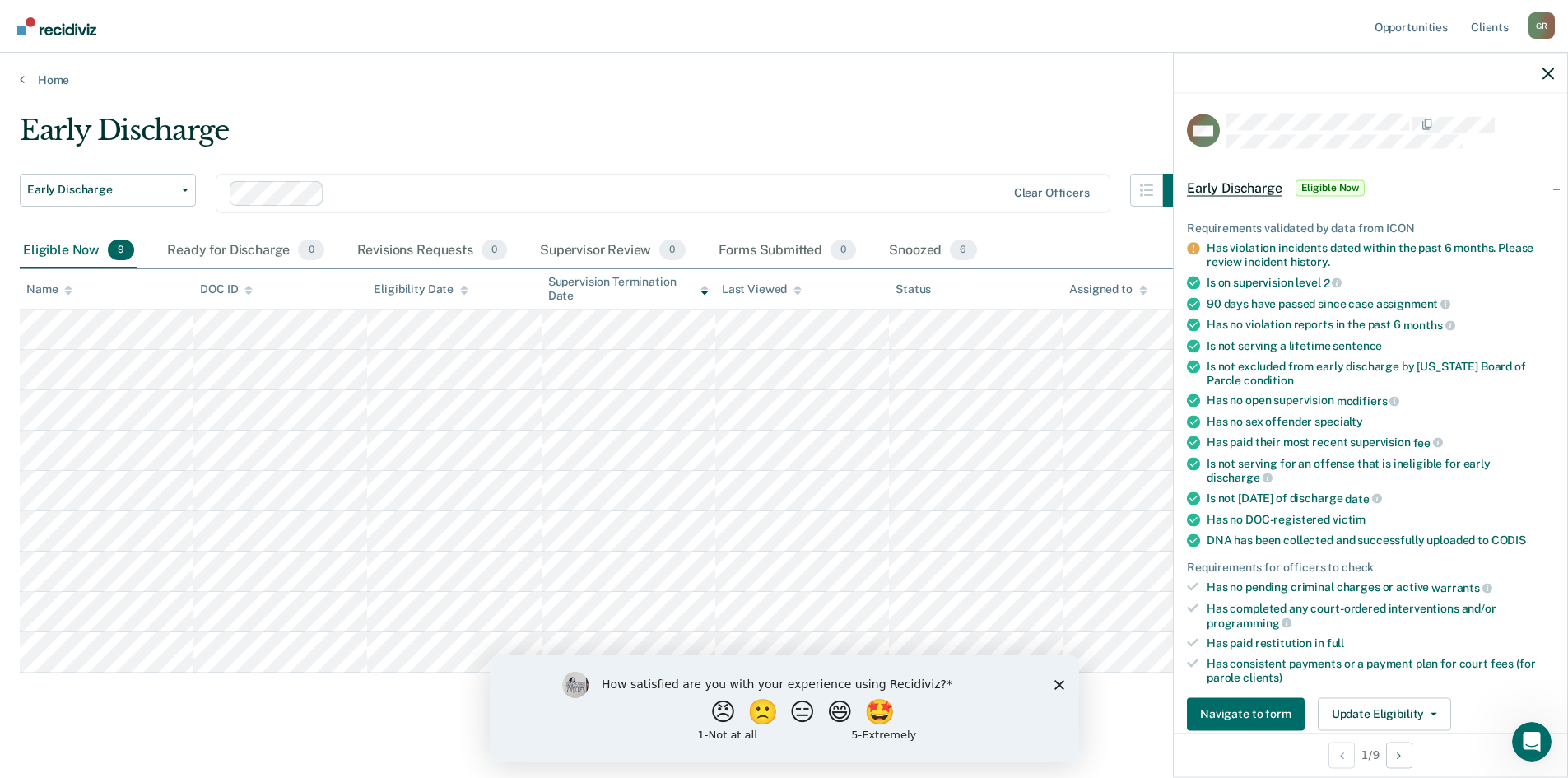
click at [1323, 179] on span "Eligible Now" at bounding box center [1330, 188] width 70 height 17
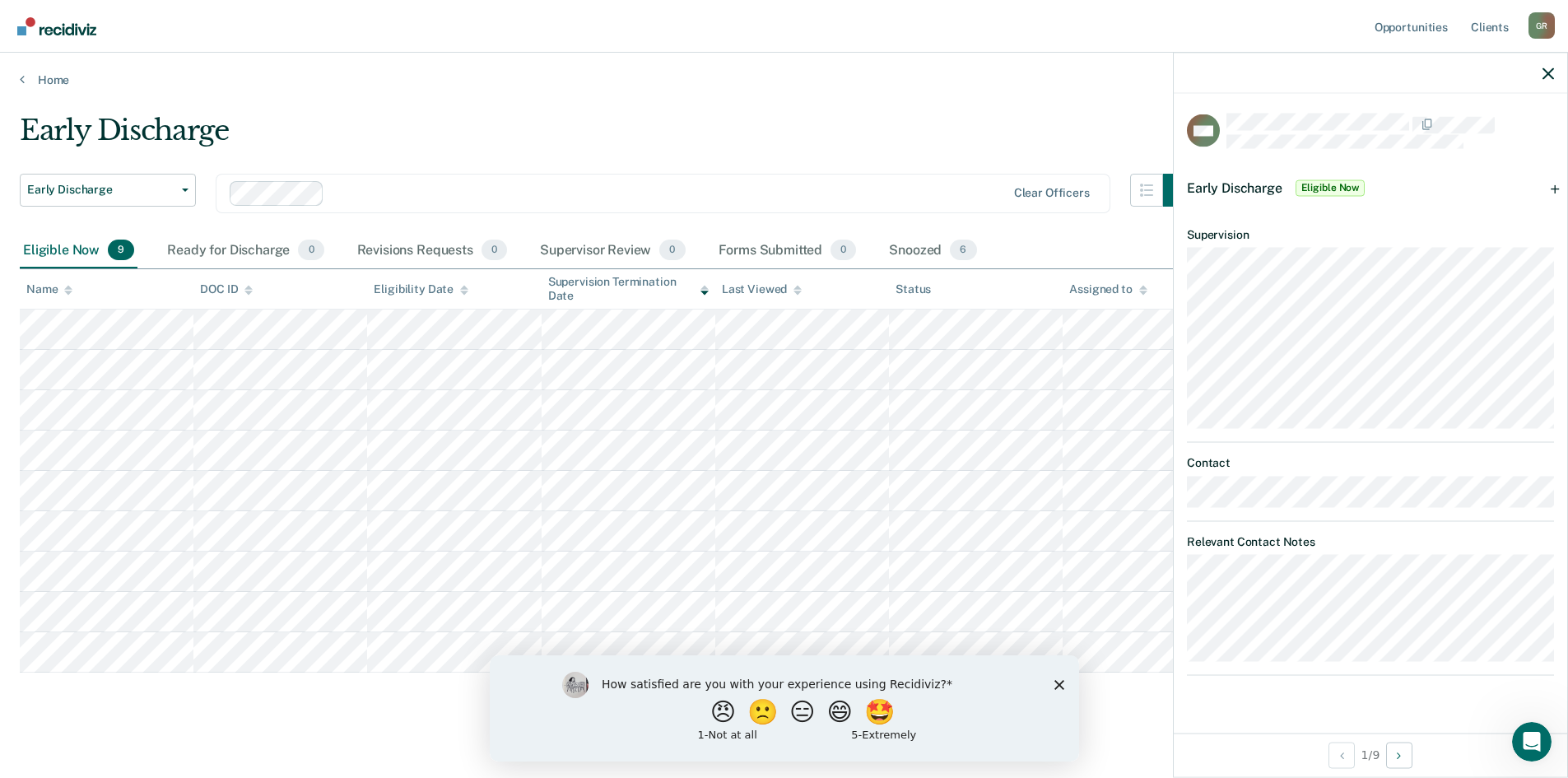
scroll to position [13, 0]
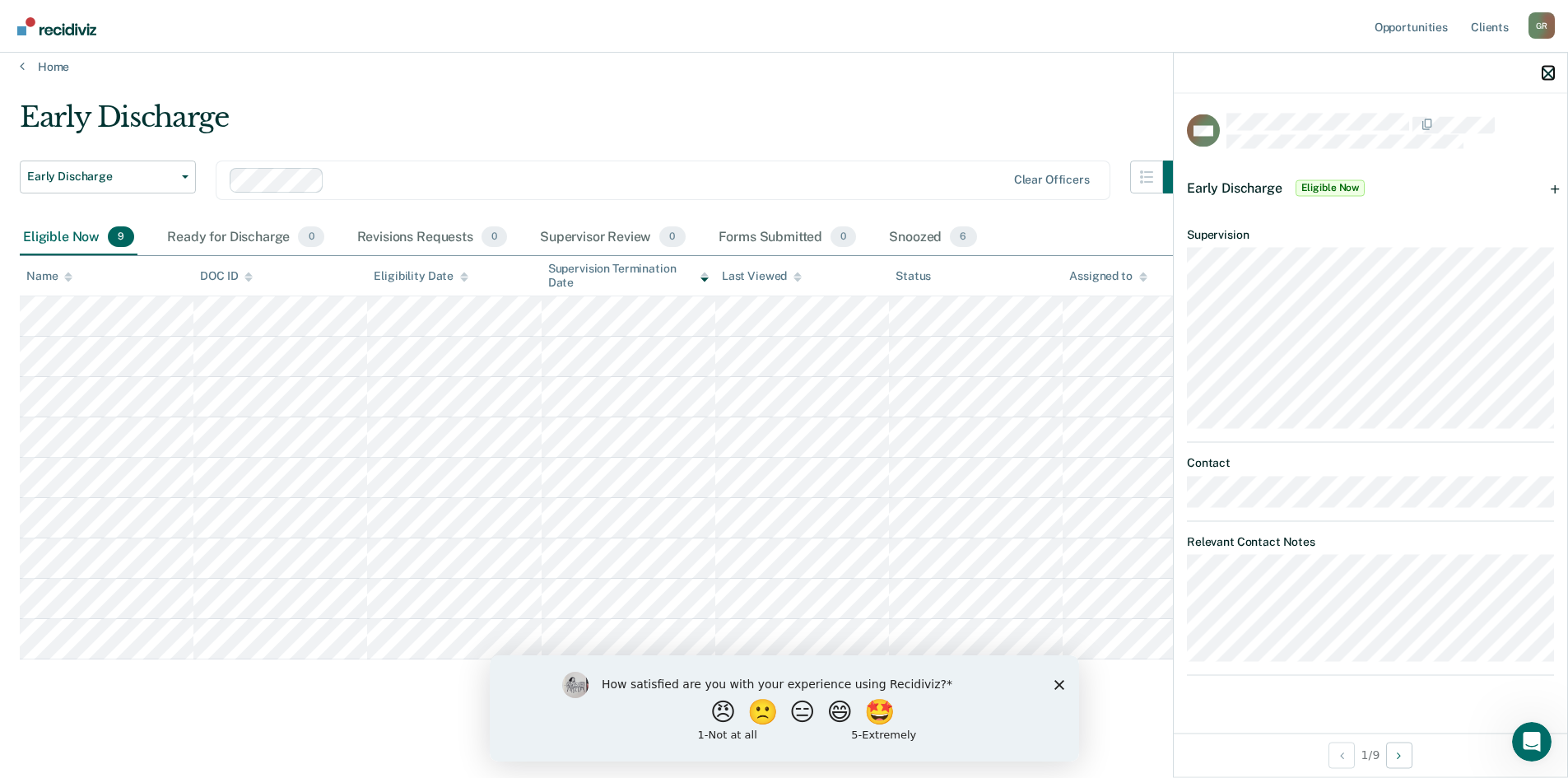
click at [1550, 71] on icon "button" at bounding box center [1549, 73] width 12 height 12
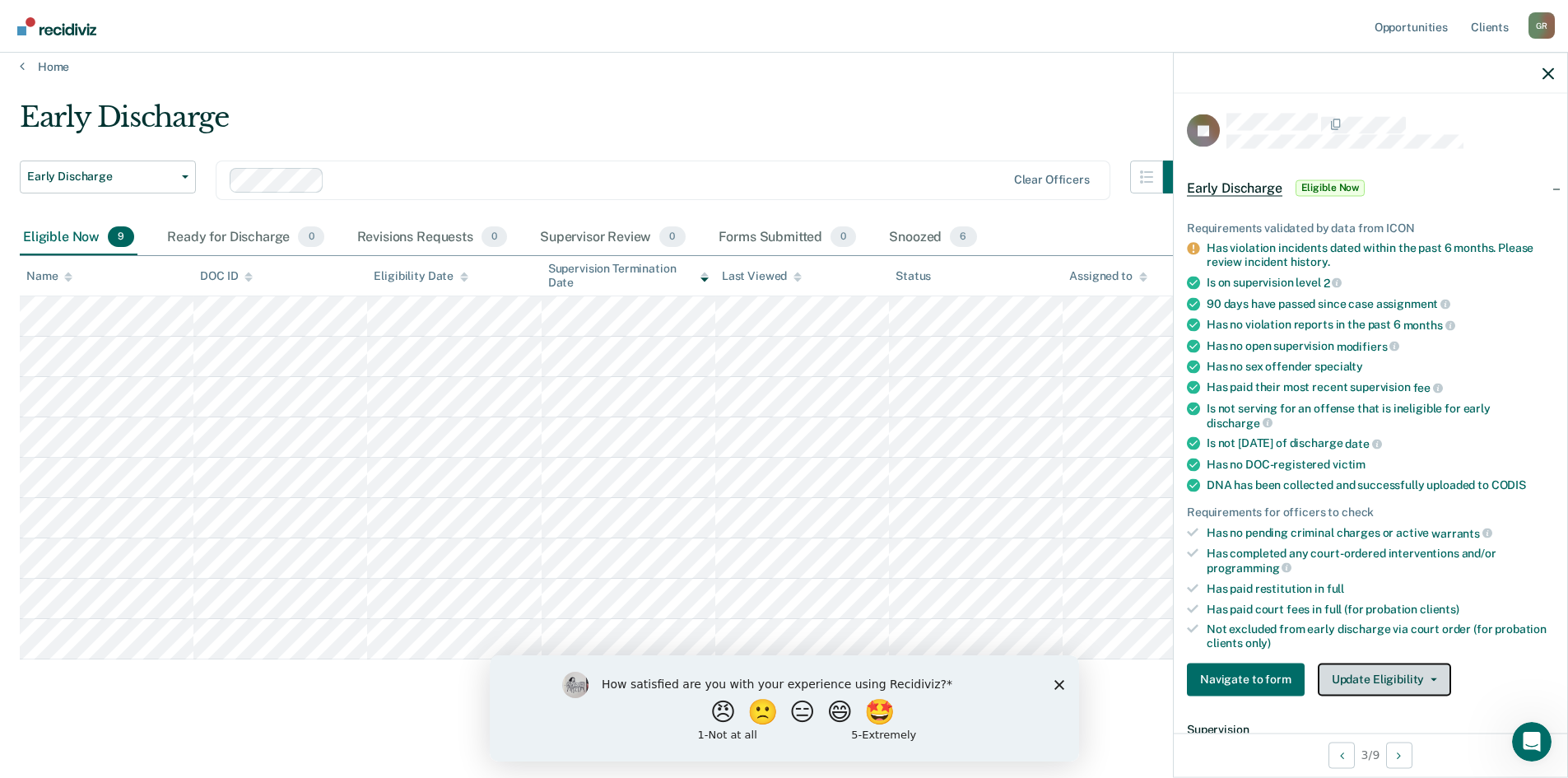
click at [1377, 674] on button "Update Eligibility" at bounding box center [1385, 679] width 133 height 33
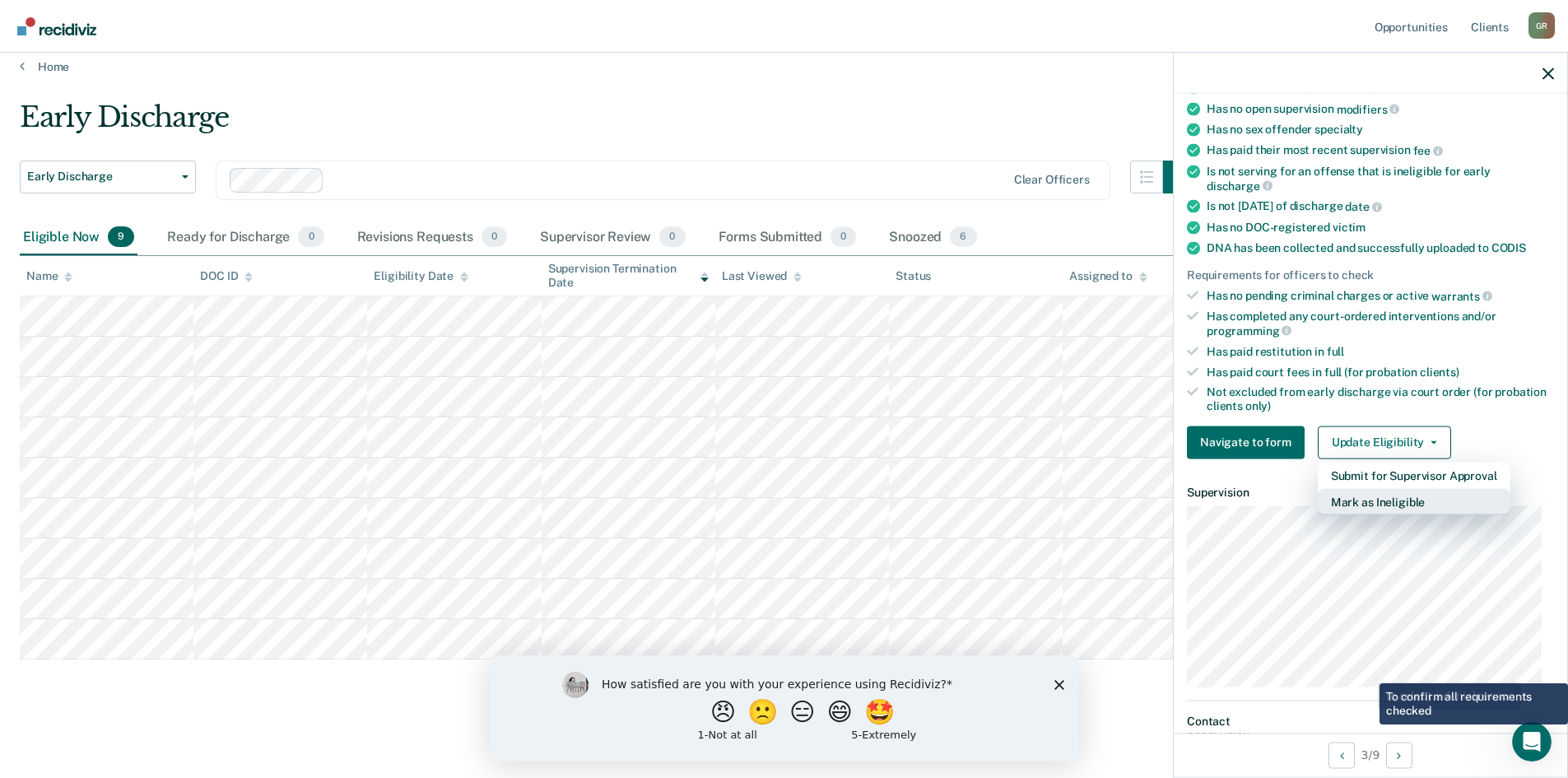
scroll to position [247, 0]
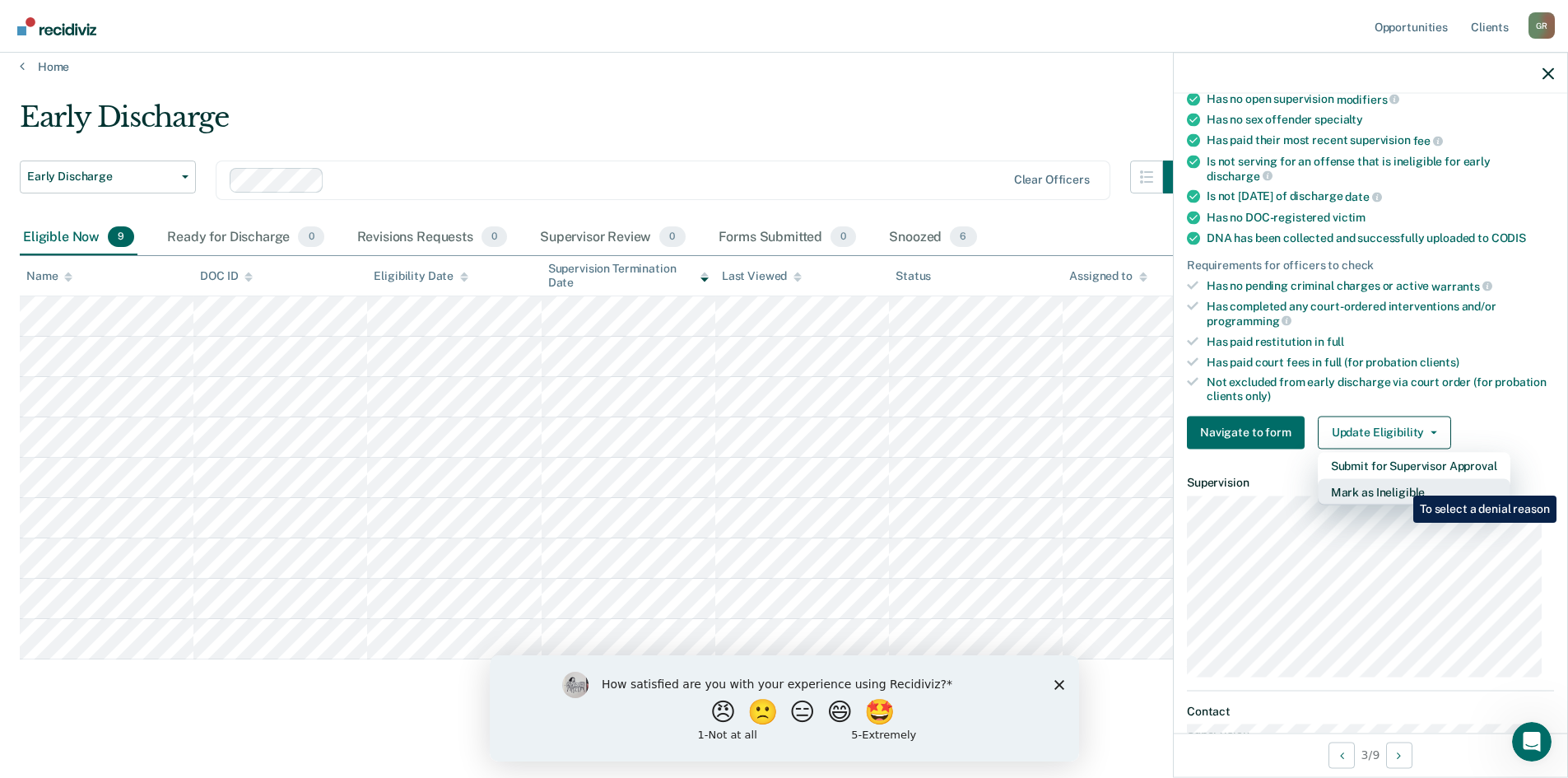
click at [1401, 483] on button "Mark as Ineligible" at bounding box center [1414, 491] width 193 height 26
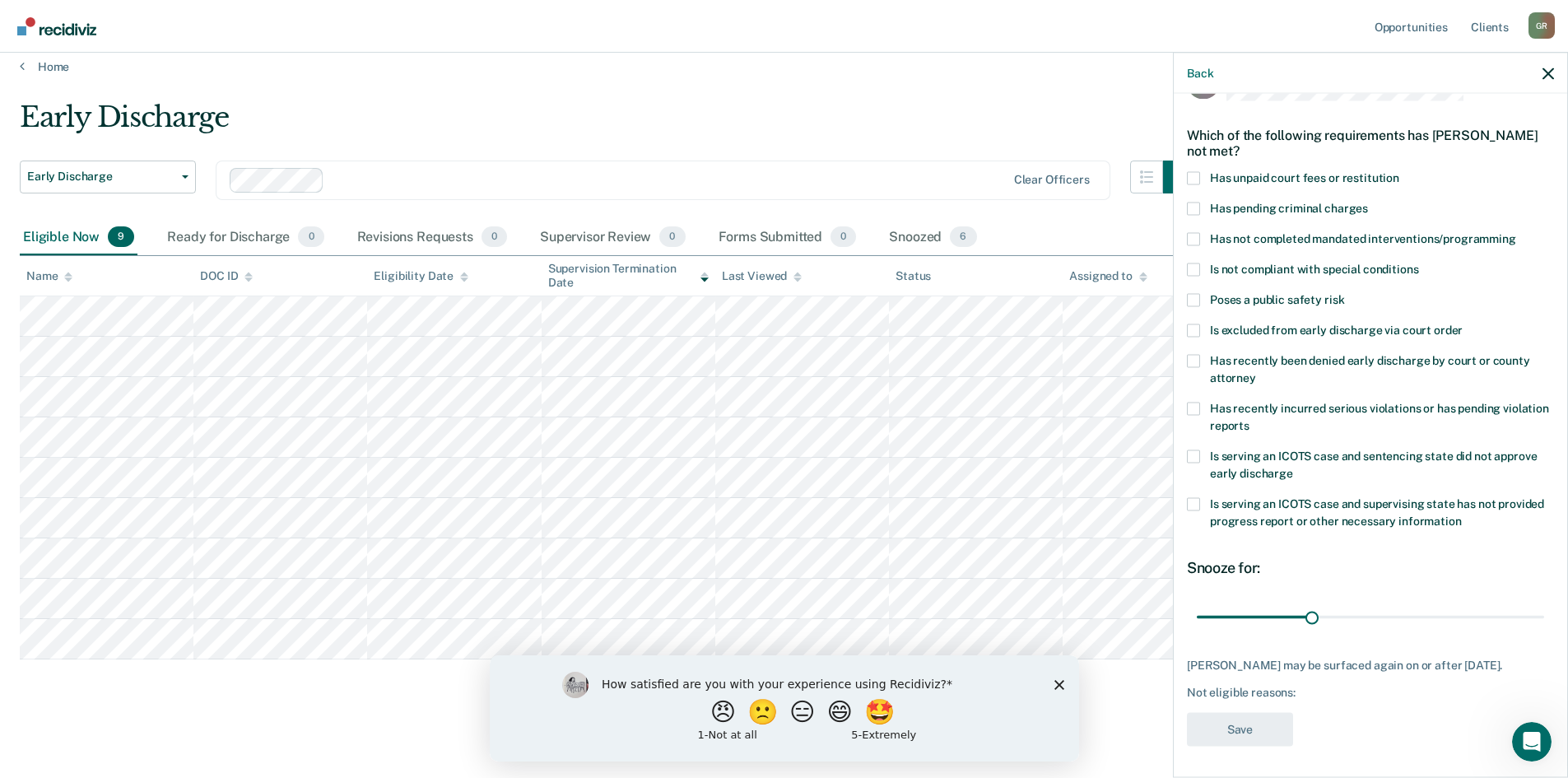
click at [1195, 179] on span at bounding box center [1193, 178] width 13 height 13
click at [1400, 171] on input "Has unpaid court fees or restitution" at bounding box center [1400, 171] width 0 height 0
click at [1241, 722] on button "Save" at bounding box center [1240, 729] width 106 height 34
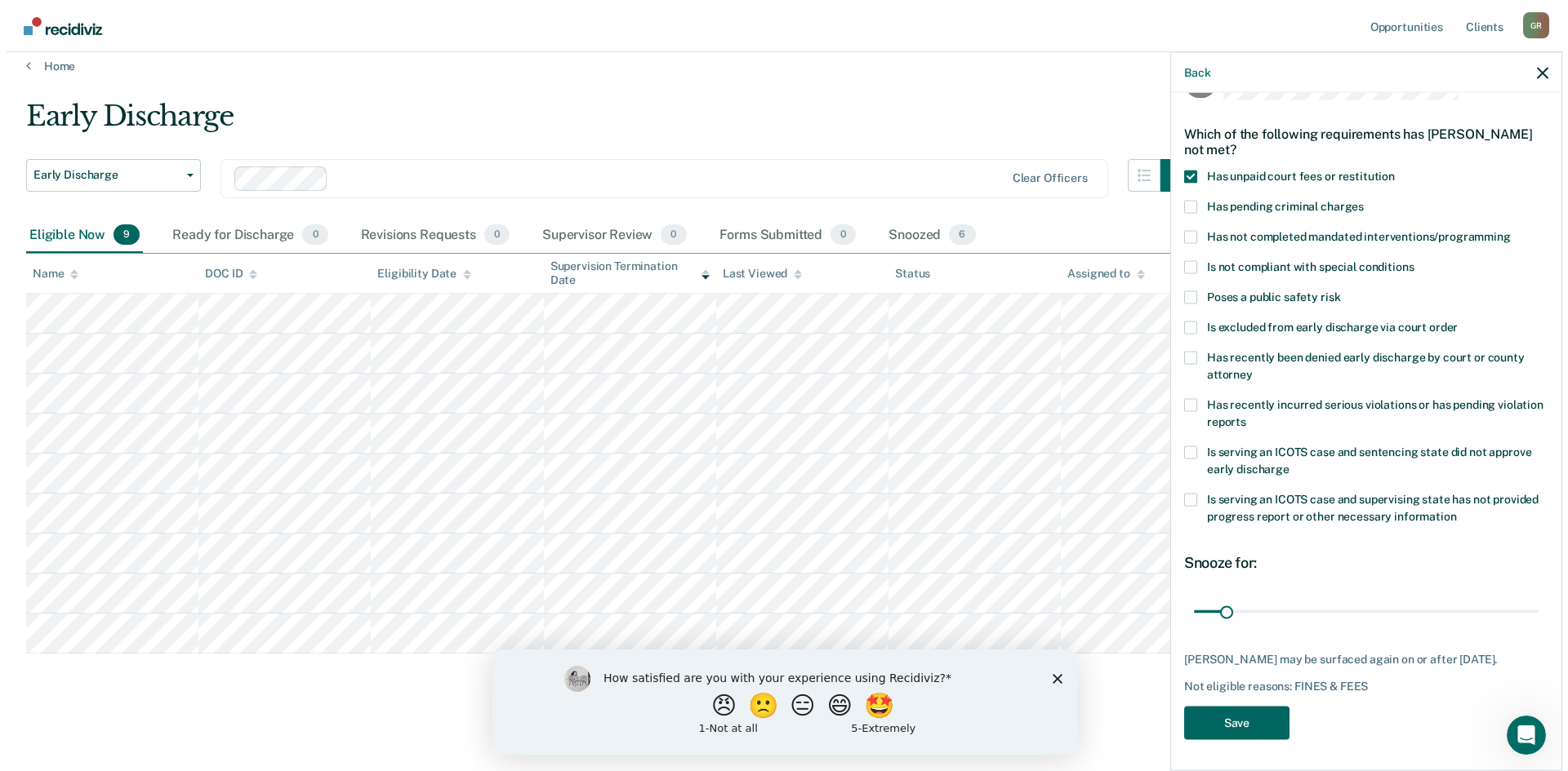
scroll to position [0, 0]
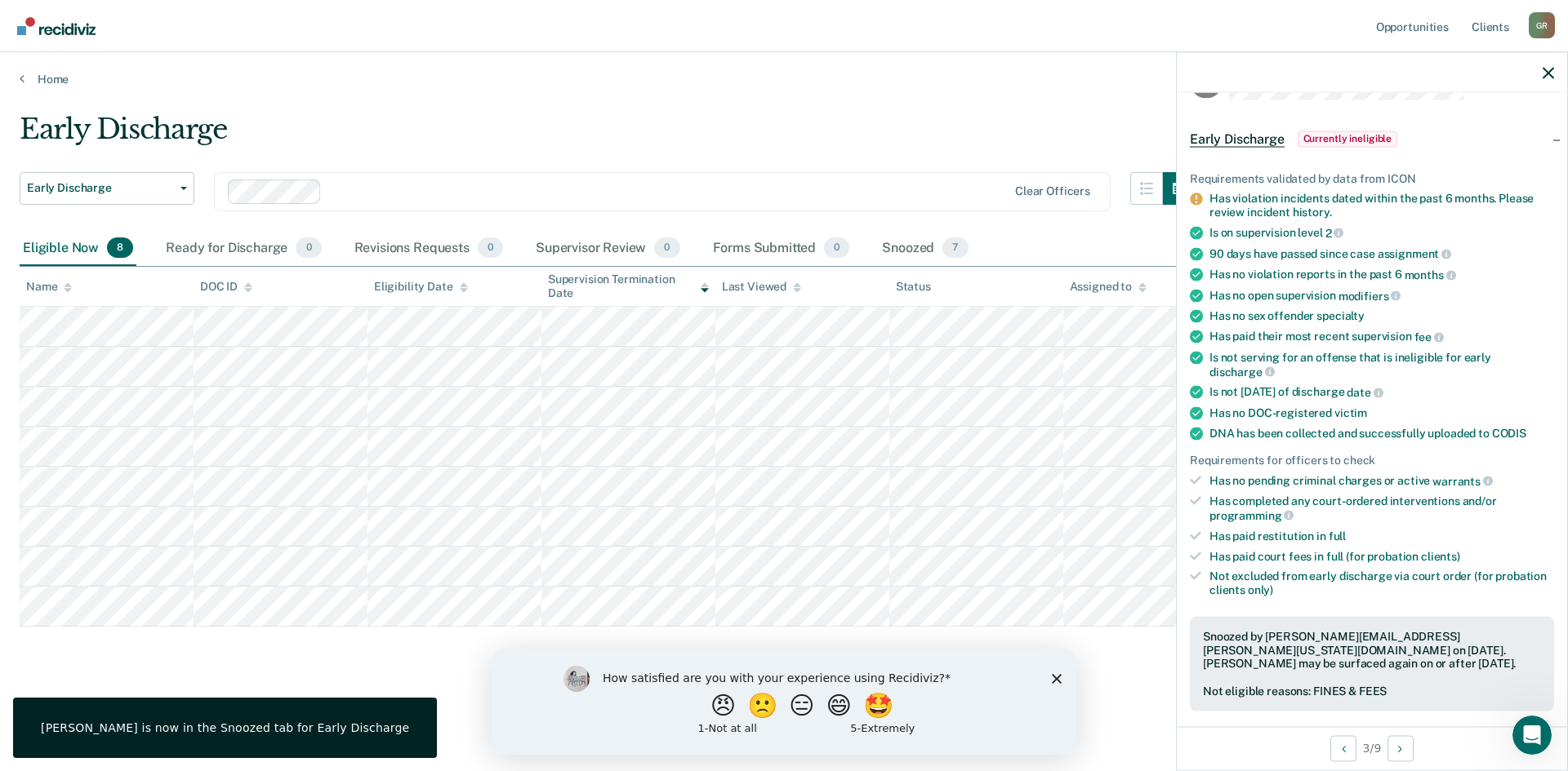
click at [1320, 136] on span "Currently ineligible" at bounding box center [1348, 139] width 100 height 17
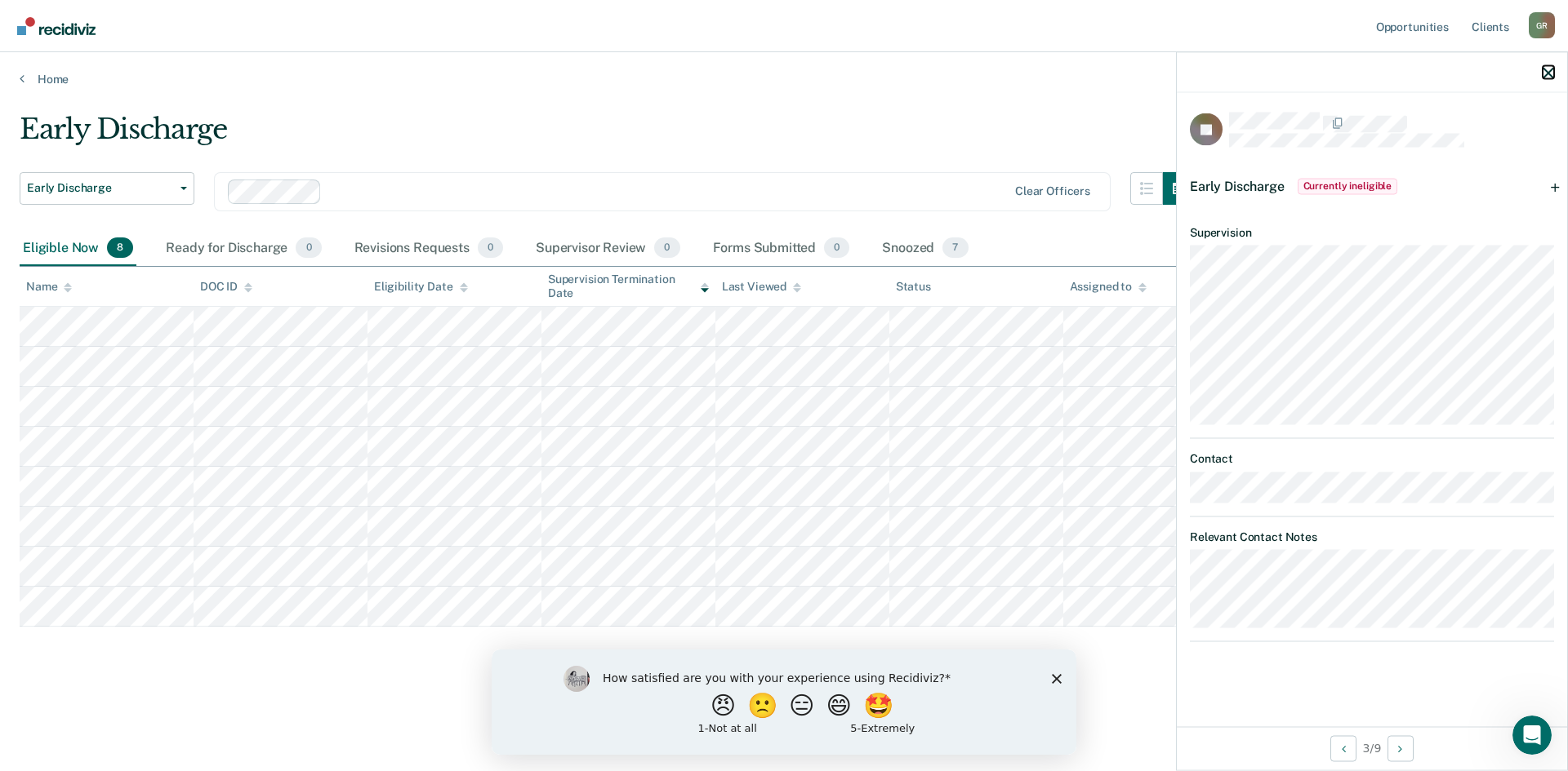
click at [1547, 73] on icon "button" at bounding box center [1548, 73] width 12 height 12
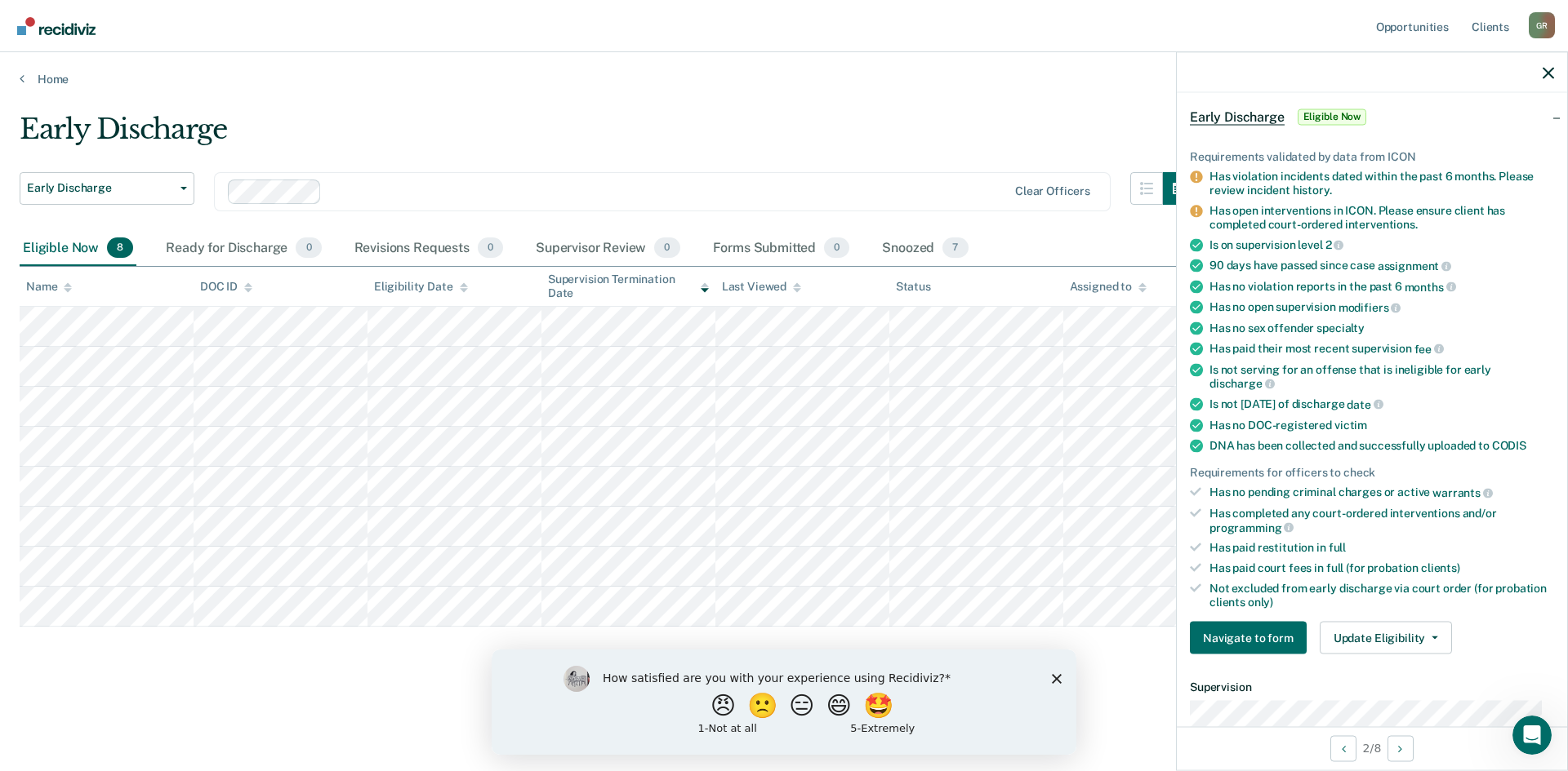
scroll to position [326, 0]
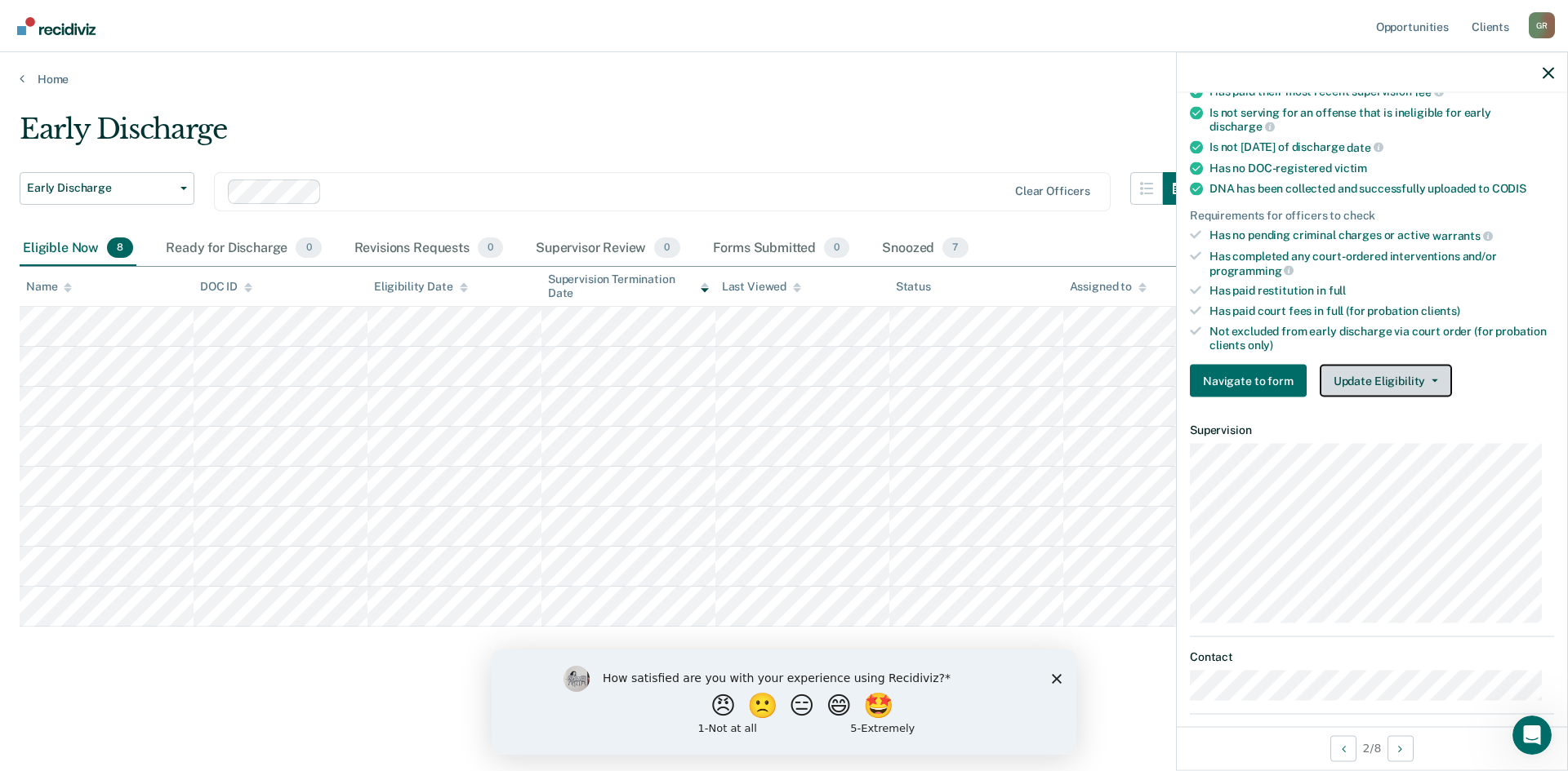
click at [1396, 384] on button "Update Eligibility" at bounding box center [1385, 380] width 132 height 33
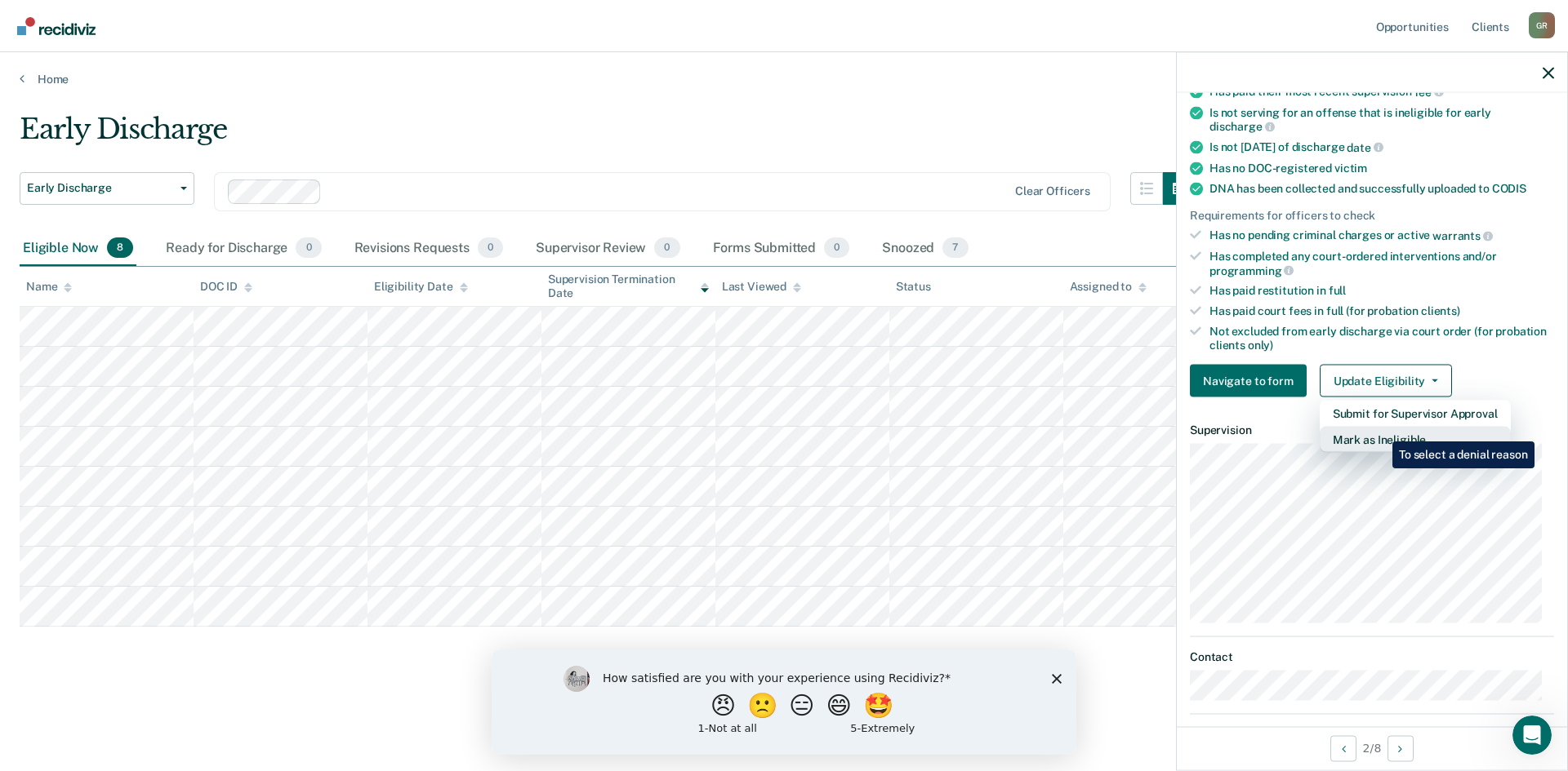
click at [1380, 429] on button "Mark as Ineligible" at bounding box center [1414, 439] width 191 height 26
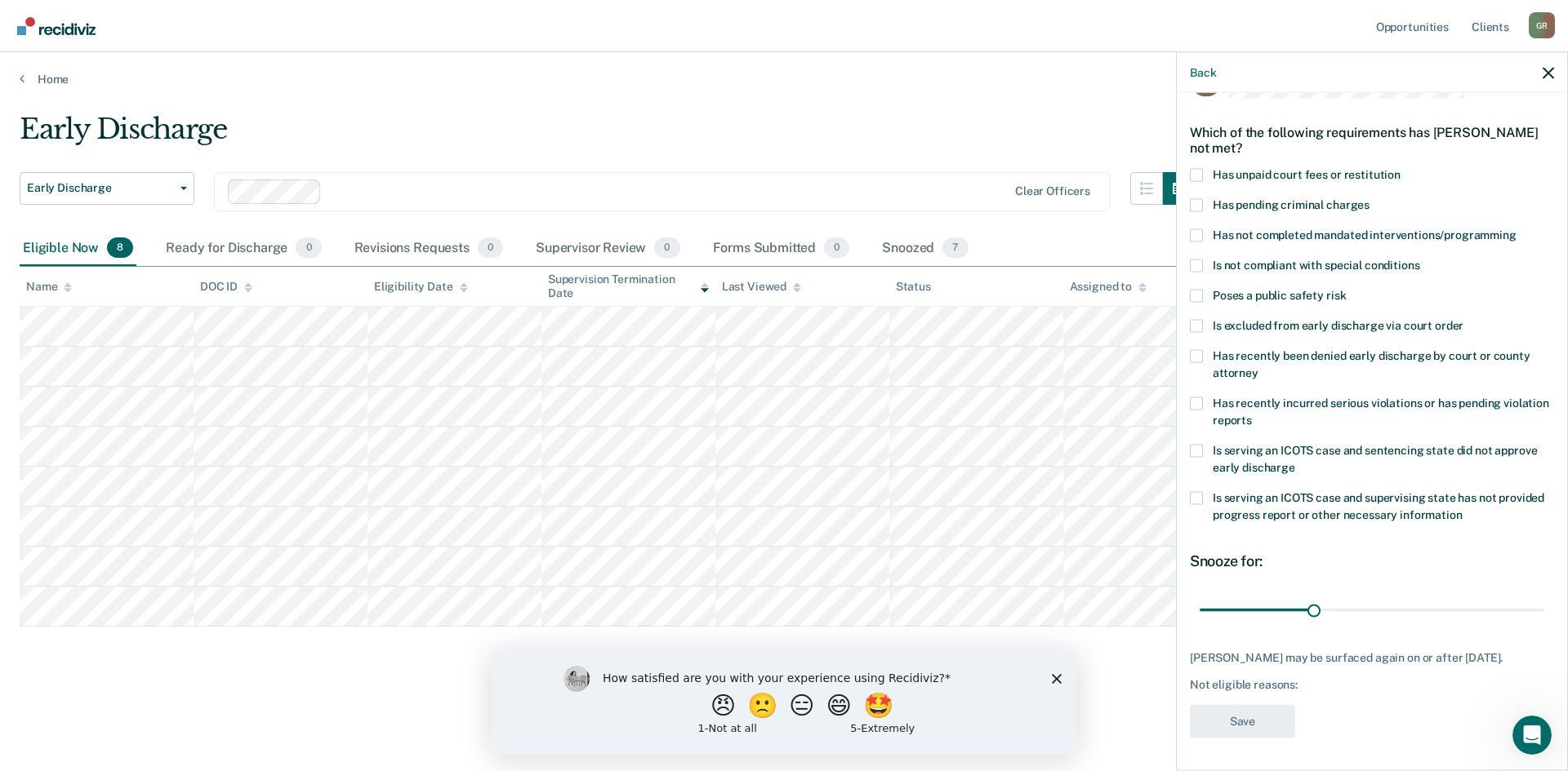
click at [1196, 168] on span at bounding box center [1196, 174] width 13 height 13
click at [1400, 168] on input "Has unpaid court fees or restitution" at bounding box center [1400, 168] width 0 height 0
click at [1245, 718] on button "Save" at bounding box center [1242, 721] width 105 height 33
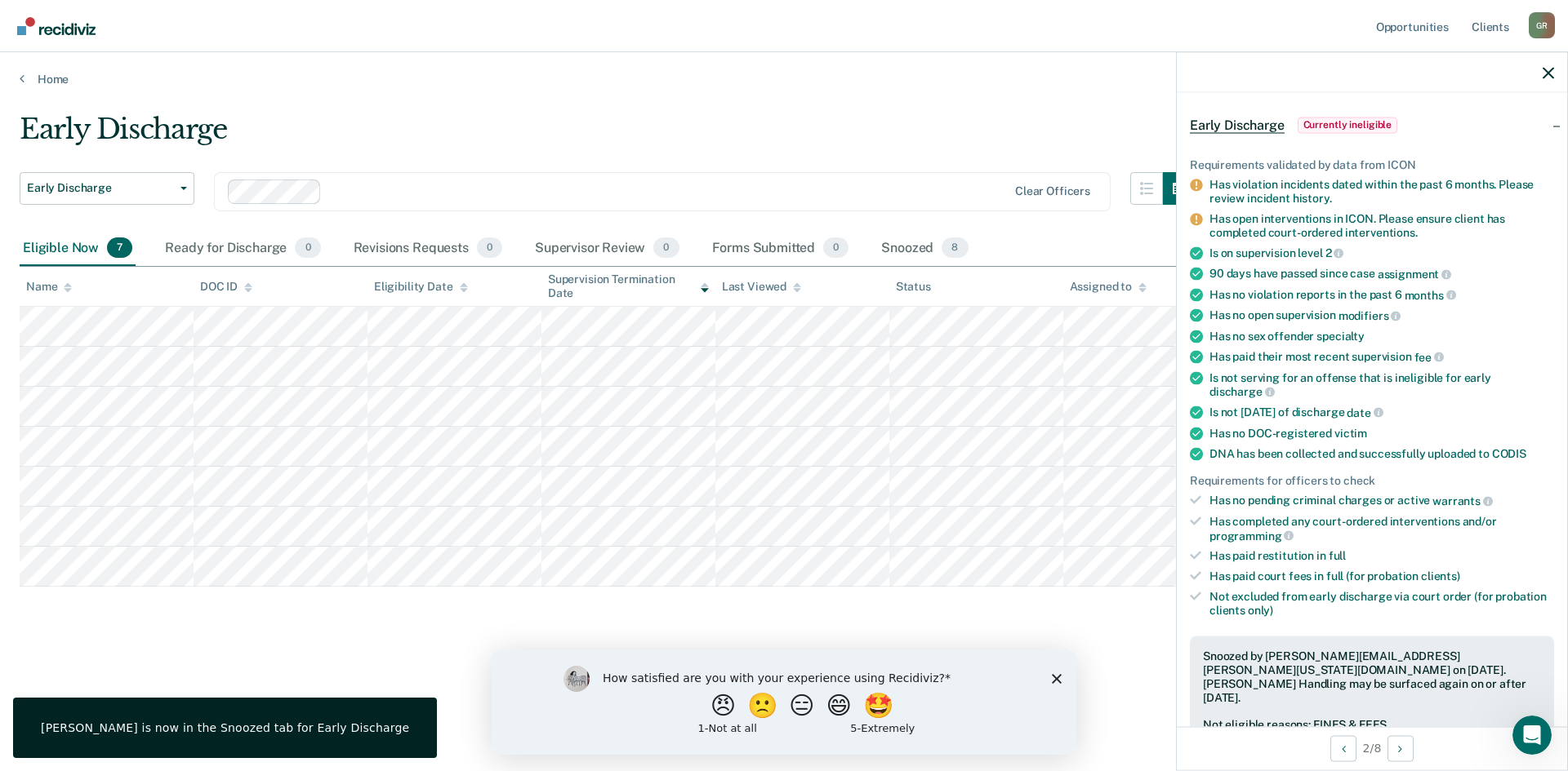
click at [1342, 121] on span "Currently ineligible" at bounding box center [1348, 125] width 100 height 17
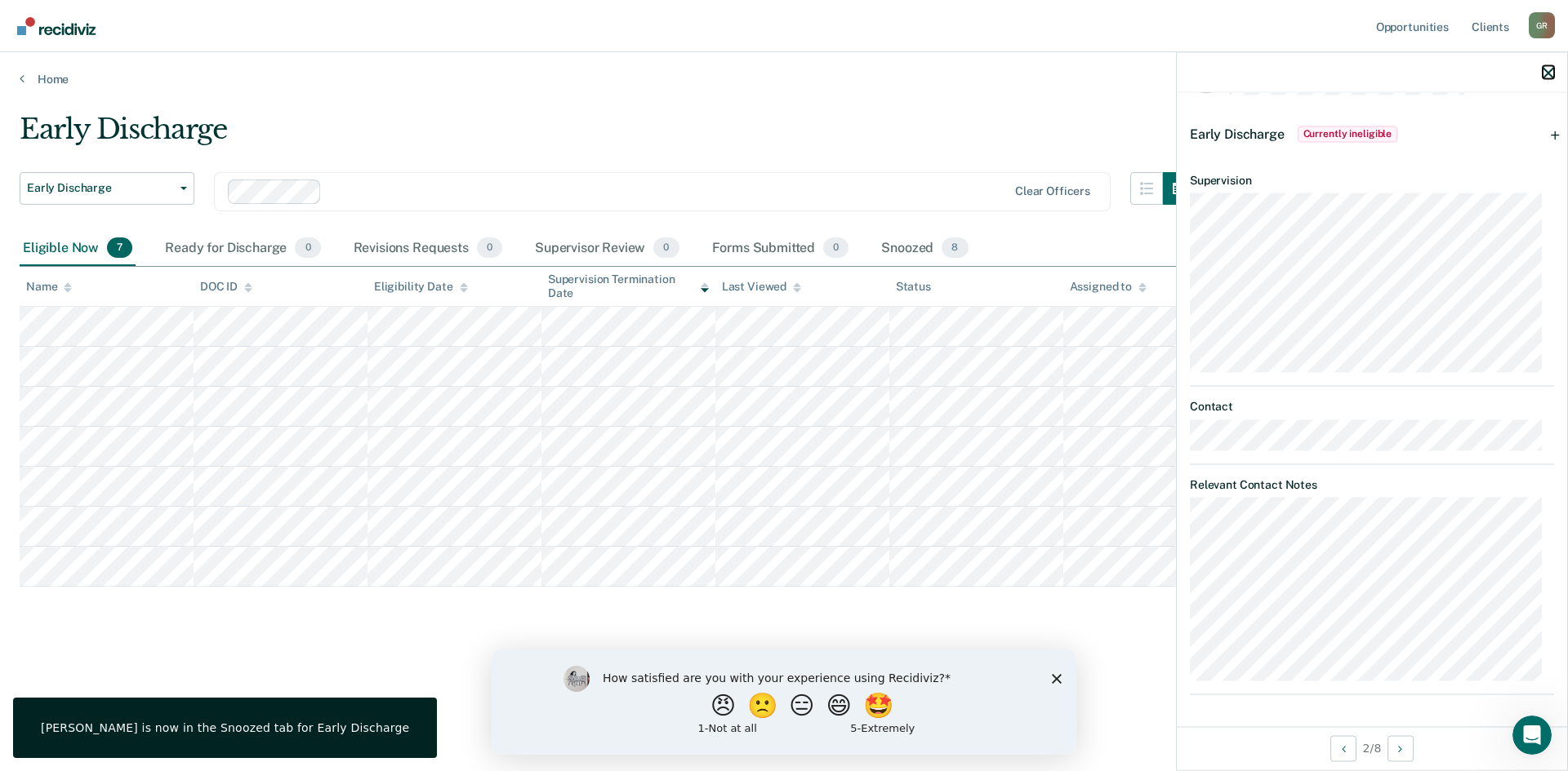
click at [1548, 72] on icon "button" at bounding box center [1548, 73] width 12 height 12
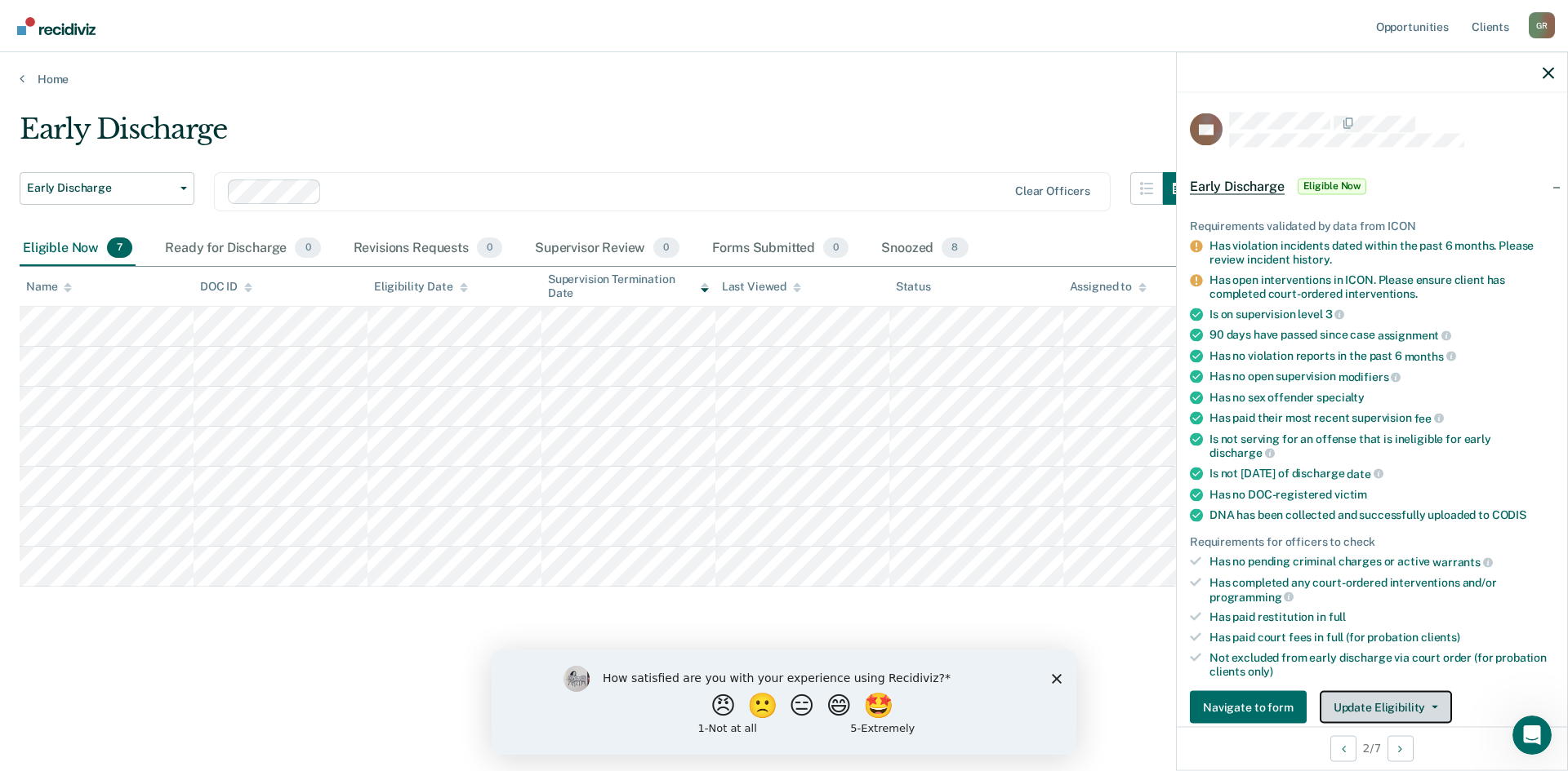
click at [1396, 696] on button "Update Eligibility" at bounding box center [1385, 707] width 132 height 33
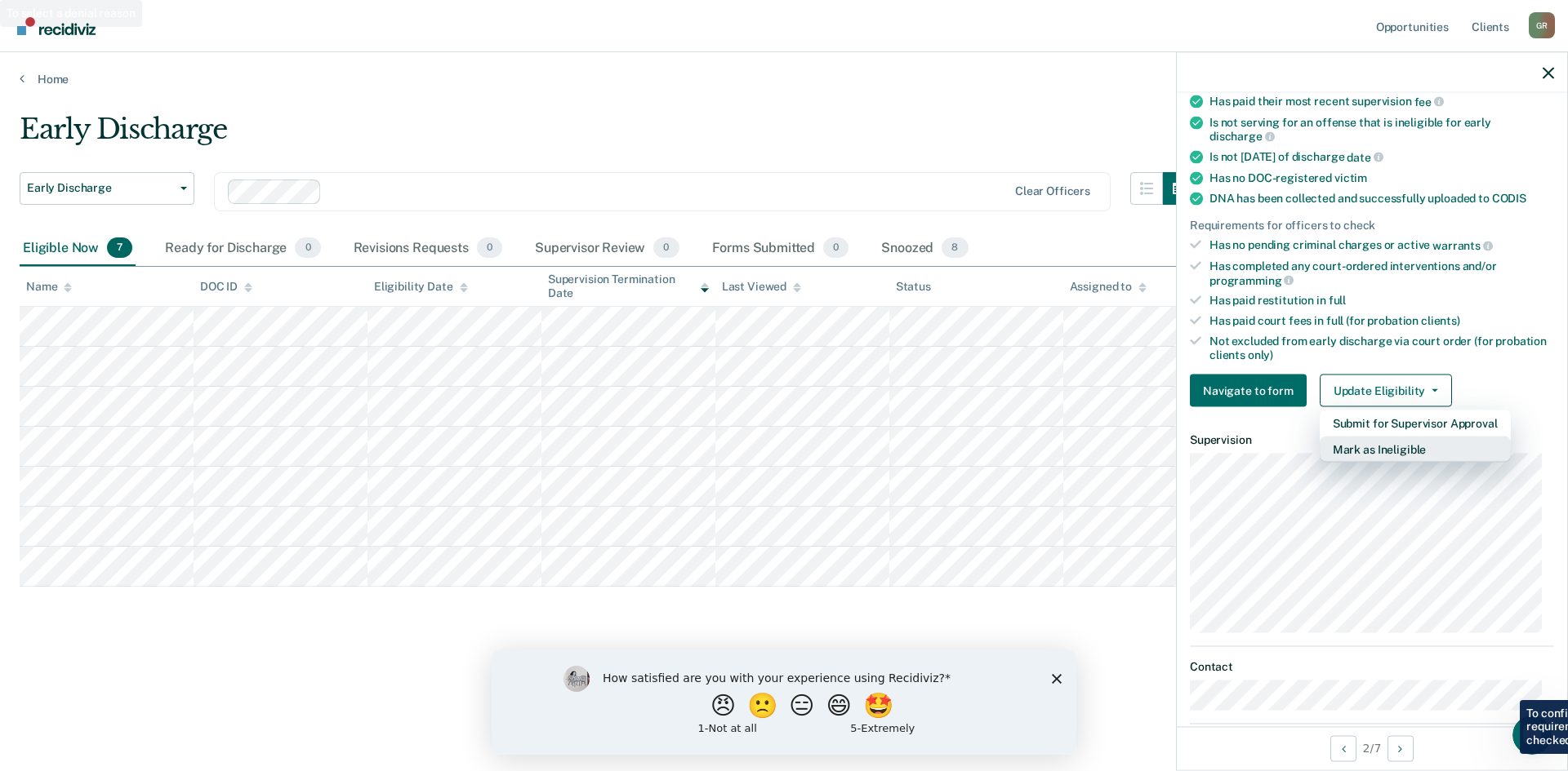
scroll to position [352, 0]
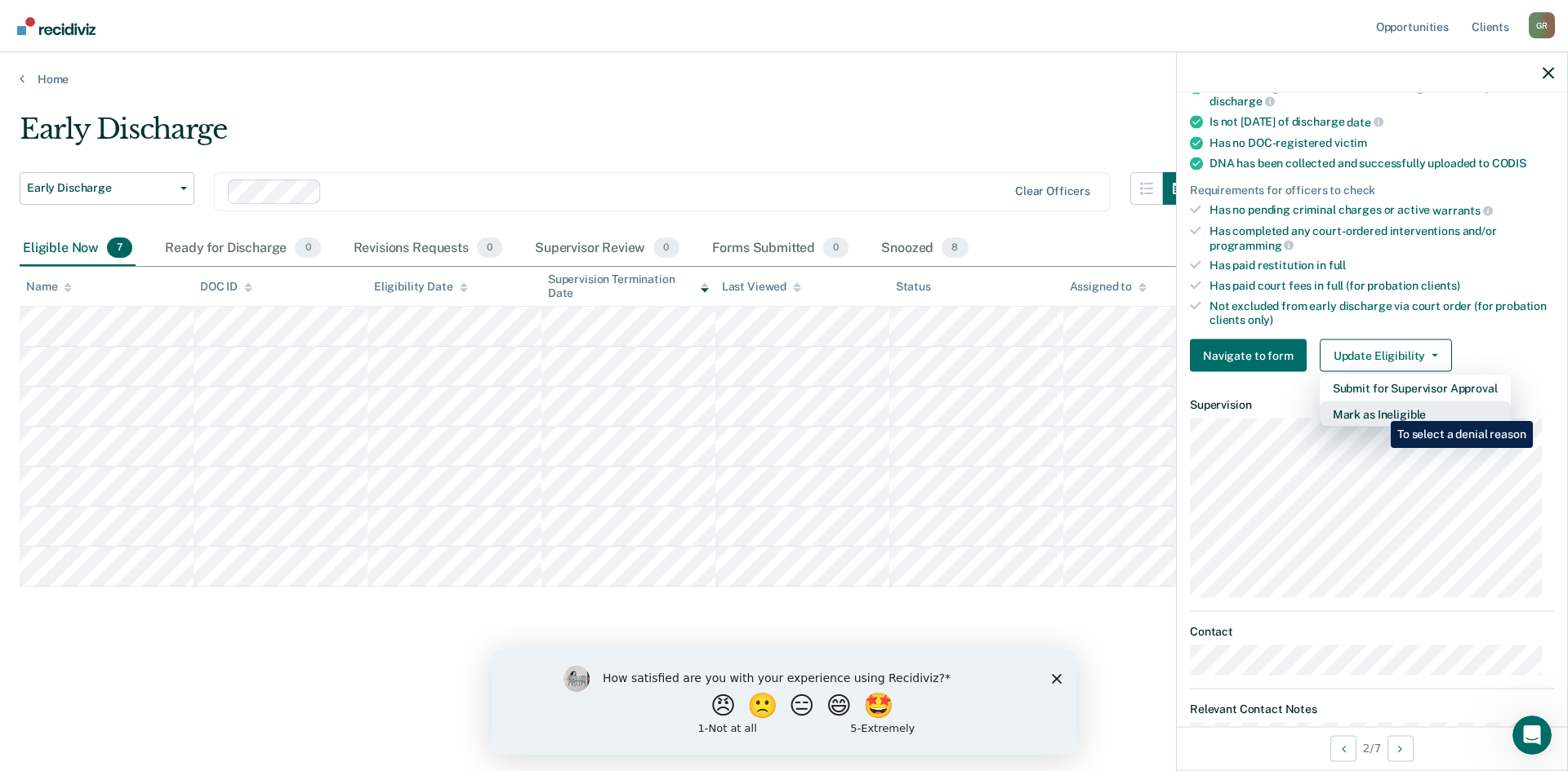
click at [1378, 409] on button "Mark as Ineligible" at bounding box center [1414, 414] width 191 height 26
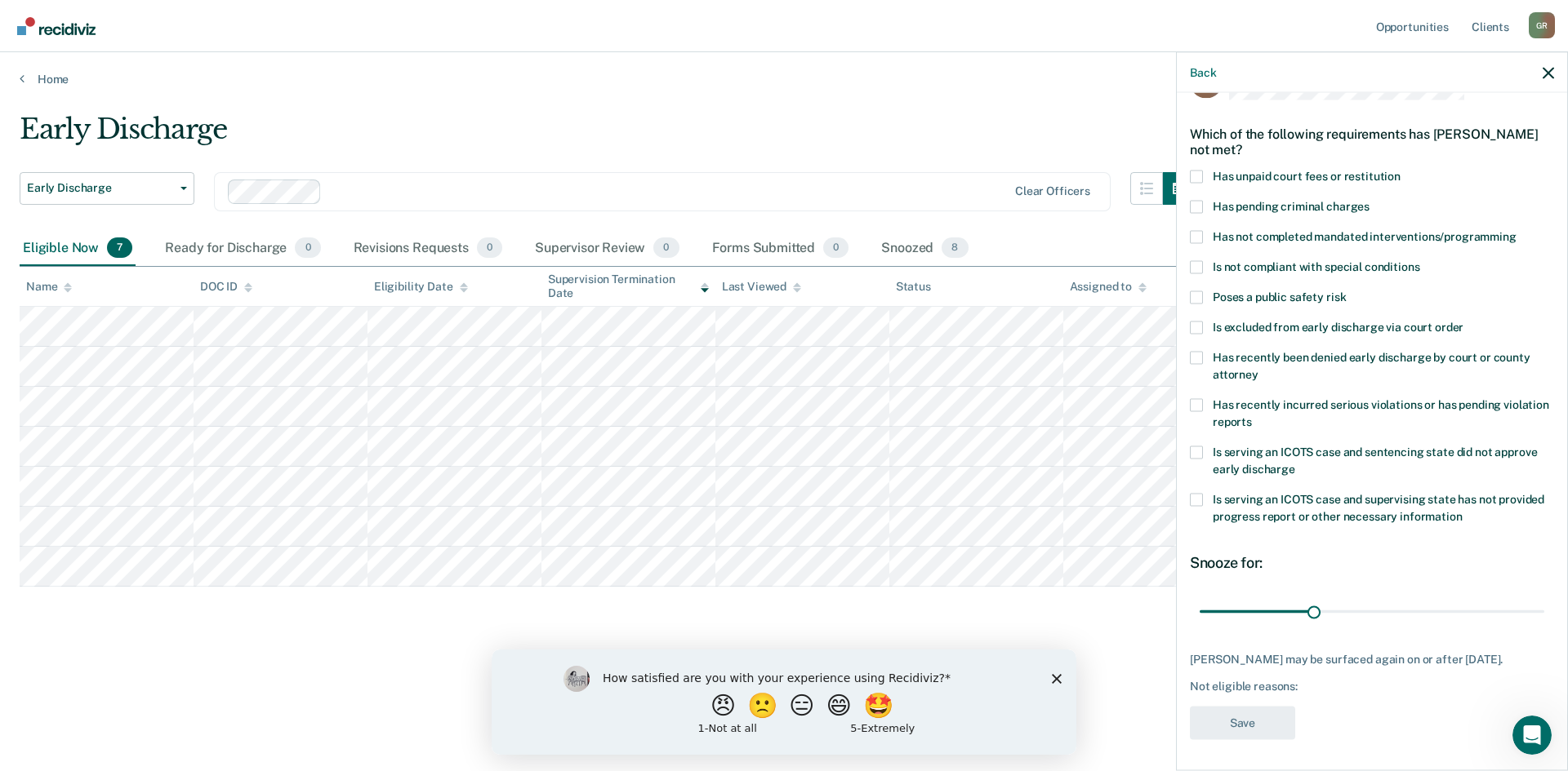
click at [1196, 174] on span at bounding box center [1196, 176] width 13 height 13
click at [1400, 169] on input "Has unpaid court fees or restitution" at bounding box center [1400, 169] width 0 height 0
click at [1242, 713] on button "Save" at bounding box center [1242, 723] width 105 height 33
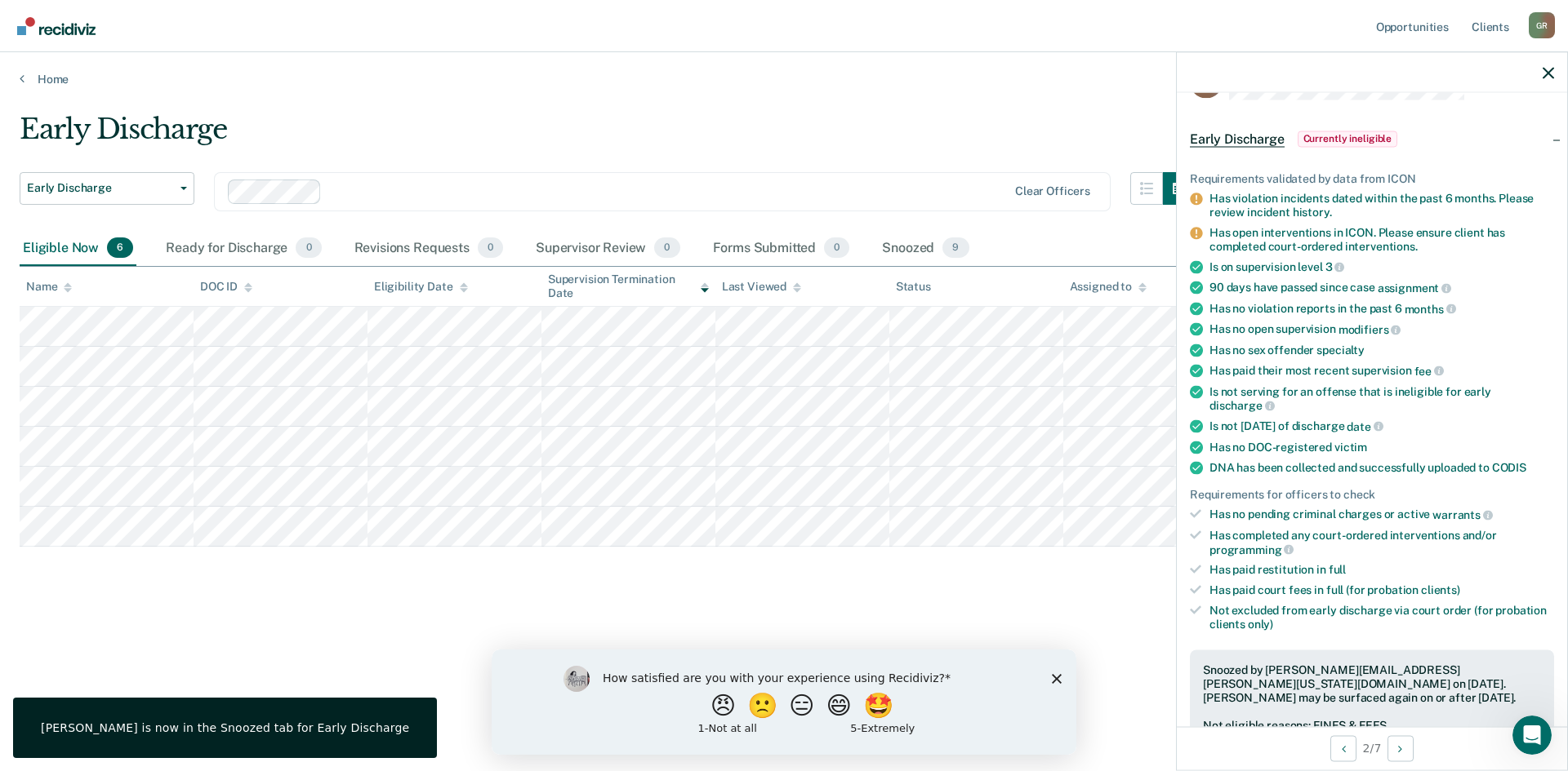
click at [1336, 137] on span "Currently ineligible" at bounding box center [1348, 139] width 100 height 17
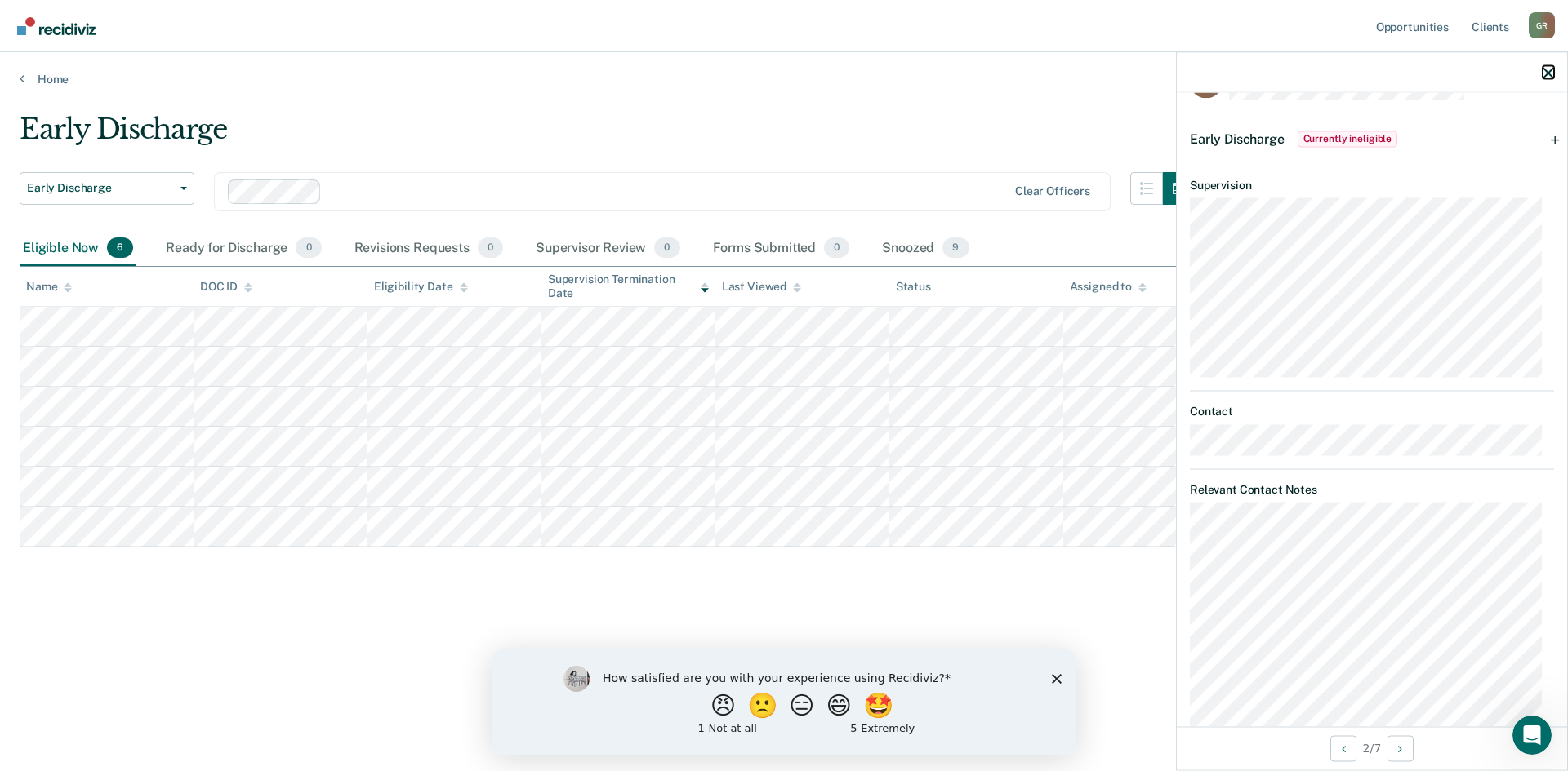
click at [1547, 74] on icon "button" at bounding box center [1548, 73] width 12 height 12
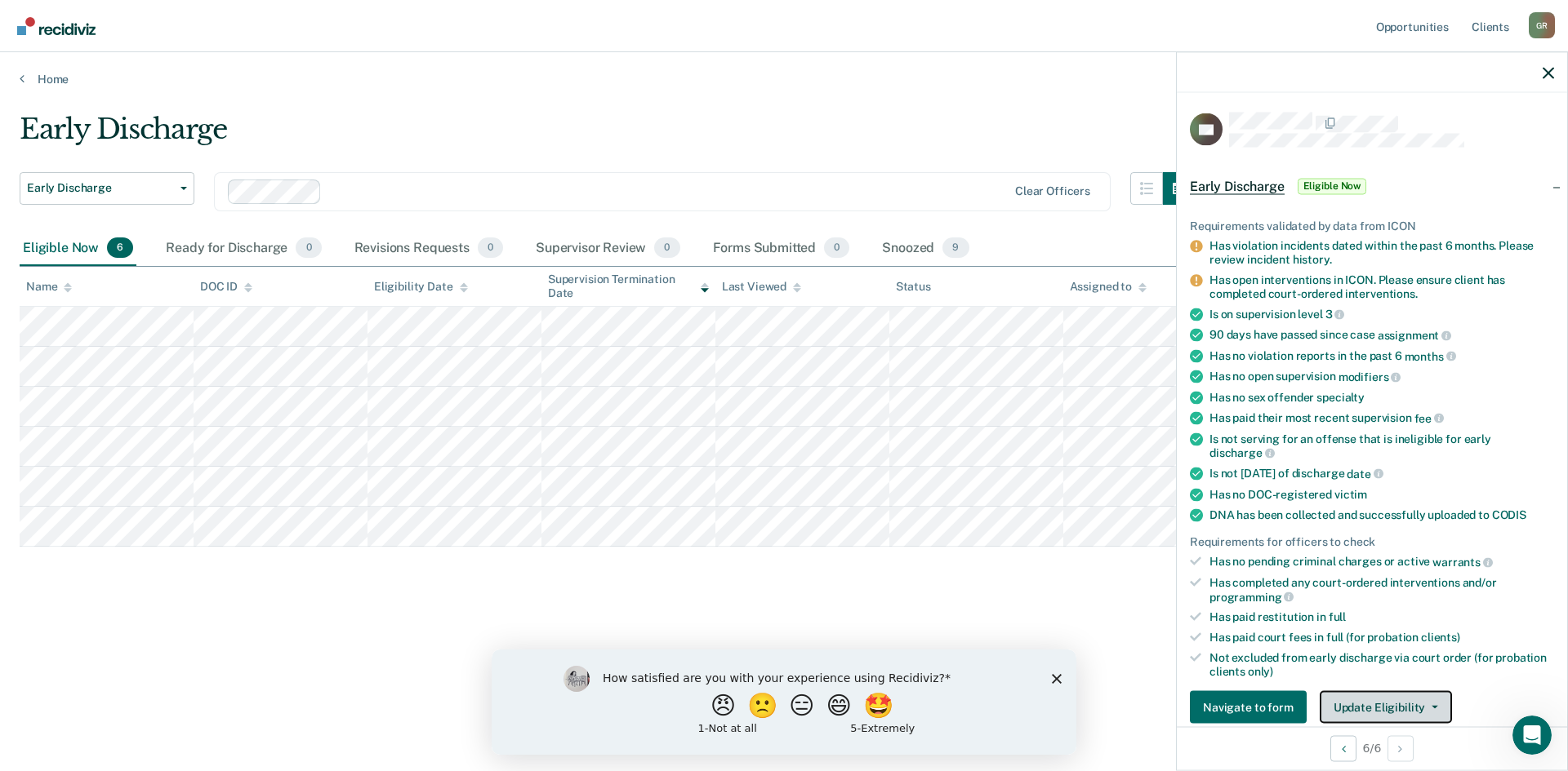
click at [1379, 700] on button "Update Eligibility" at bounding box center [1385, 707] width 132 height 33
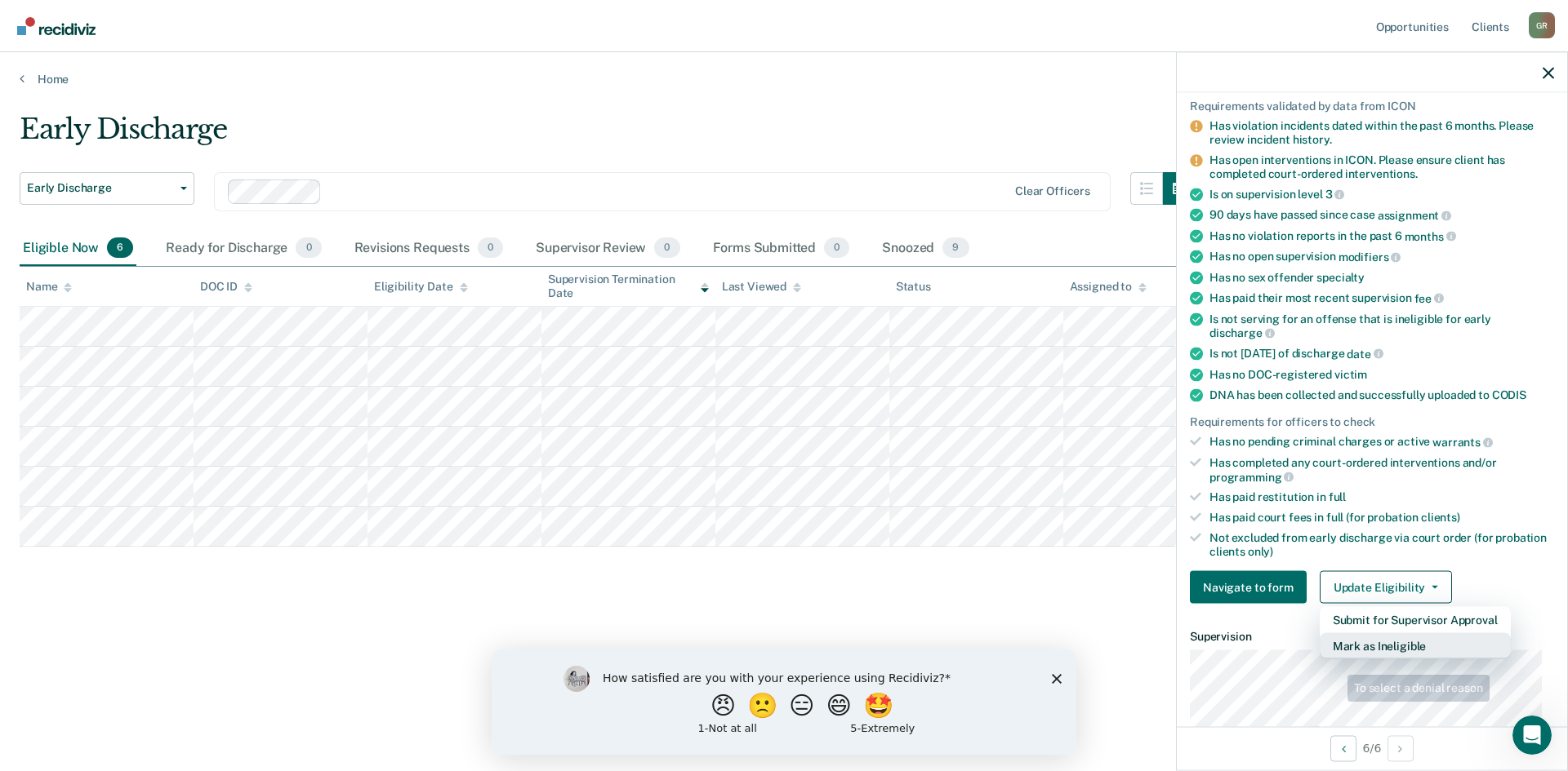
scroll to position [270, 0]
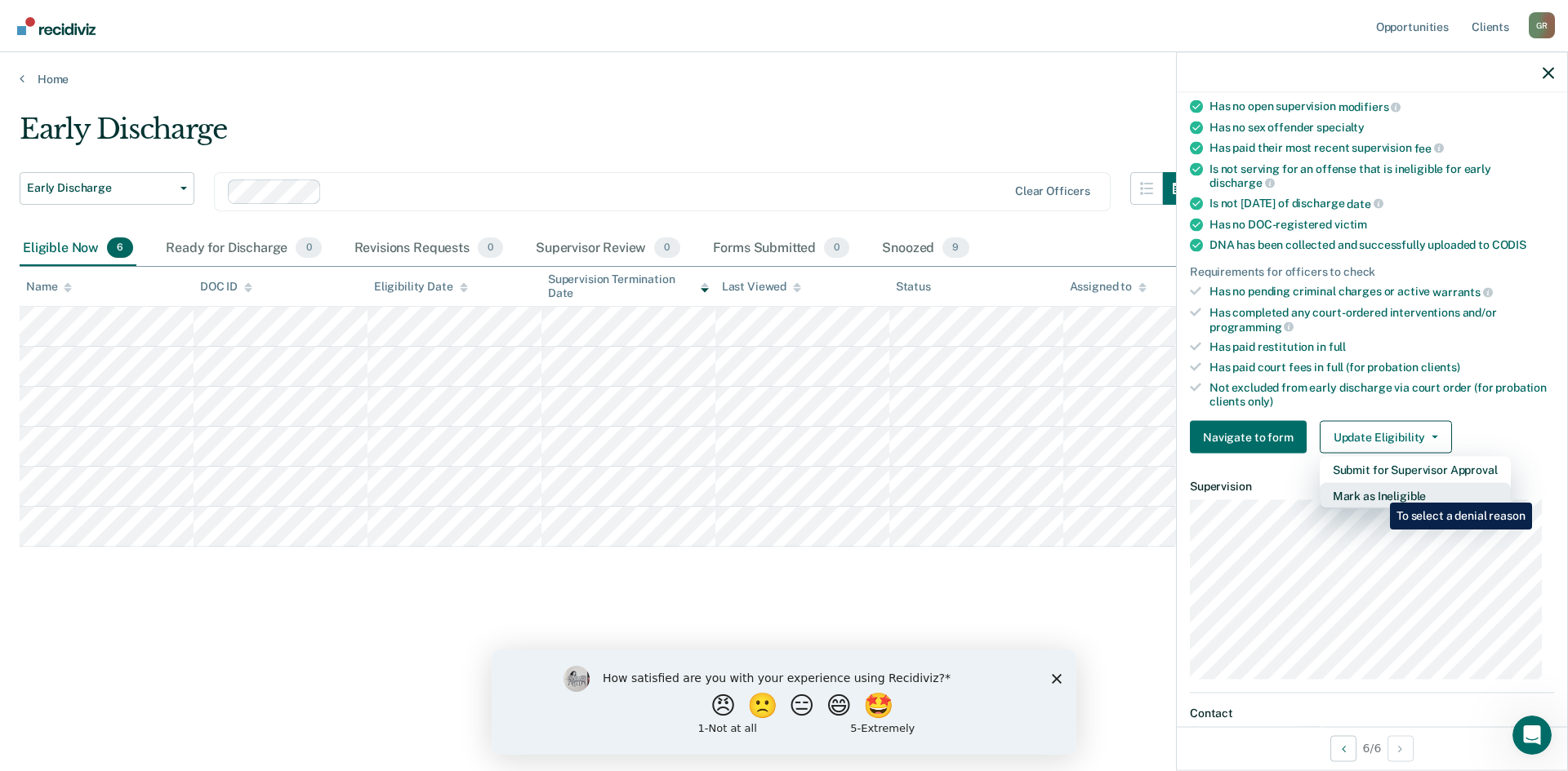
click at [1378, 491] on button "Mark as Ineligible" at bounding box center [1414, 496] width 191 height 26
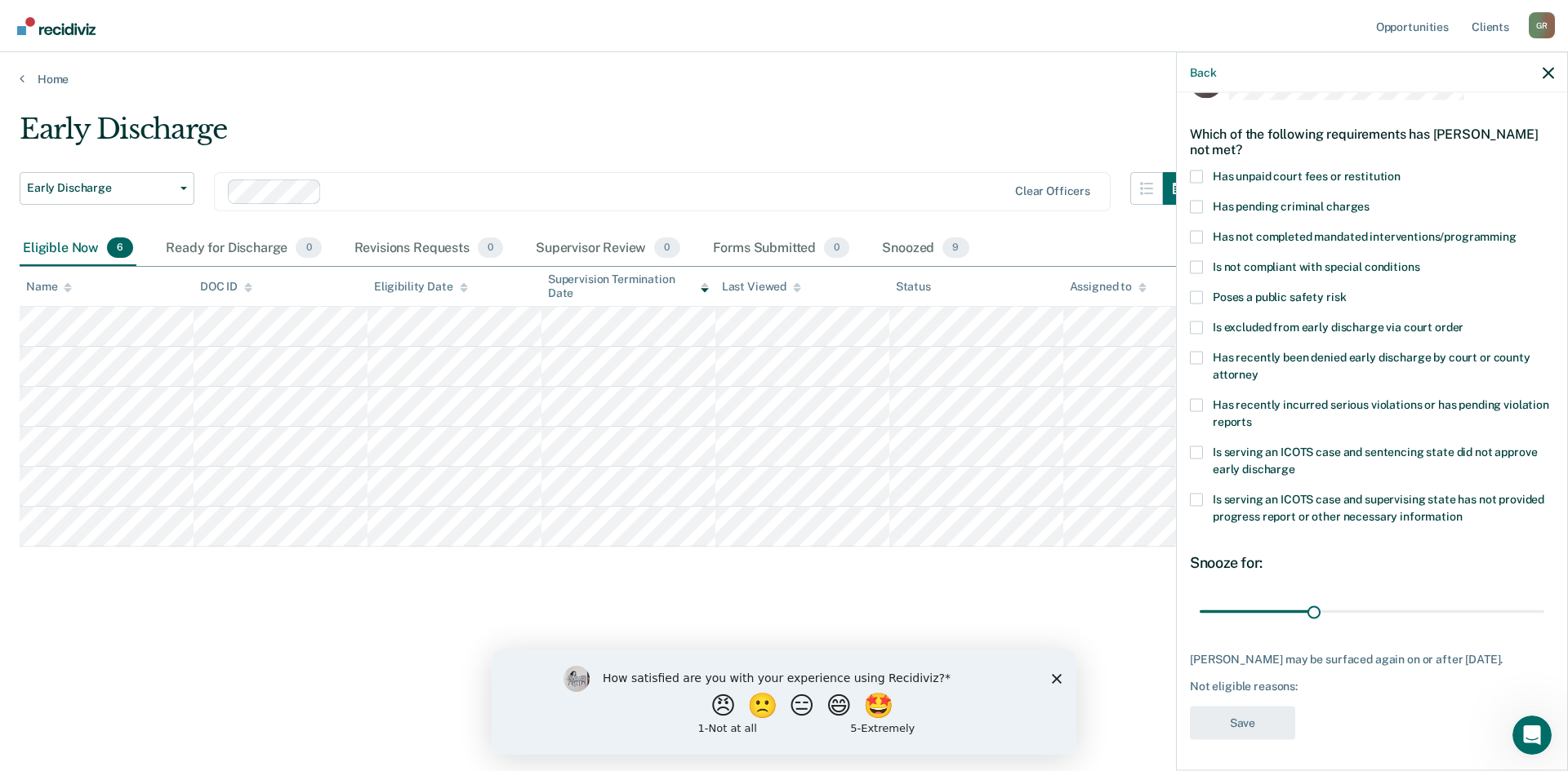
click at [1196, 172] on span at bounding box center [1196, 176] width 13 height 13
click at [1400, 169] on input "Has unpaid court fees or restitution" at bounding box center [1400, 169] width 0 height 0
click at [1222, 716] on button "Save" at bounding box center [1242, 723] width 105 height 33
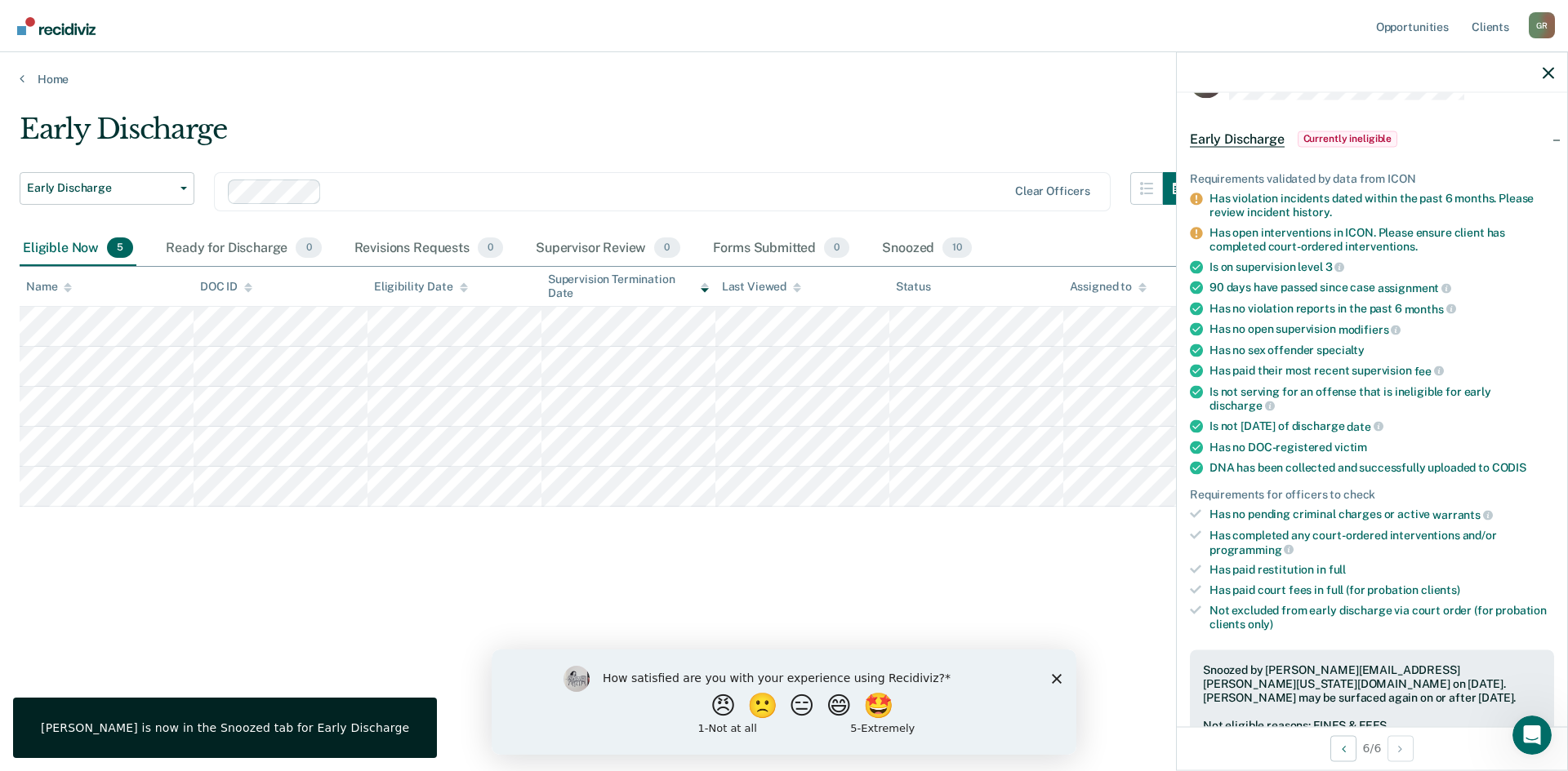
click at [1318, 133] on span "Currently ineligible" at bounding box center [1348, 139] width 100 height 17
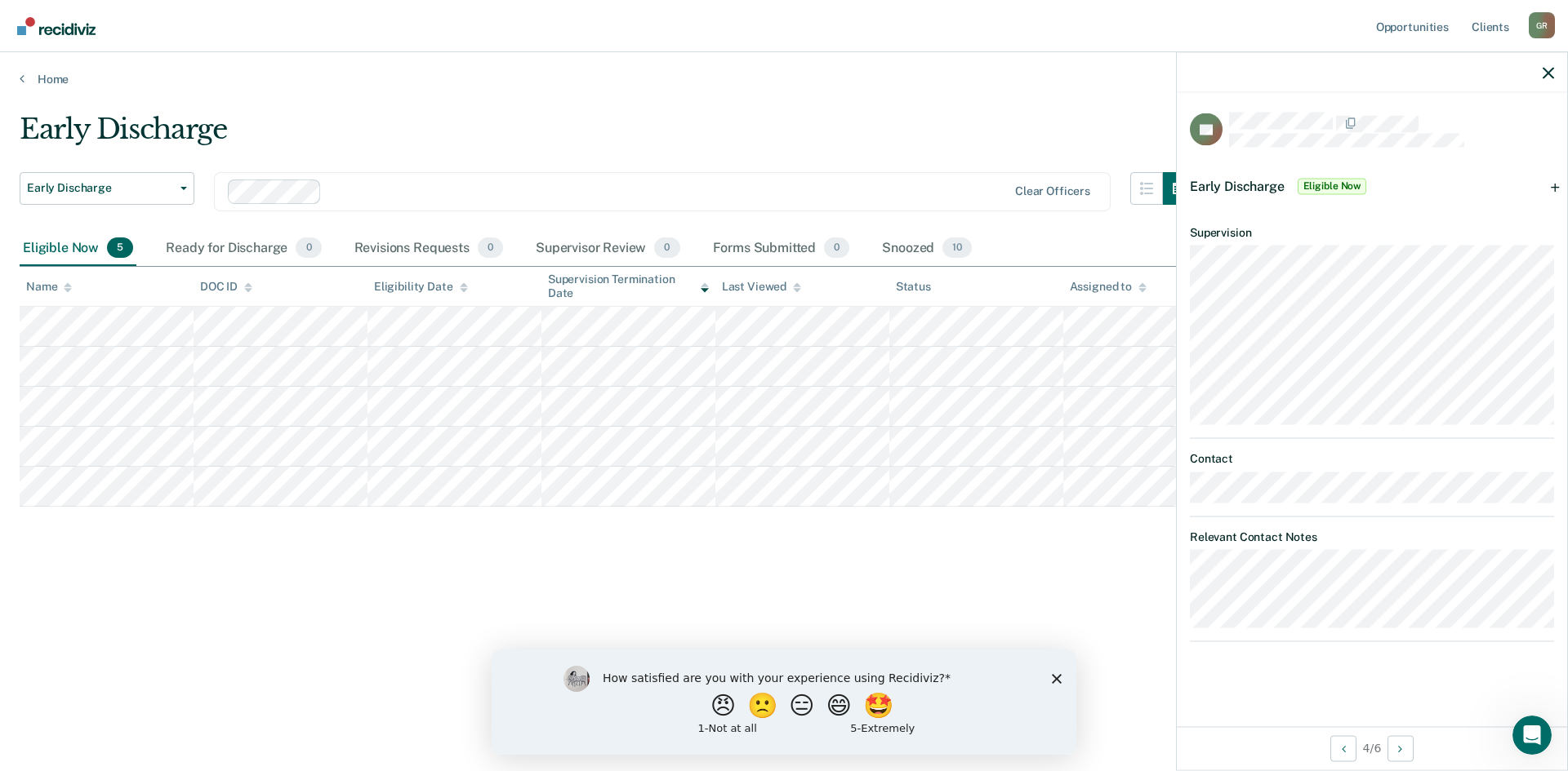
scroll to position [0, 0]
click at [1547, 71] on icon "button" at bounding box center [1548, 73] width 12 height 12
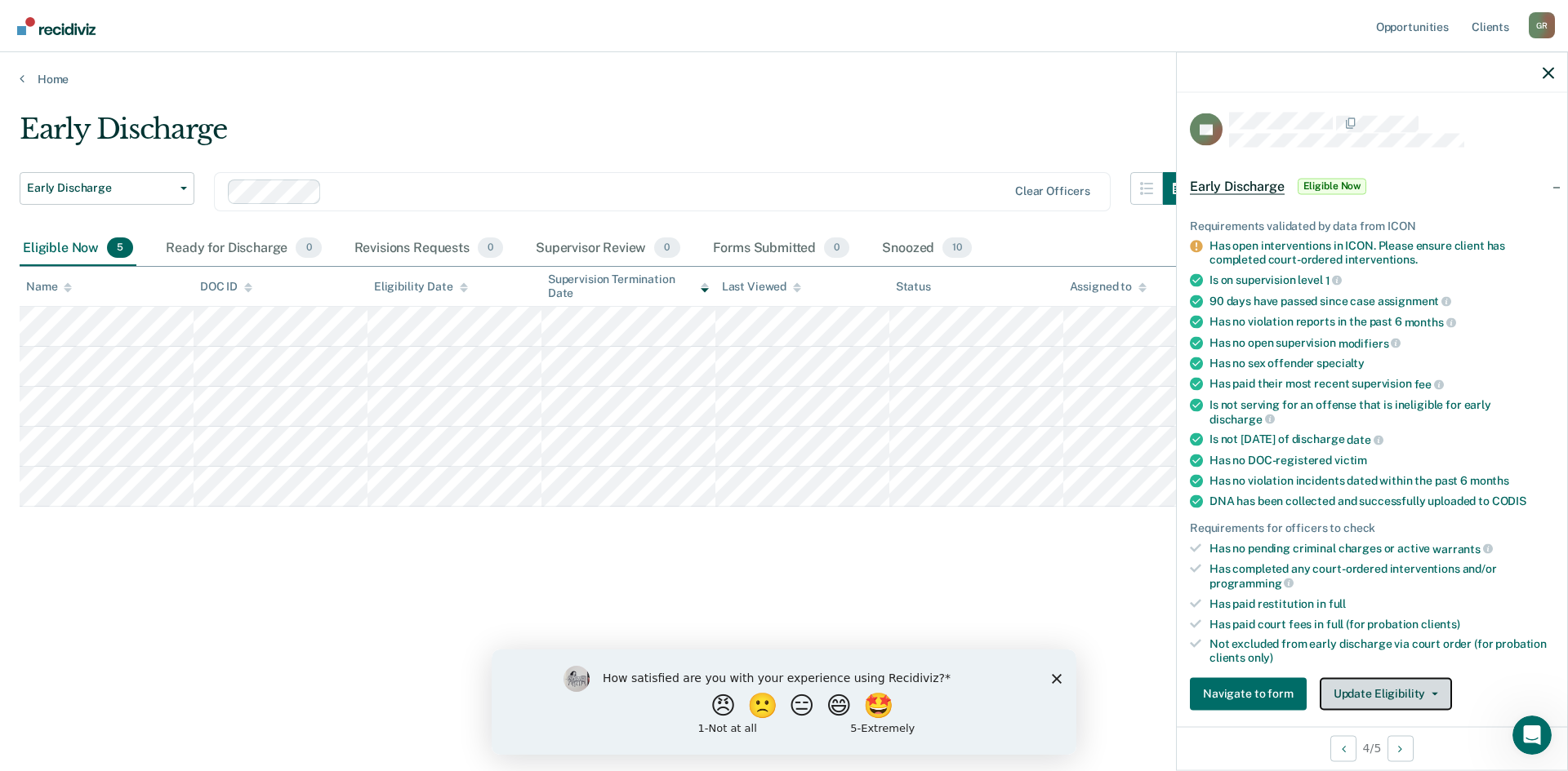
click at [1419, 685] on button "Update Eligibility" at bounding box center [1385, 693] width 132 height 33
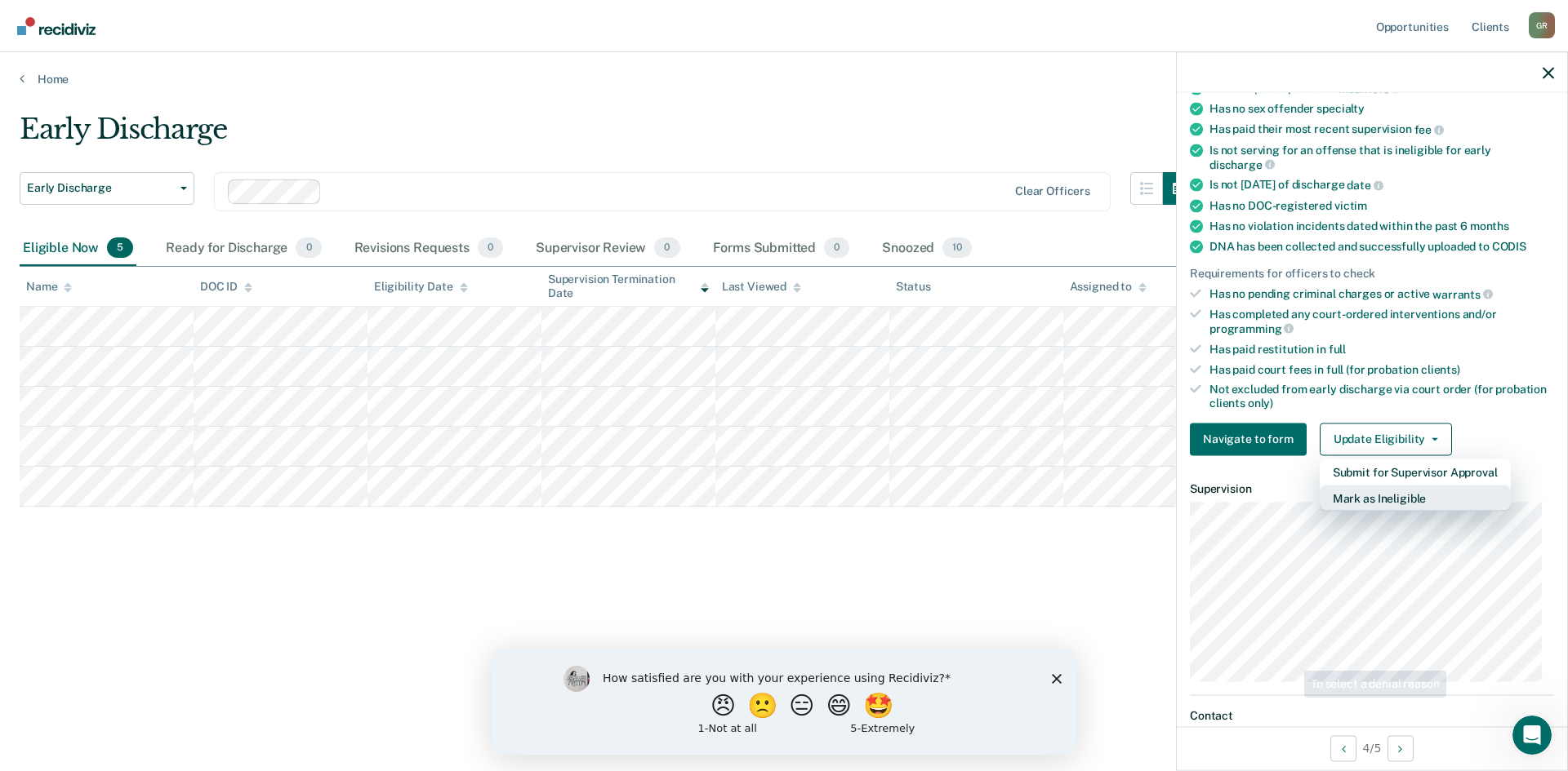
scroll to position [256, 0]
click at [1401, 494] on button "Mark as Ineligible" at bounding box center [1414, 496] width 191 height 26
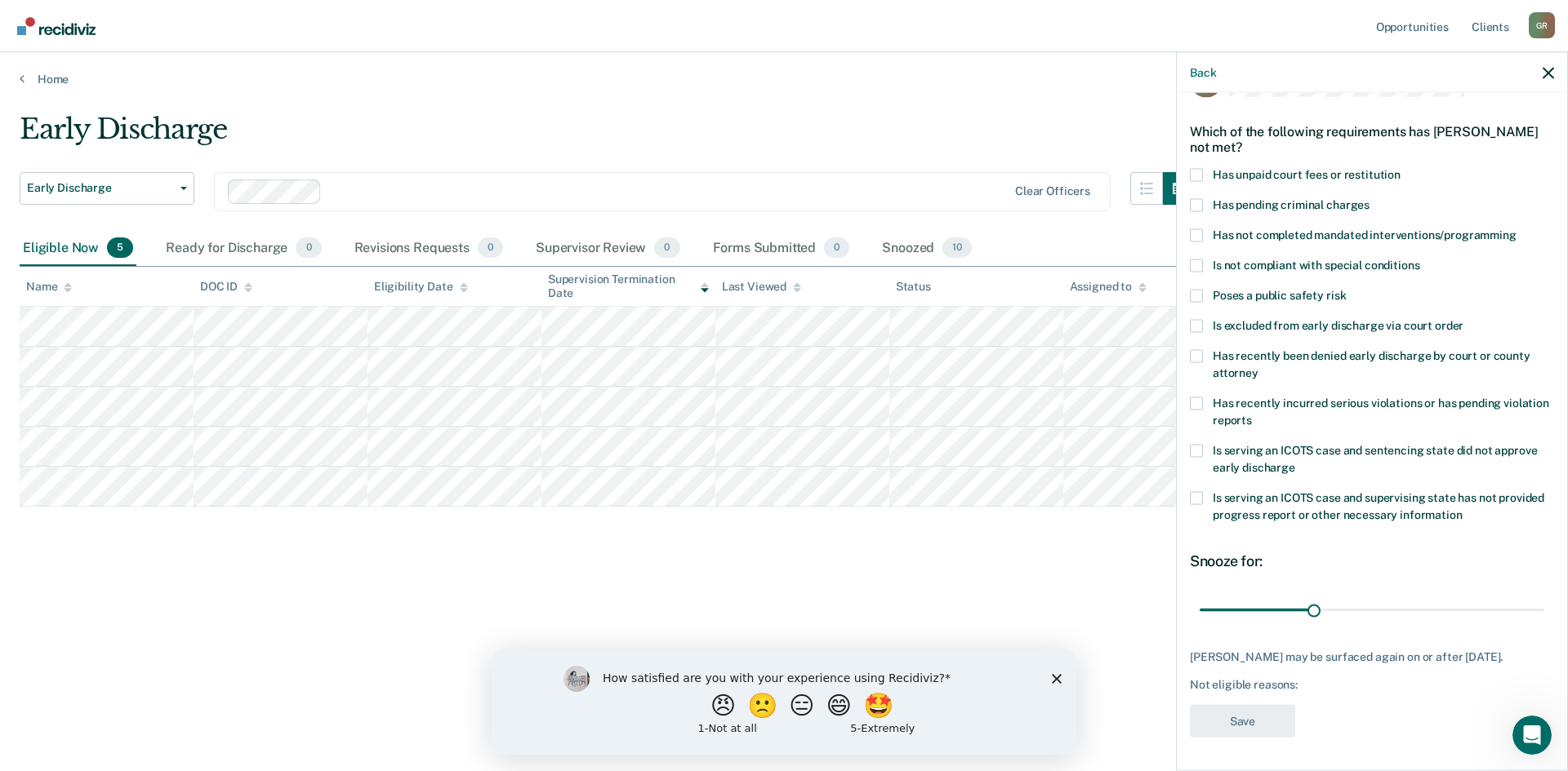
scroll to position [61, 0]
click at [1194, 168] on span at bounding box center [1196, 174] width 13 height 13
click at [1400, 168] on input "Has unpaid court fees or restitution" at bounding box center [1400, 168] width 0 height 0
click at [1229, 719] on button "Save" at bounding box center [1242, 721] width 105 height 33
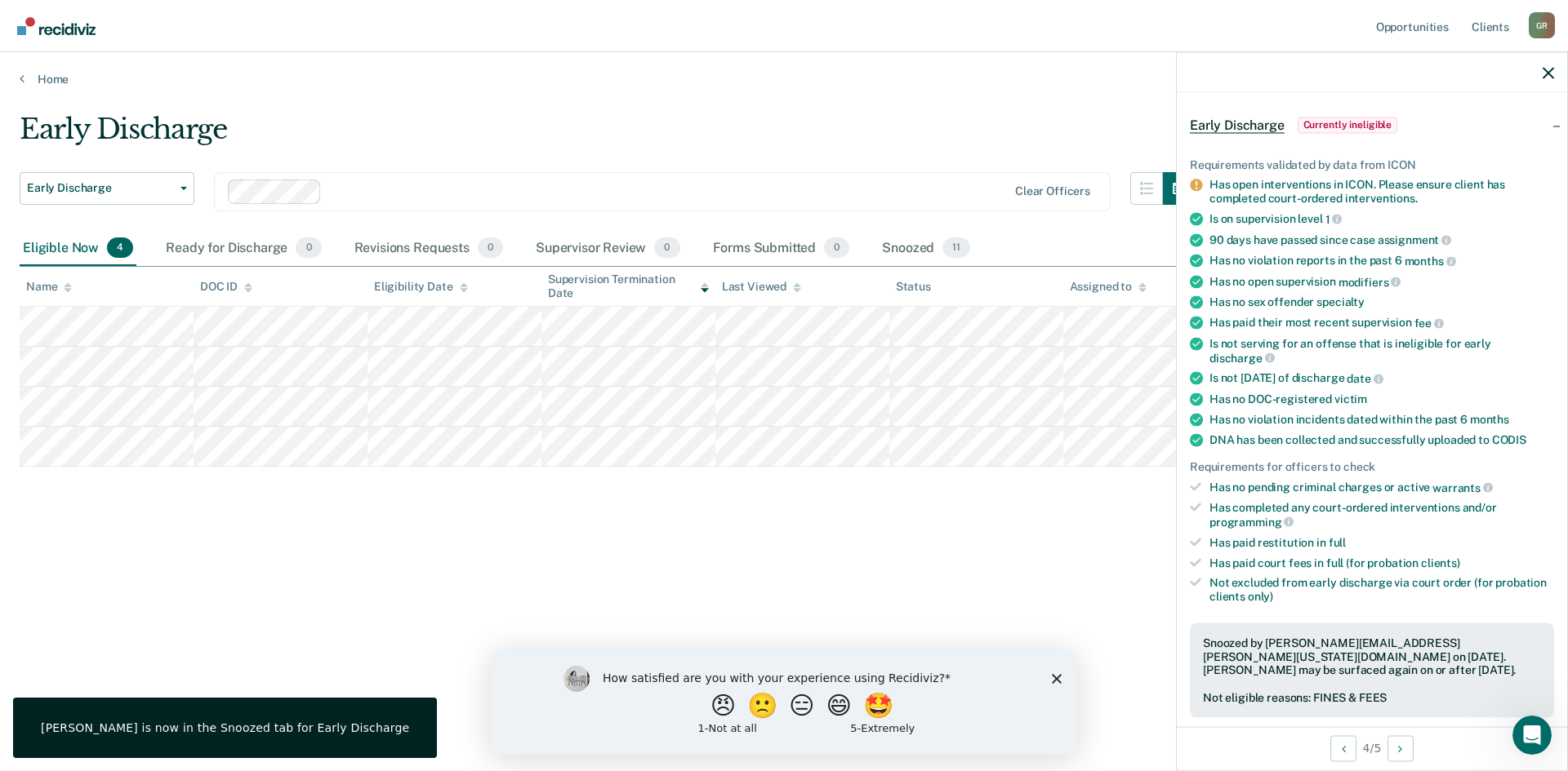
click at [1358, 124] on span "Currently ineligible" at bounding box center [1348, 125] width 100 height 17
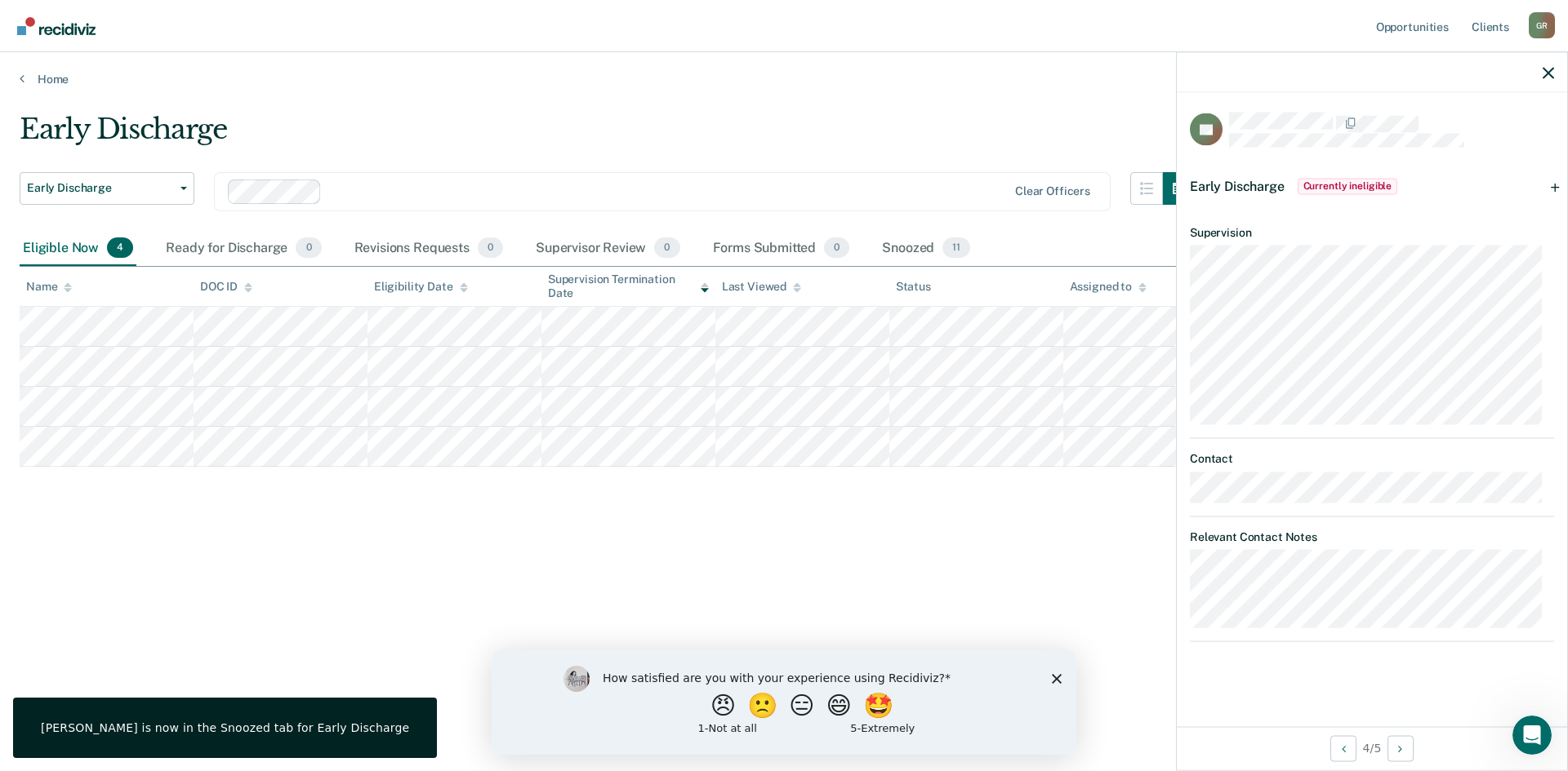
scroll to position [0, 0]
click at [1544, 71] on icon "button" at bounding box center [1548, 73] width 12 height 12
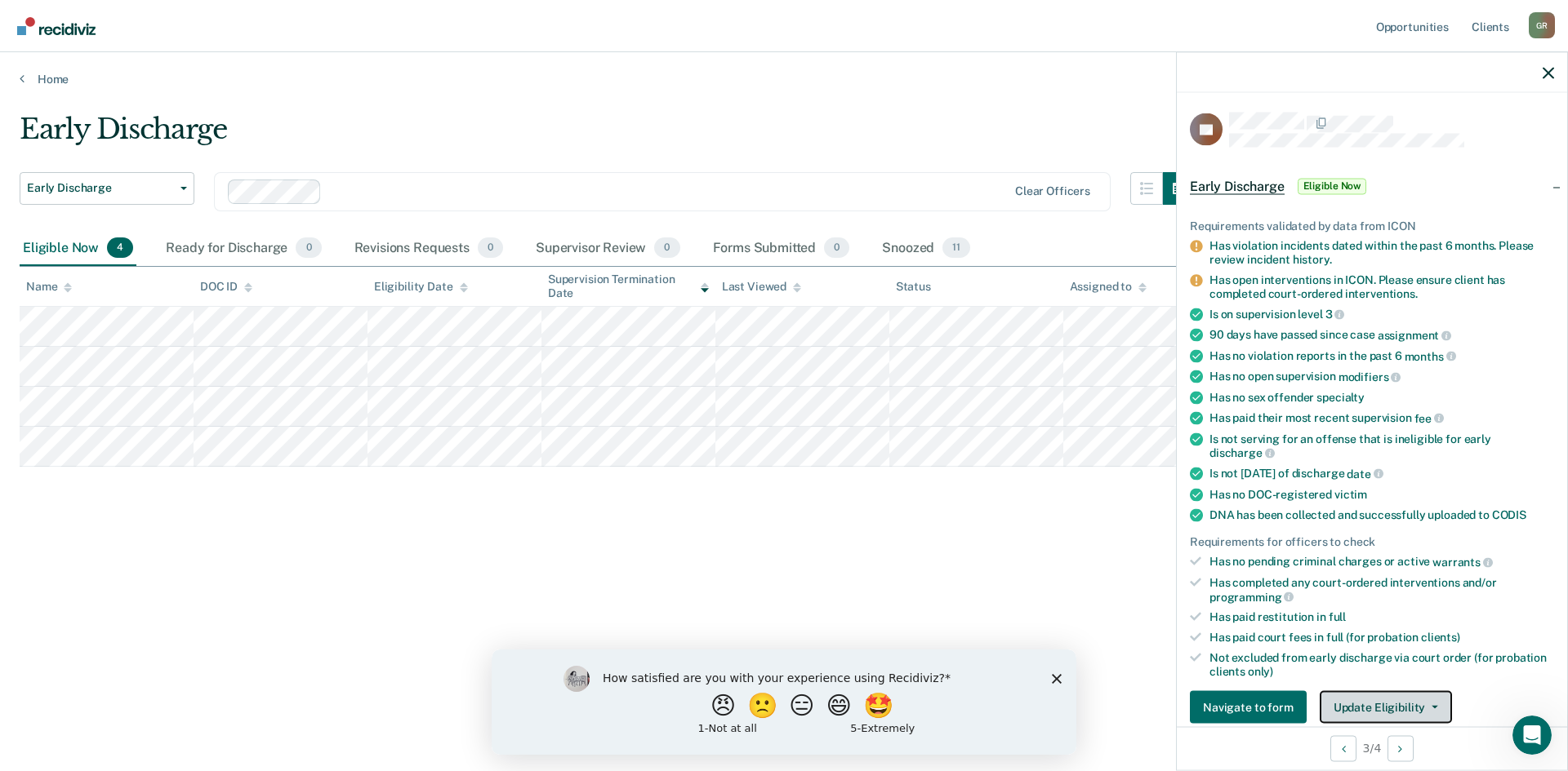
click at [1393, 710] on button "Update Eligibility" at bounding box center [1385, 707] width 132 height 33
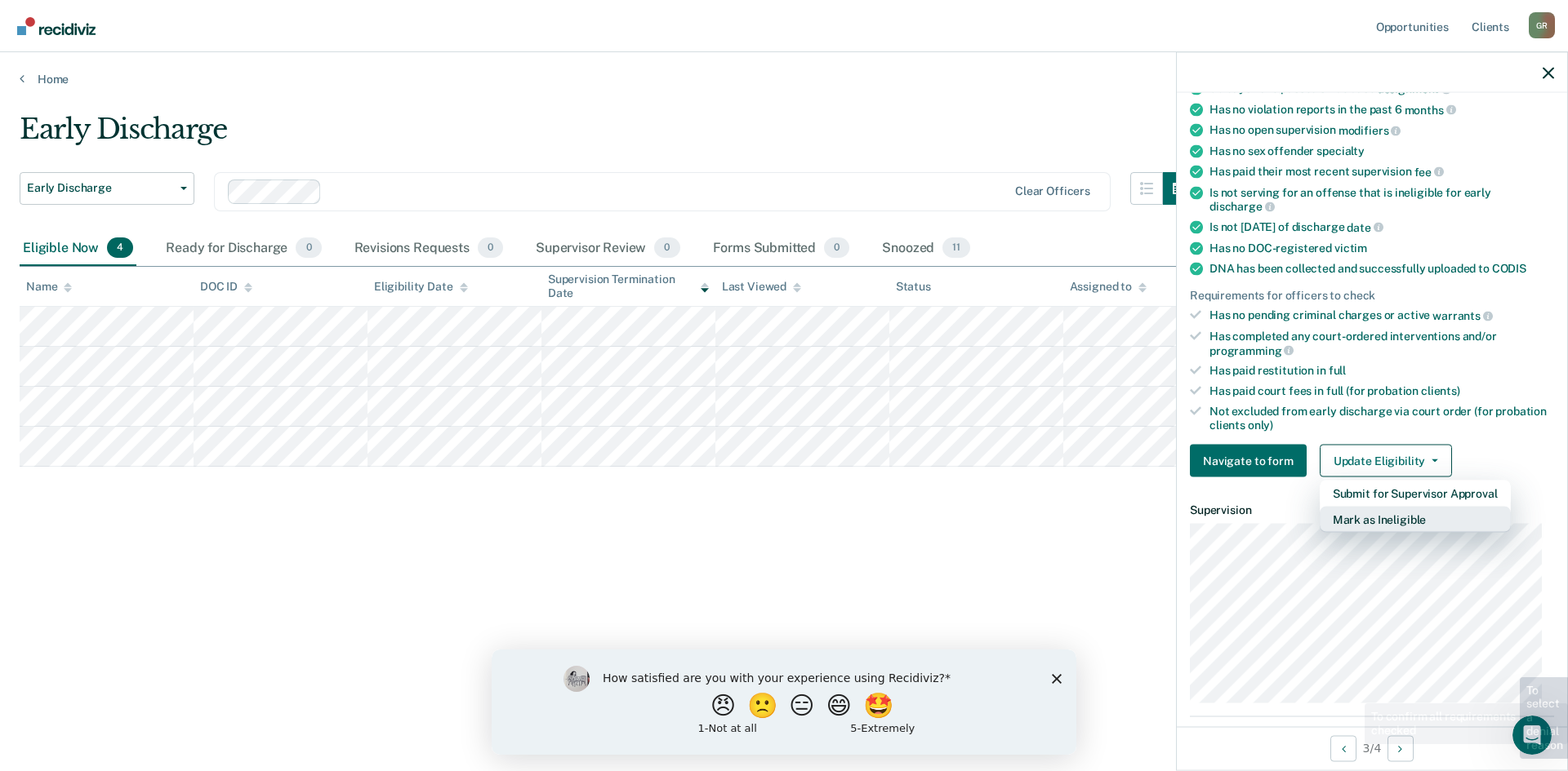
scroll to position [270, 0]
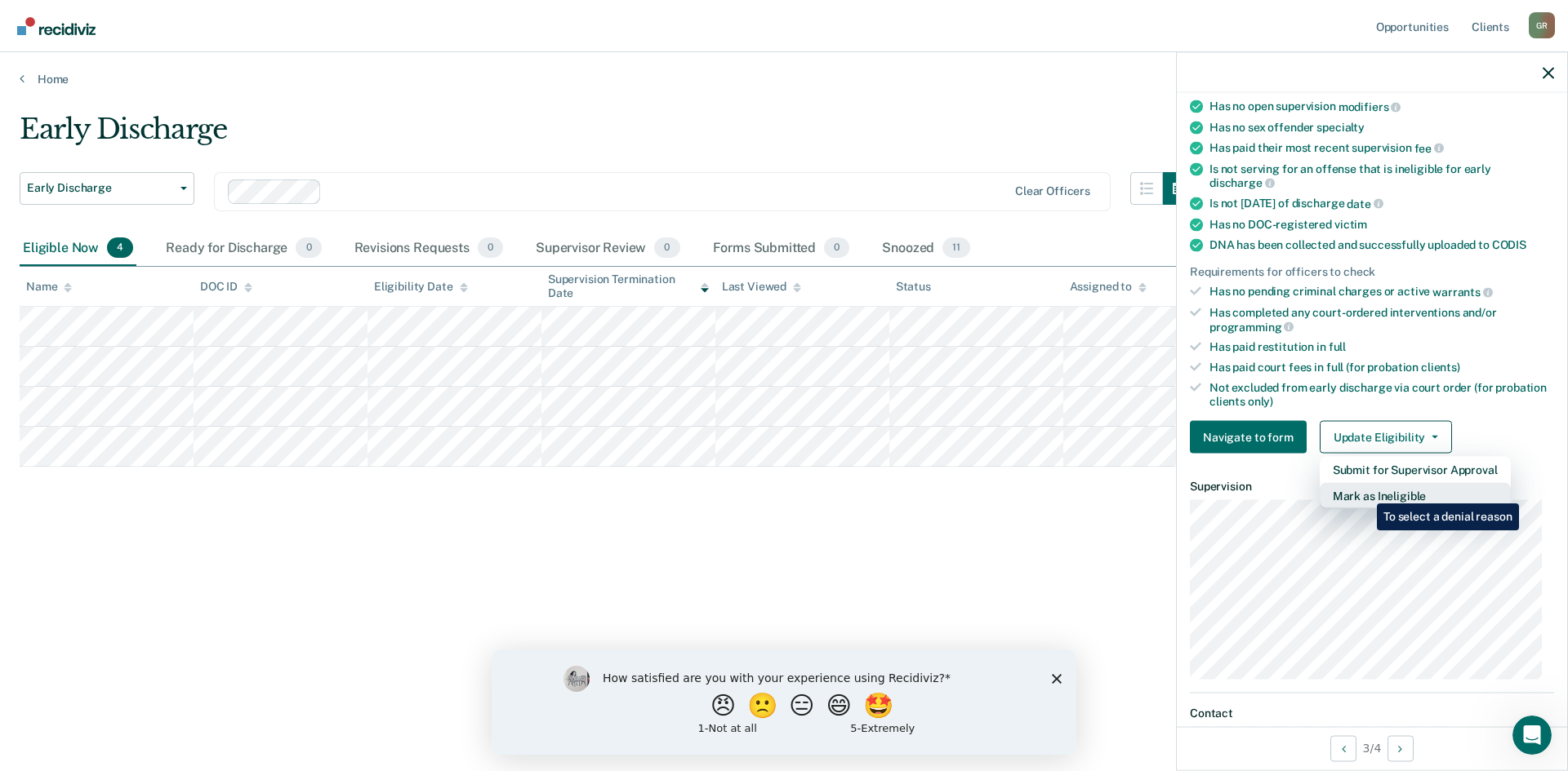
click at [1364, 491] on button "Mark as Ineligible" at bounding box center [1414, 496] width 191 height 26
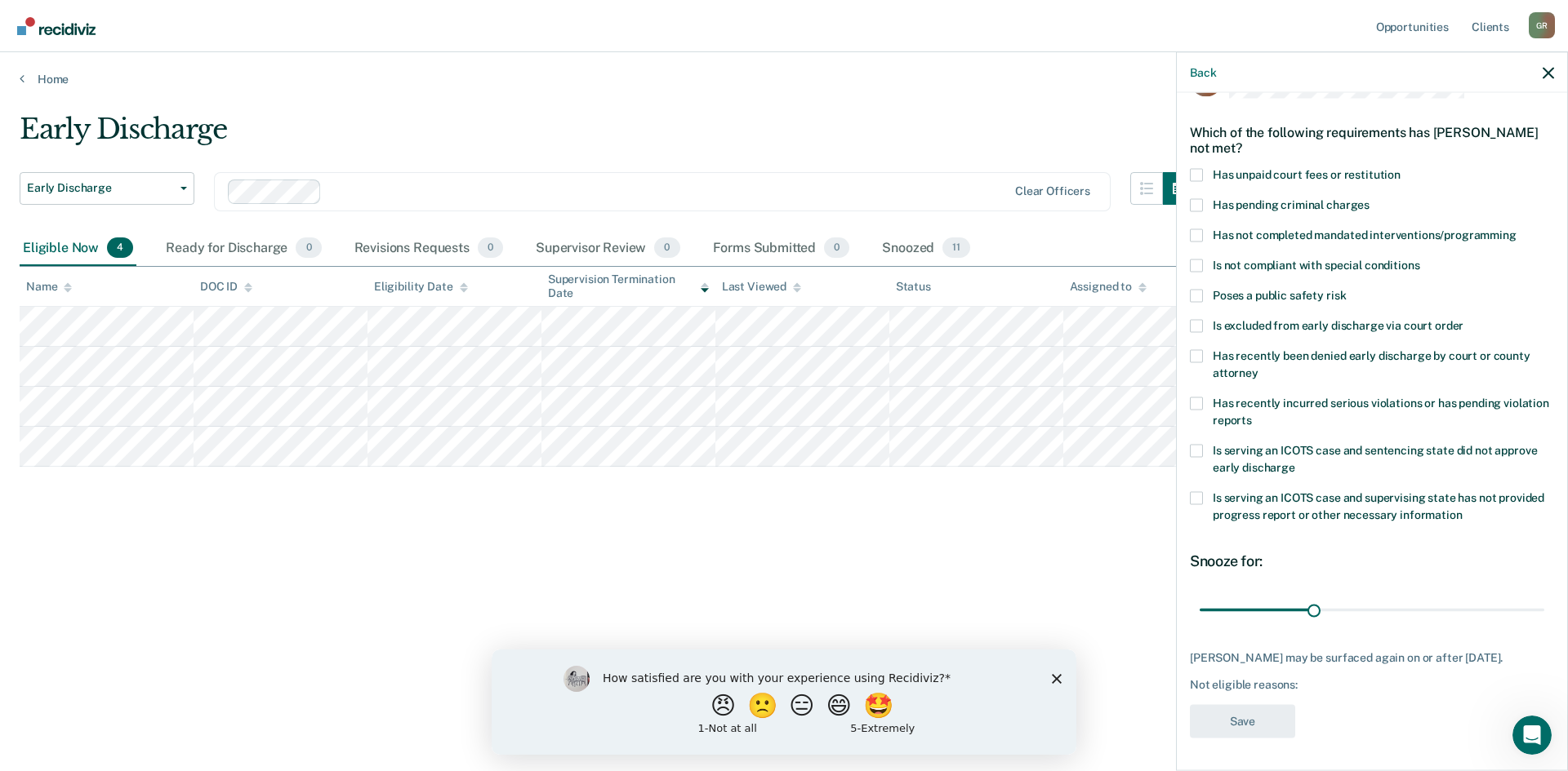
scroll to position [48, 0]
click at [1193, 178] on span at bounding box center [1196, 176] width 13 height 13
click at [1400, 169] on input "Has unpaid court fees or restitution" at bounding box center [1400, 169] width 0 height 0
click at [1249, 720] on button "Save" at bounding box center [1242, 723] width 105 height 33
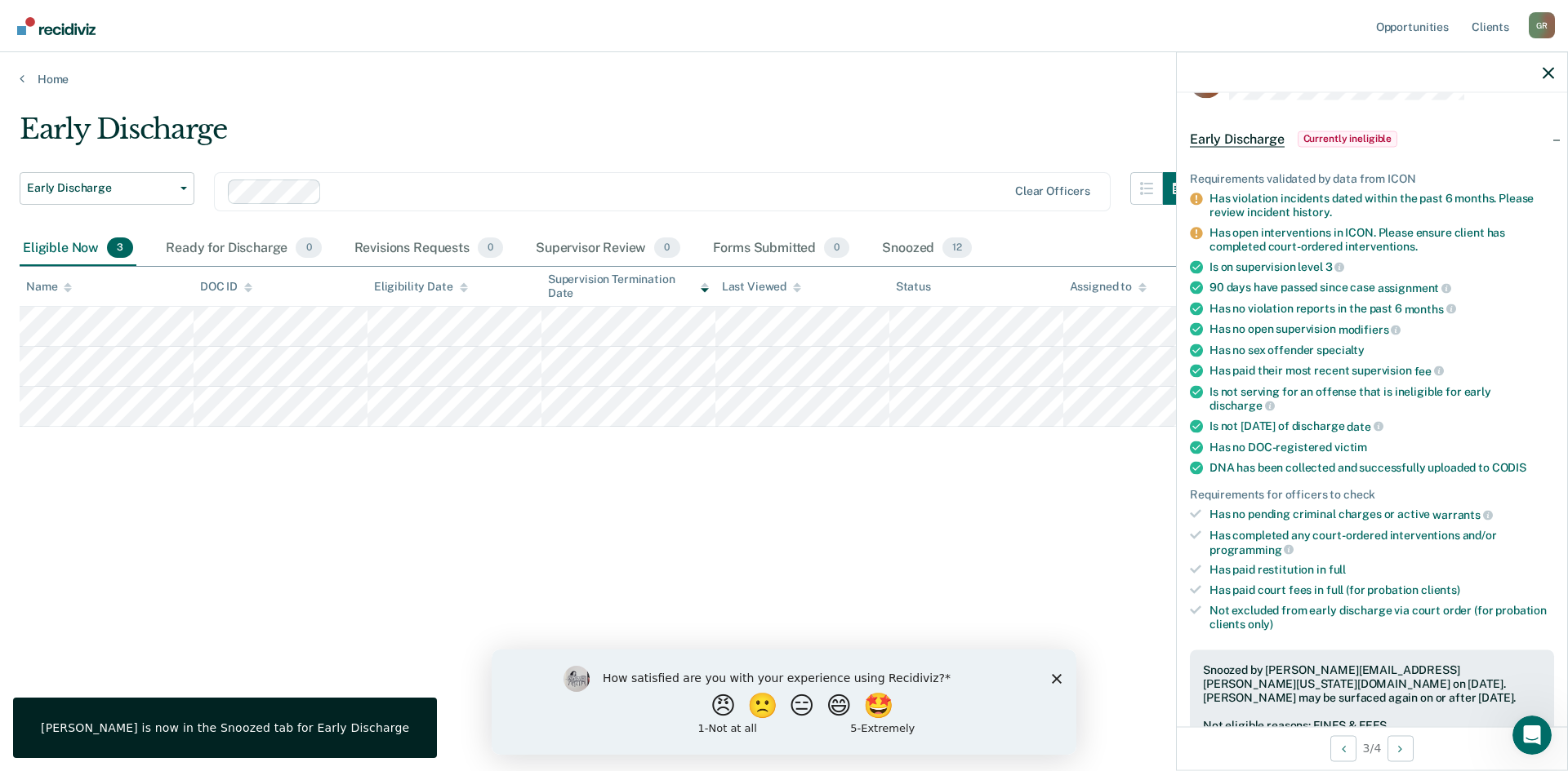
click at [1330, 134] on span "Currently ineligible" at bounding box center [1348, 139] width 100 height 17
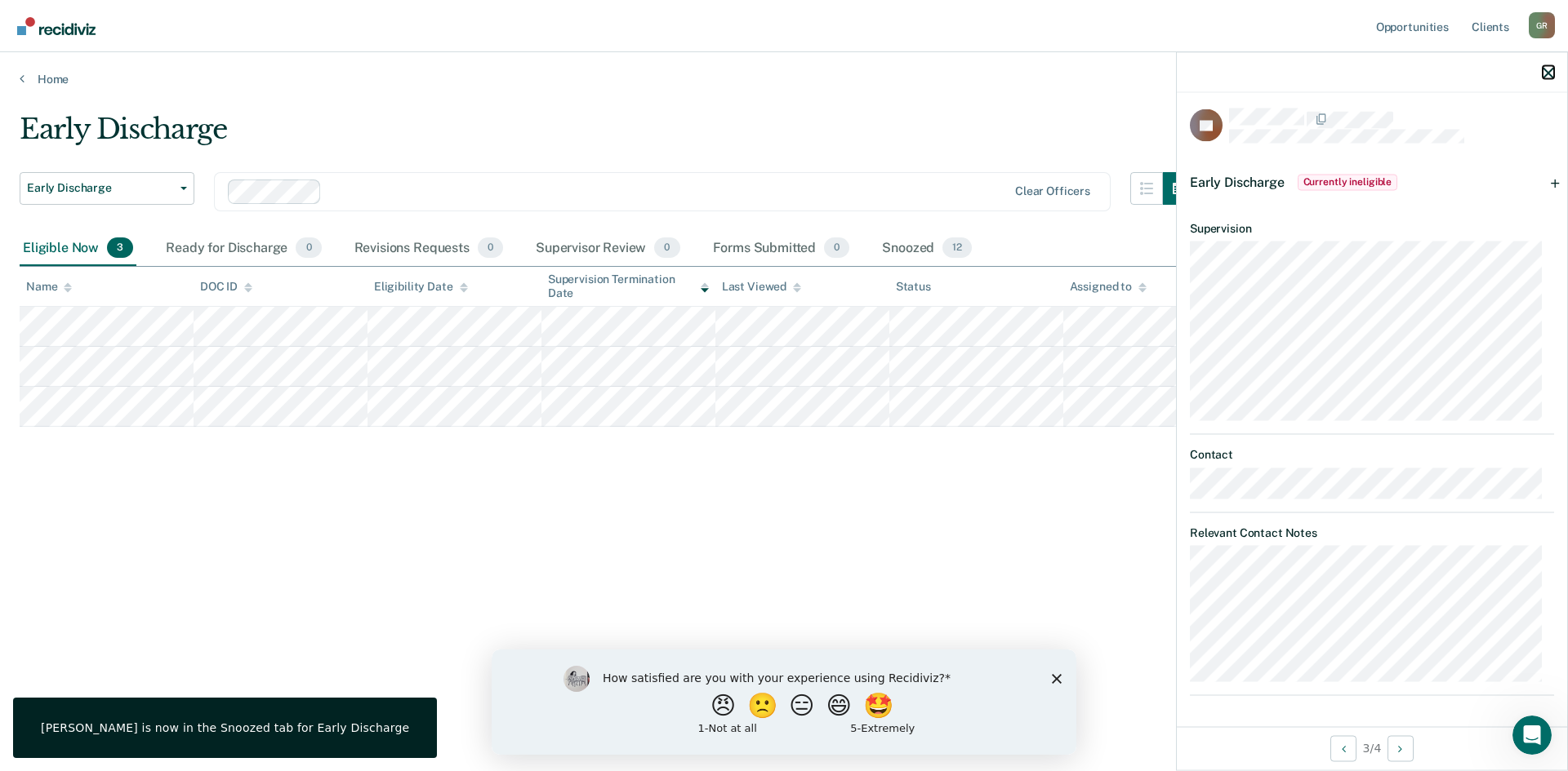
click at [1553, 72] on icon "button" at bounding box center [1548, 73] width 12 height 12
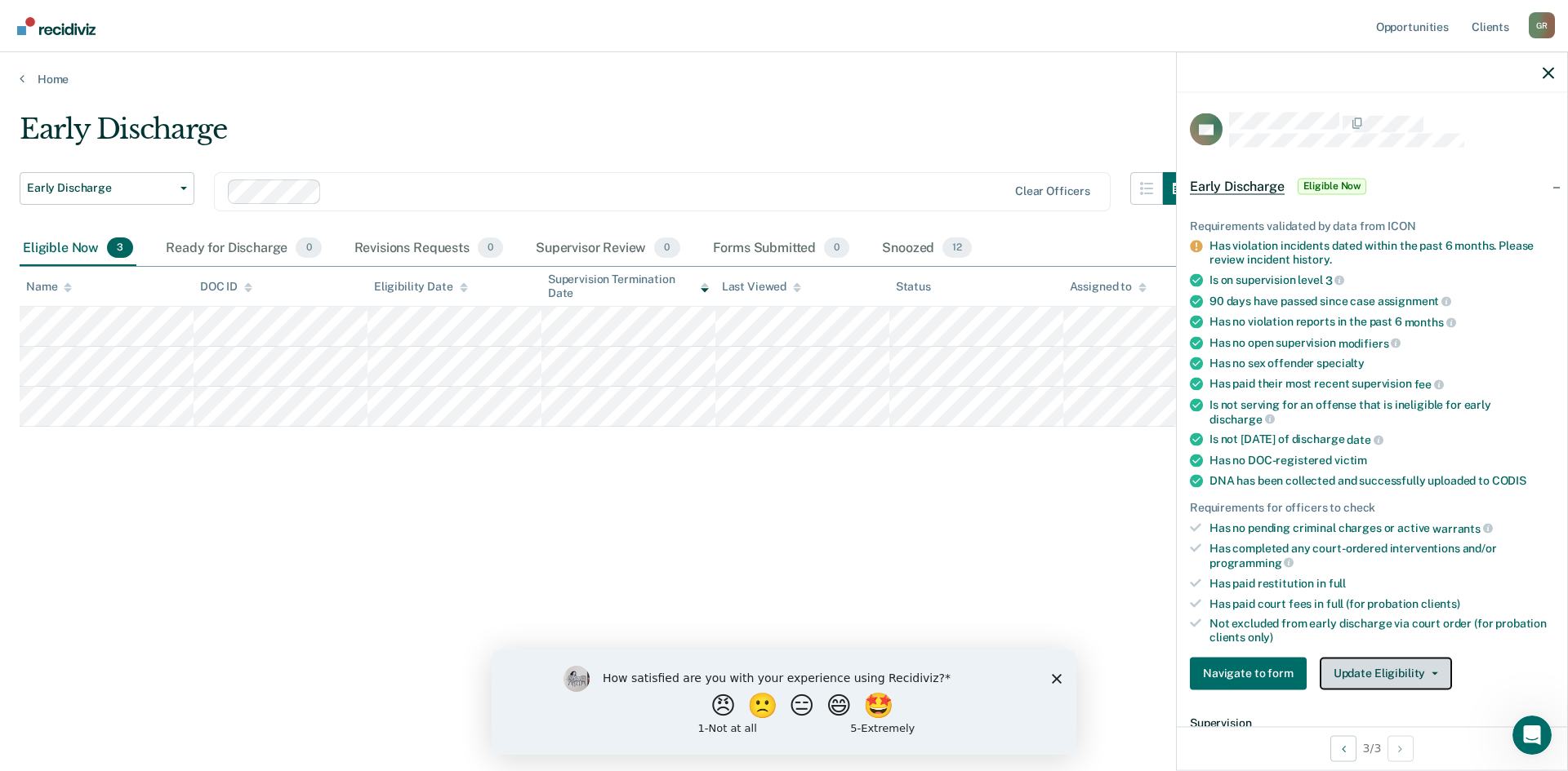
click at [1384, 665] on button "Update Eligibility" at bounding box center [1385, 673] width 132 height 33
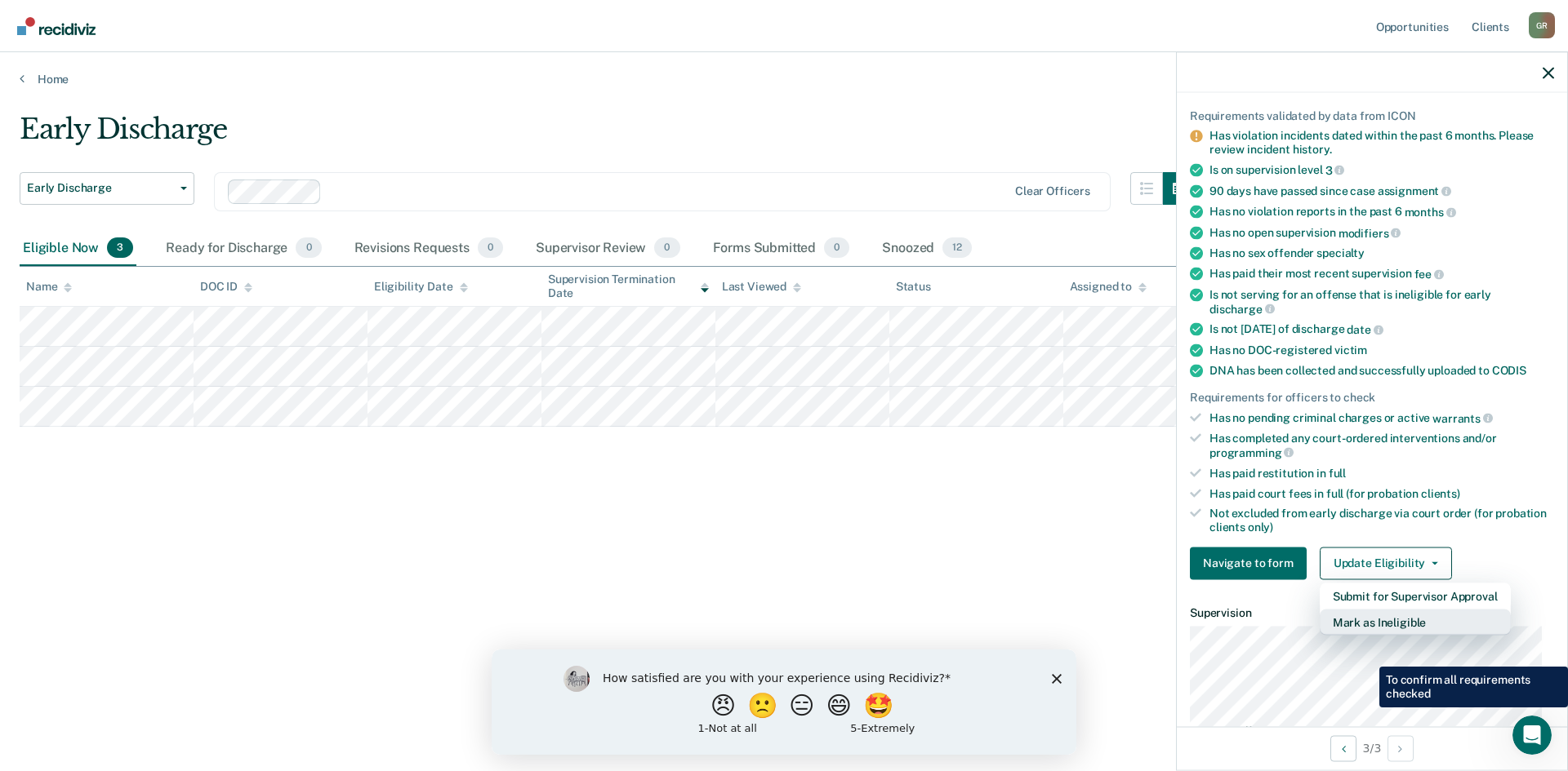
scroll to position [326, 0]
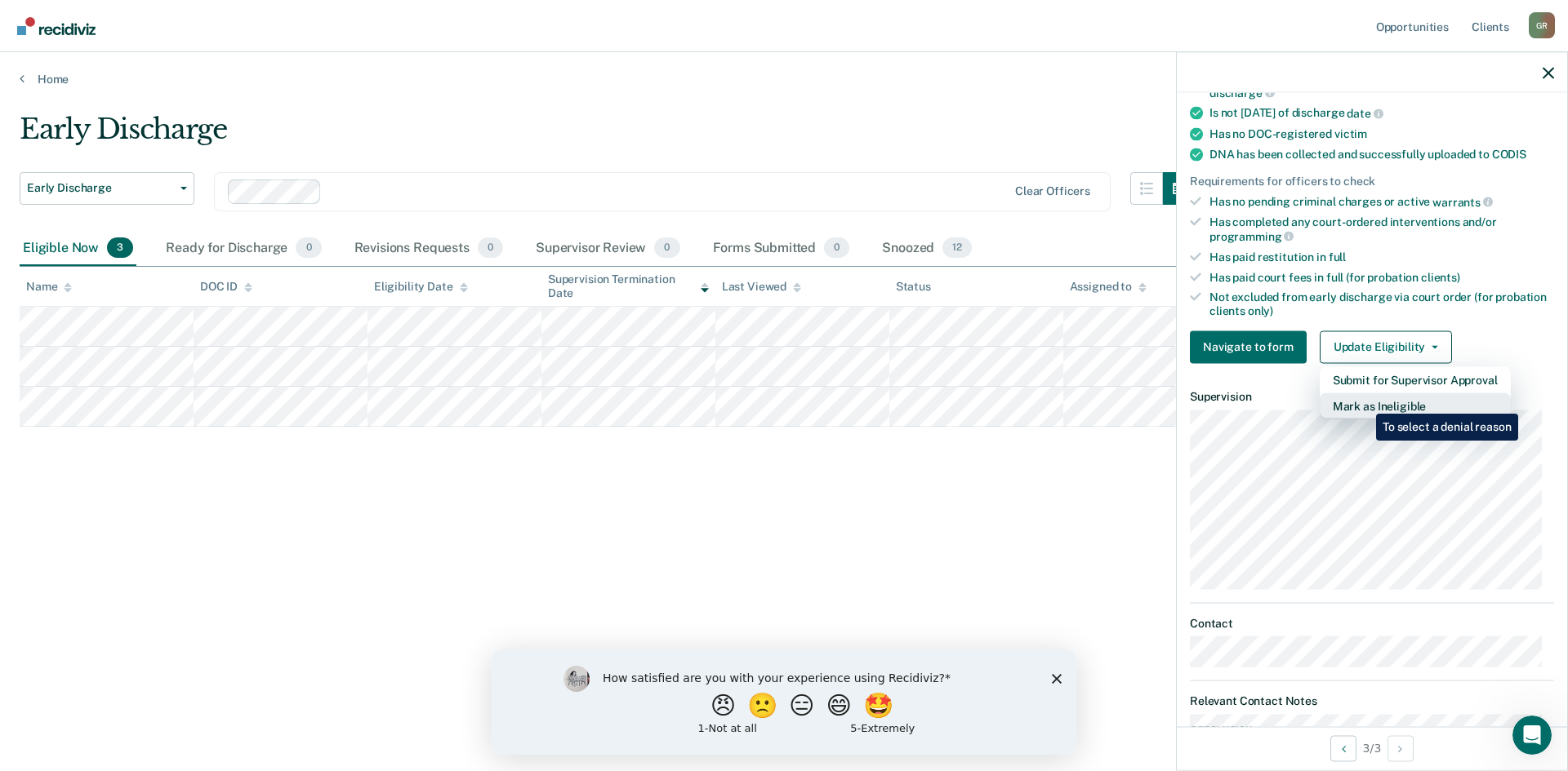
click at [1363, 401] on button "Mark as Ineligible" at bounding box center [1414, 405] width 191 height 26
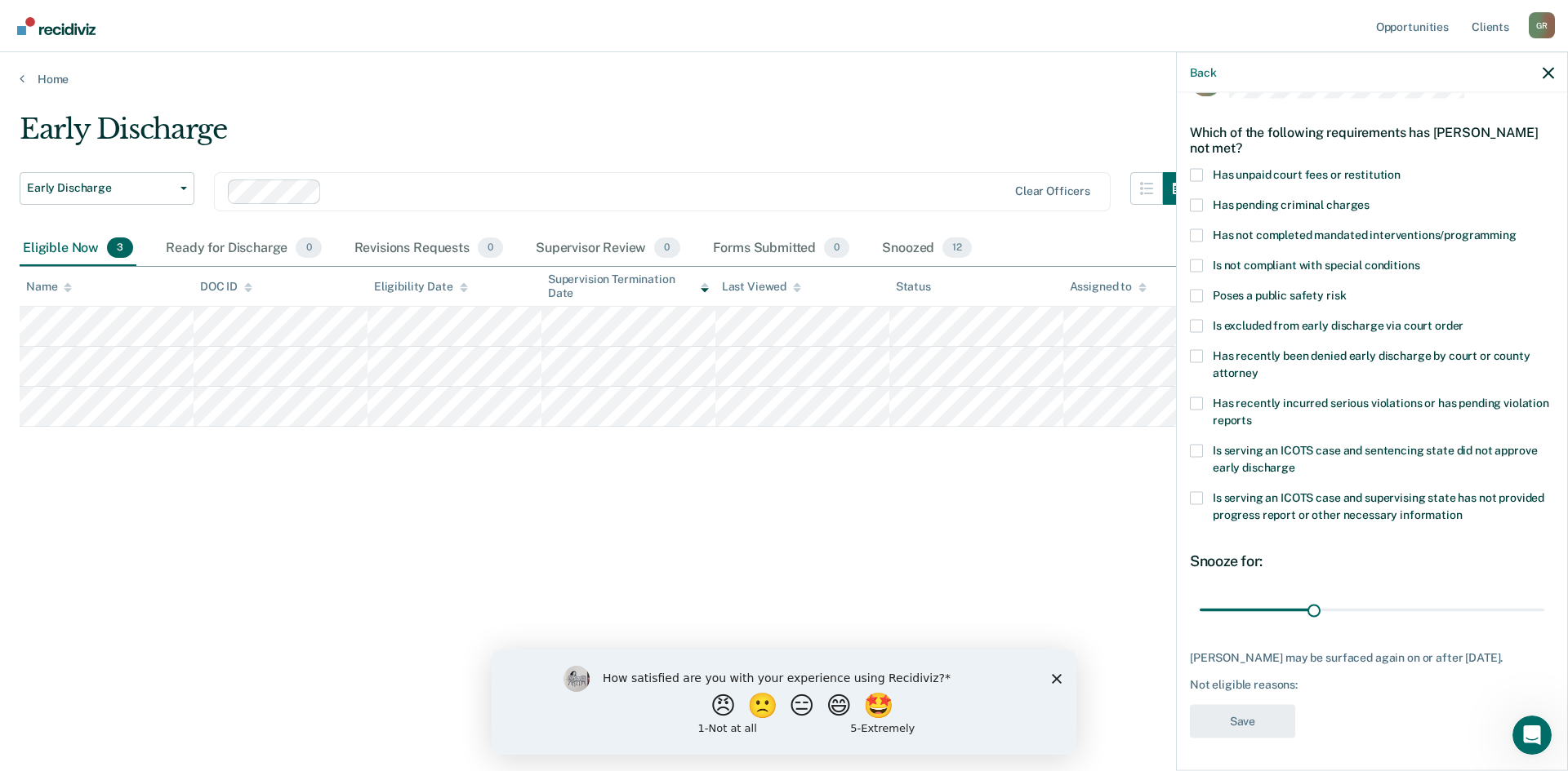
scroll to position [61, 0]
click at [1194, 154] on div "Which of the following requirements has [PERSON_NAME] not met?" at bounding box center [1372, 139] width 364 height 57
click at [1197, 168] on span at bounding box center [1196, 174] width 13 height 13
click at [1400, 168] on input "Has unpaid court fees or restitution" at bounding box center [1400, 168] width 0 height 0
click at [1238, 714] on button "Save" at bounding box center [1242, 721] width 105 height 33
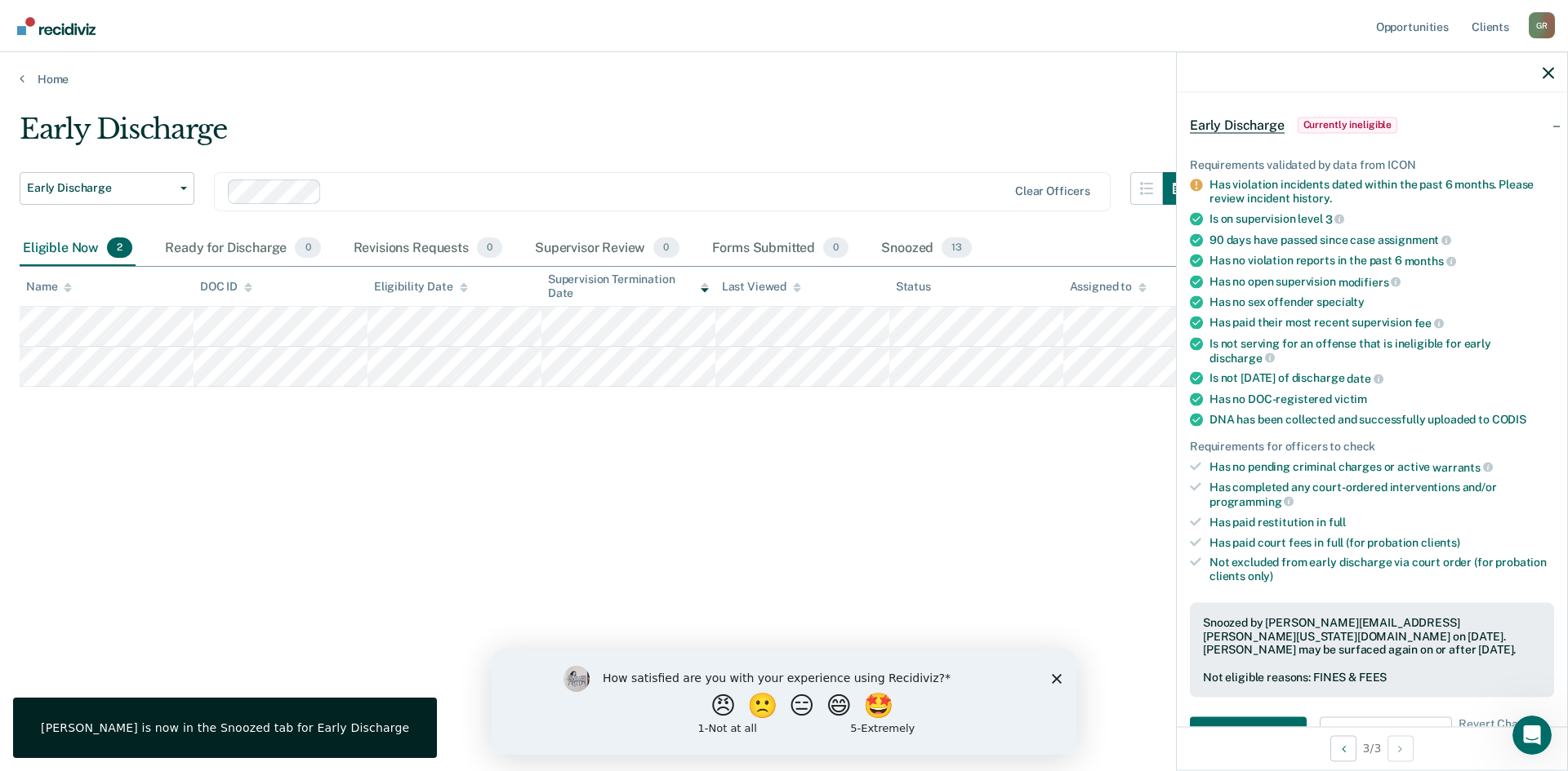
click at [1337, 120] on span "Currently ineligible" at bounding box center [1348, 125] width 100 height 17
